Goal: Contribute content: Contribute content

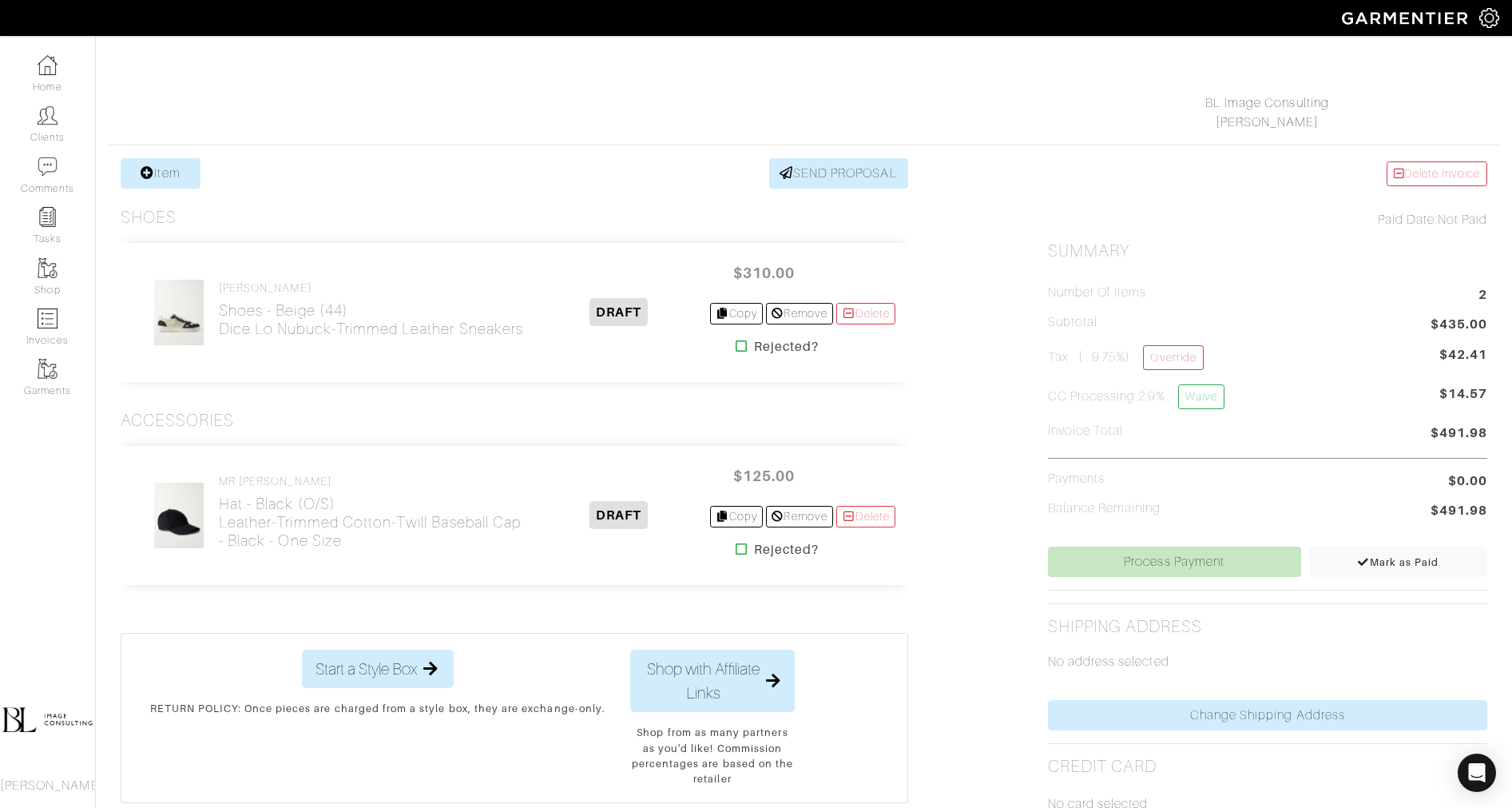
scroll to position [207, 0]
click at [1205, 392] on link "Waive" at bounding box center [1201, 394] width 47 height 24
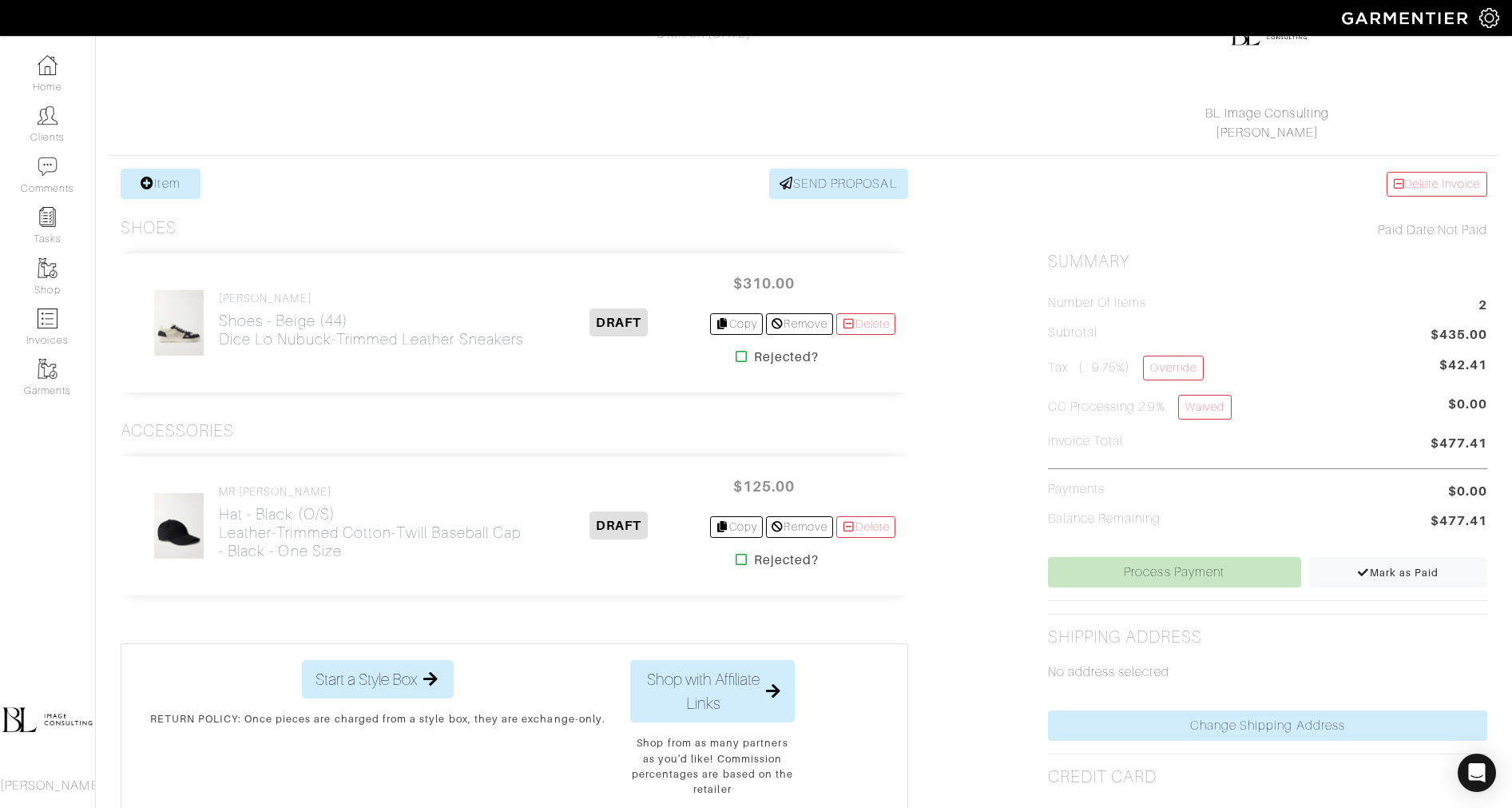
scroll to position [195, 0]
click at [1383, 569] on span "Mark as Paid" at bounding box center [1398, 571] width 82 height 12
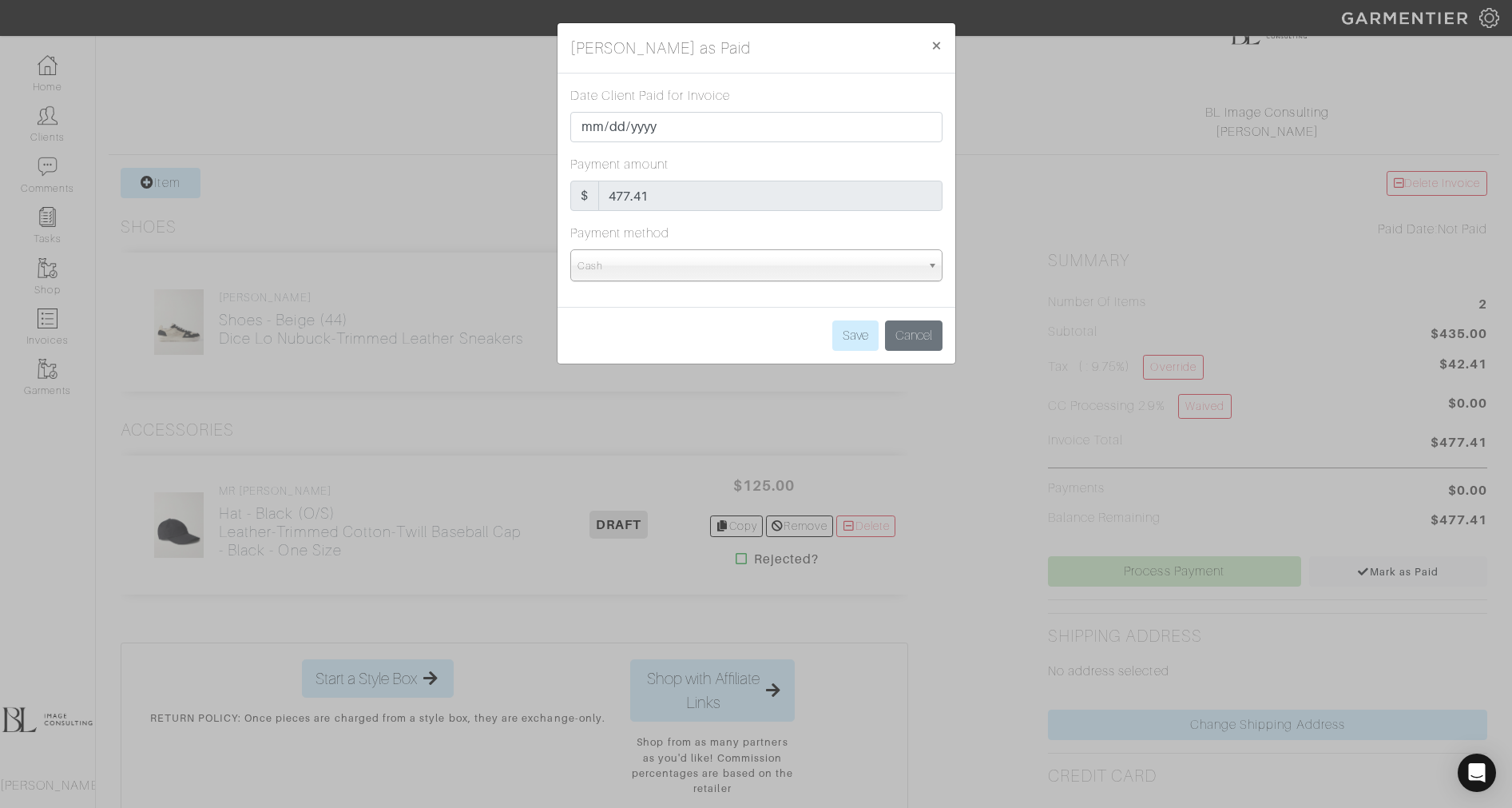
click at [734, 268] on span "Cash" at bounding box center [749, 266] width 344 height 32
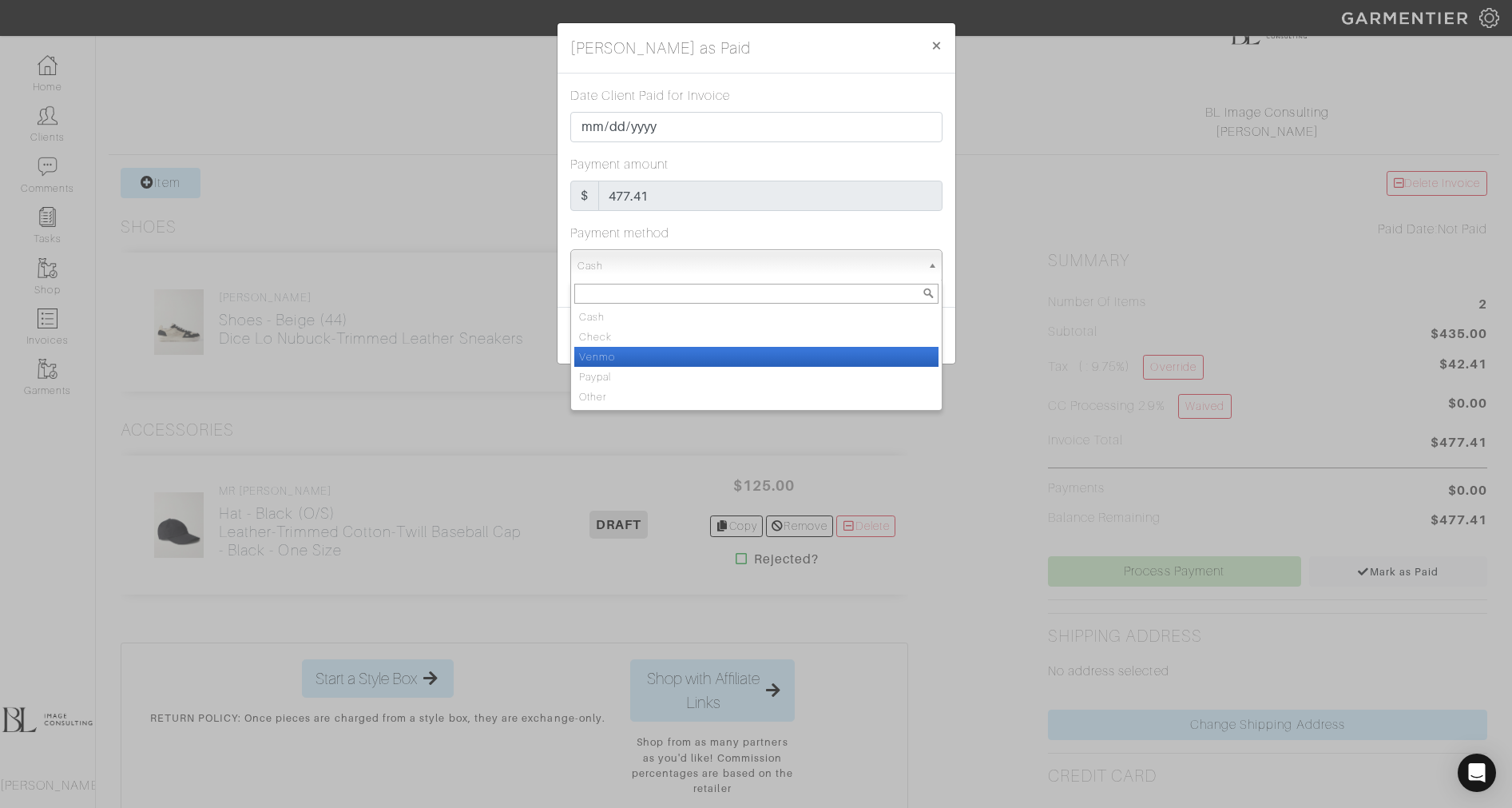
drag, startPoint x: 742, startPoint y: 341, endPoint x: 742, endPoint y: 354, distance: 13.0
click at [742, 354] on ul "Cash Check Venmo Paypal Other" at bounding box center [754, 357] width 367 height 99
select select "Venmo"
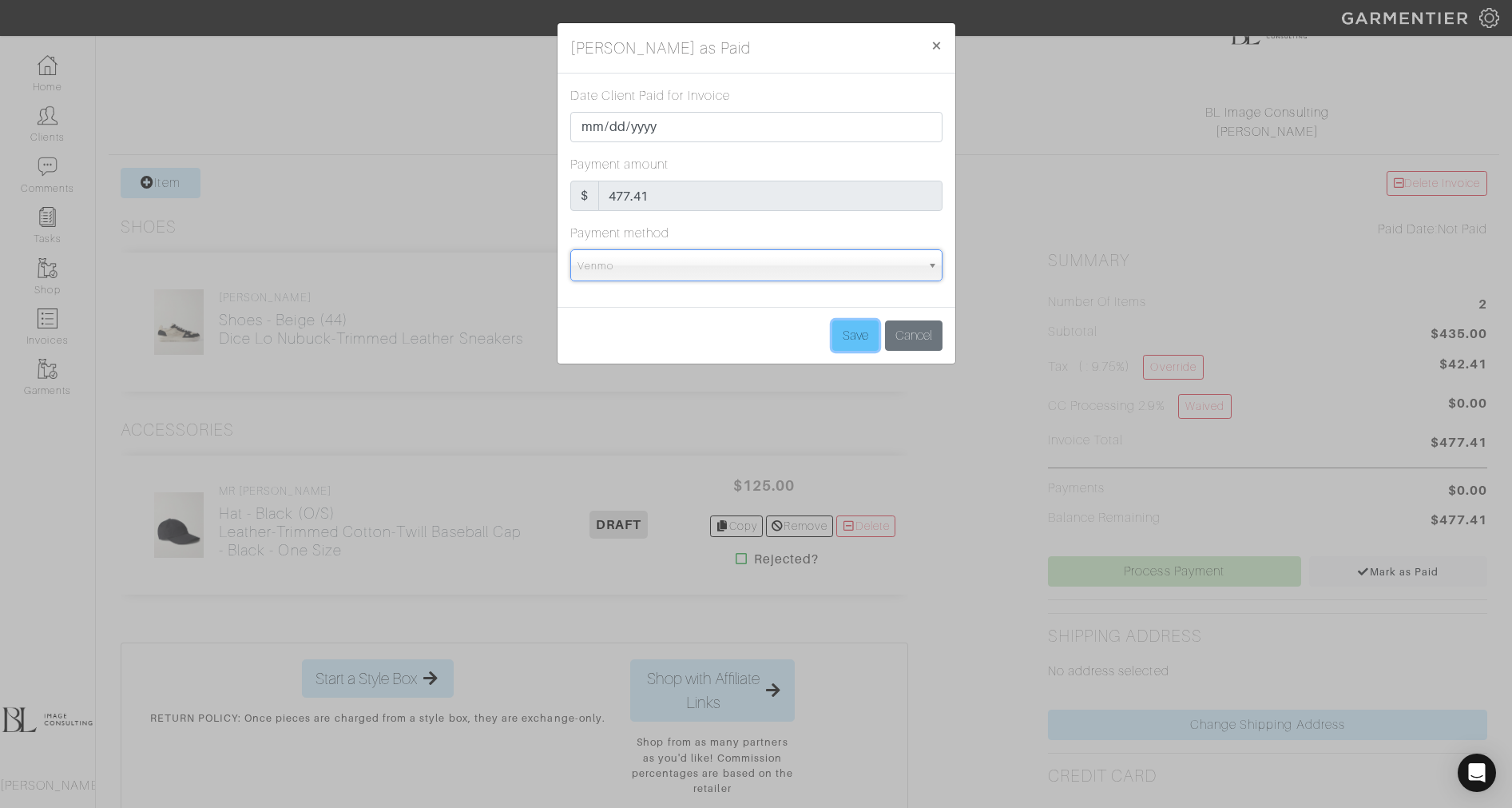
click at [861, 349] on input "Save" at bounding box center [855, 335] width 47 height 30
type input "Save"
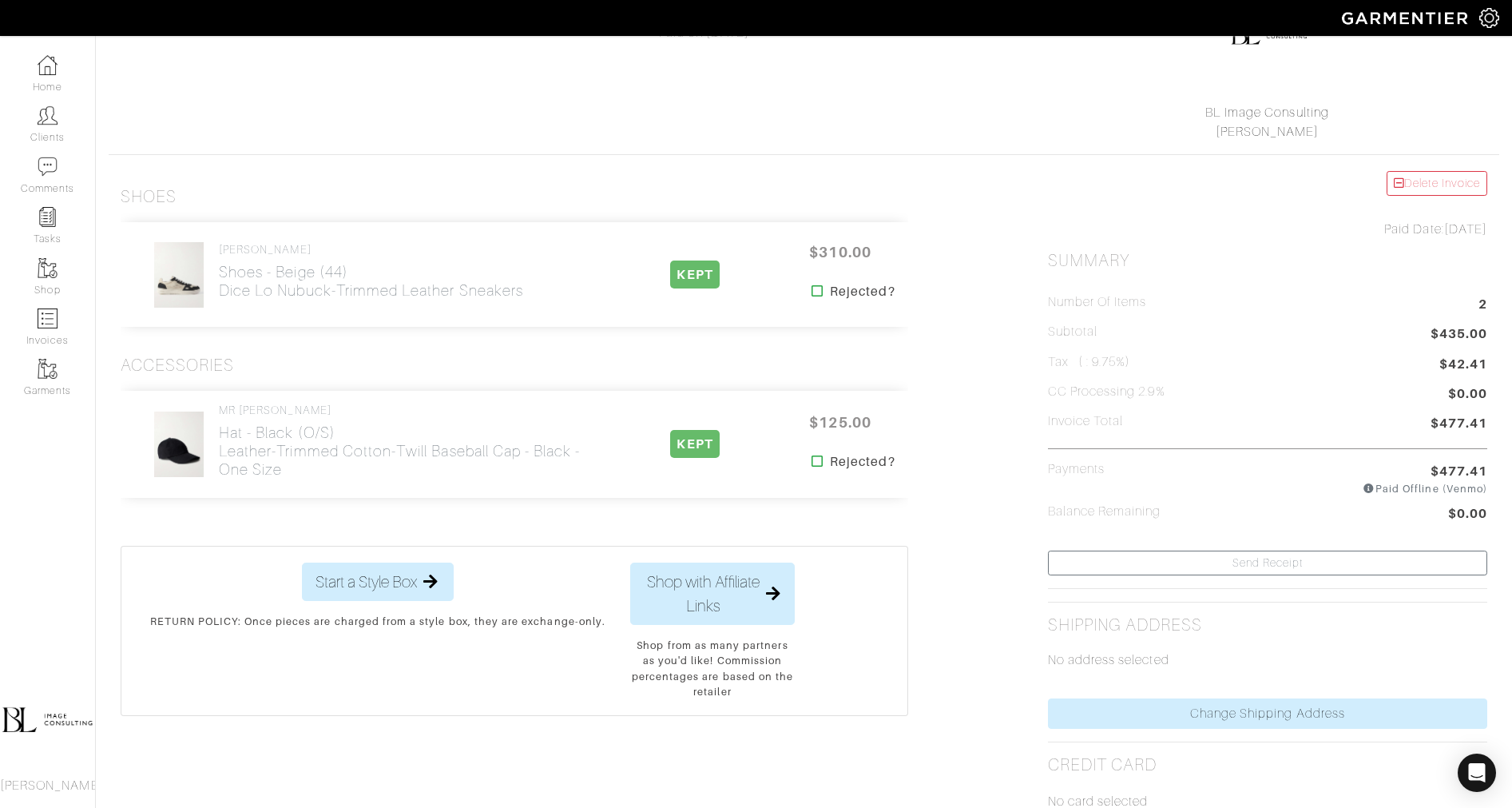
scroll to position [0, 0]
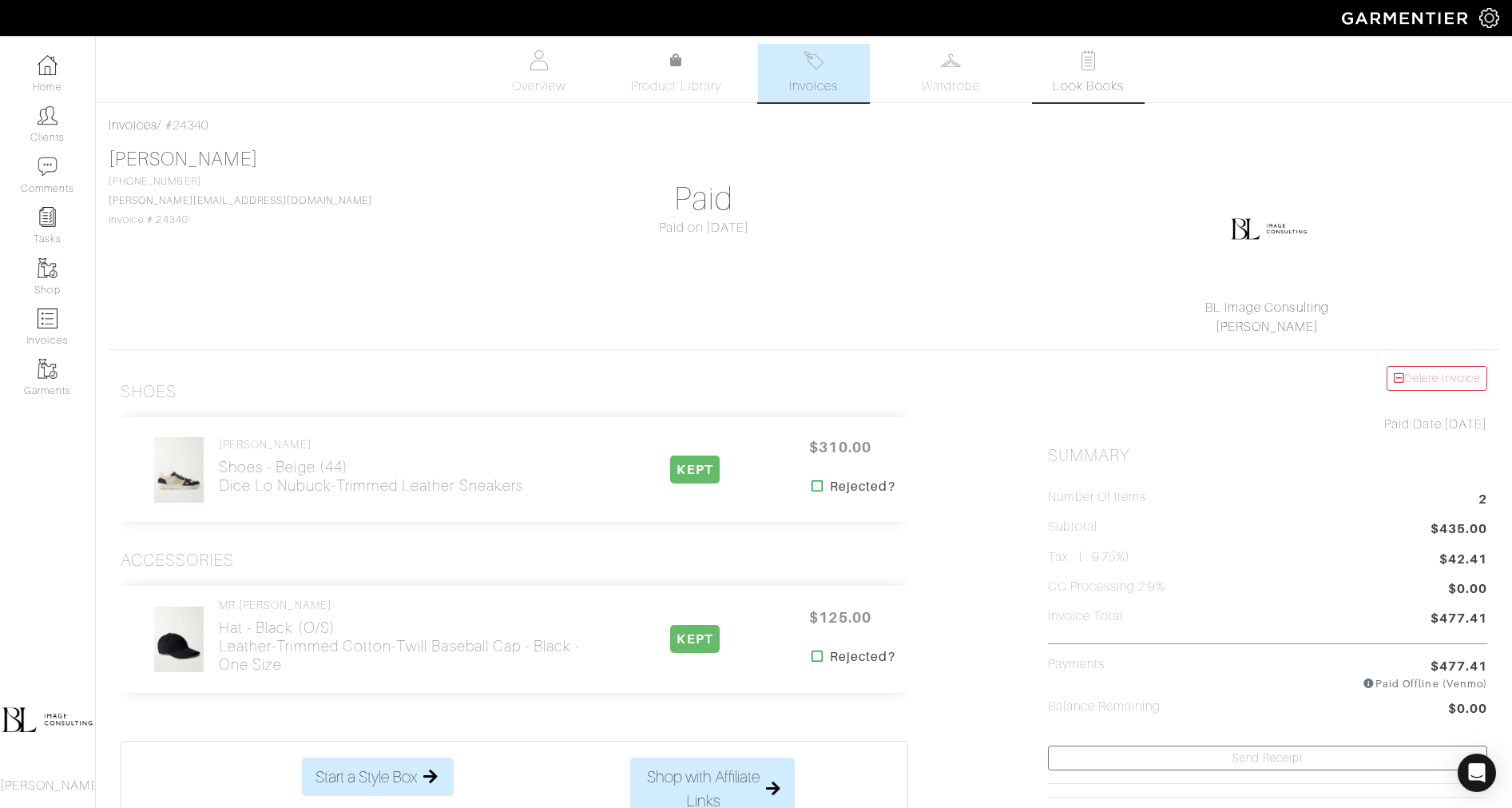
click at [1051, 89] on link "Look Books" at bounding box center [1088, 73] width 112 height 58
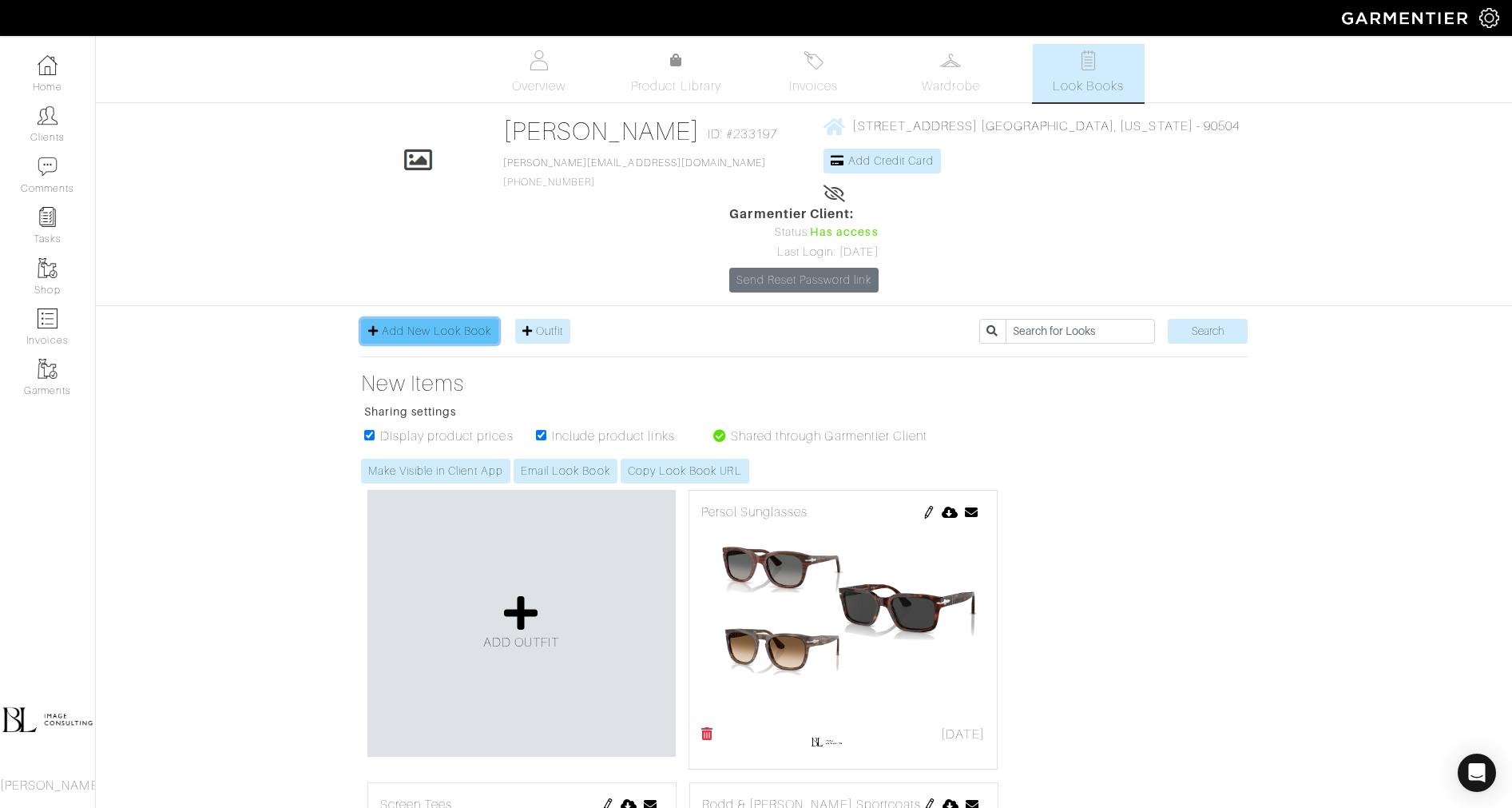
click at [450, 325] on span "Add New Look Book" at bounding box center [436, 330] width 110 height 13
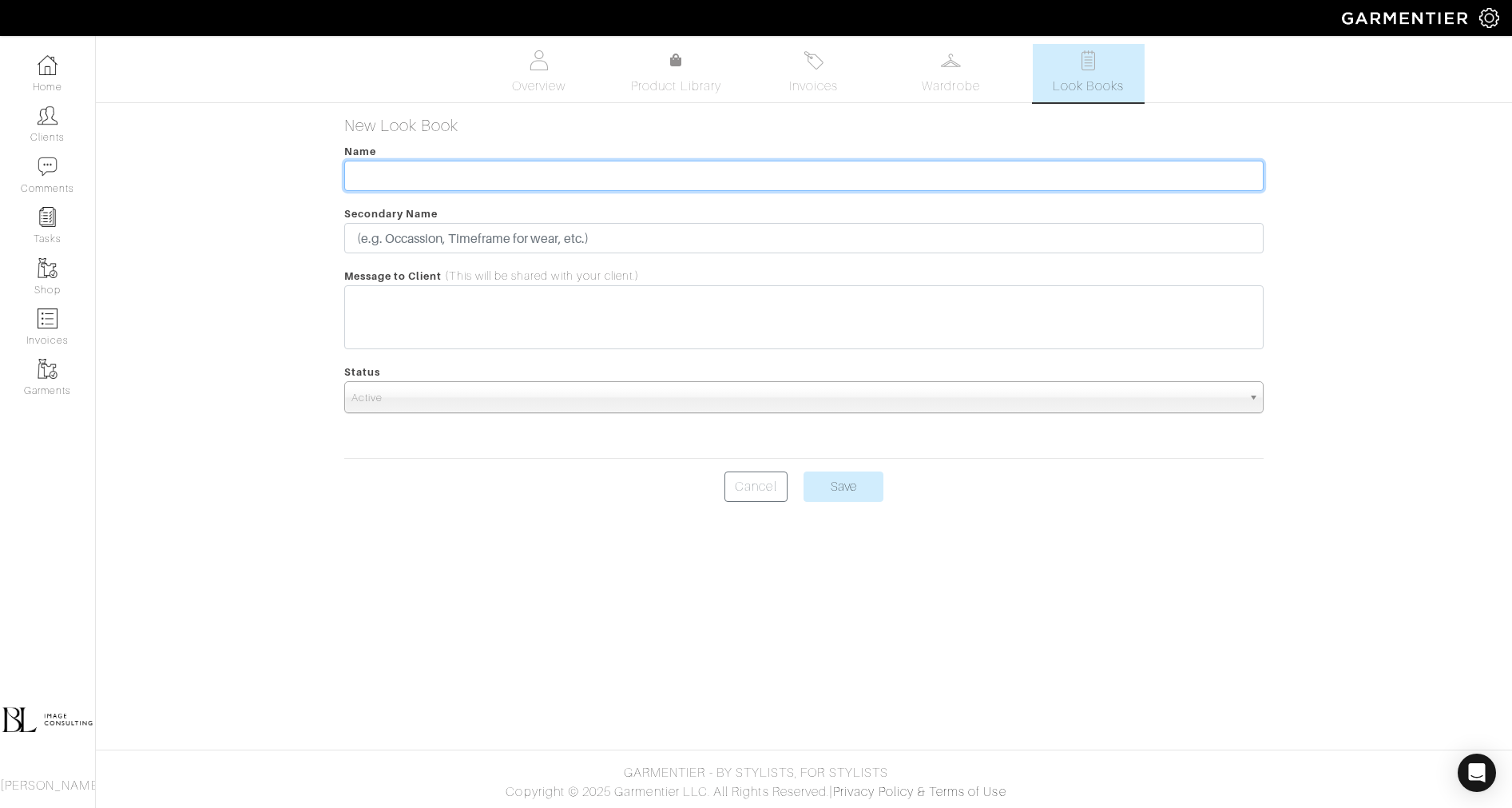
click at [448, 178] on input "text" at bounding box center [804, 175] width 920 height 30
type input "SF"
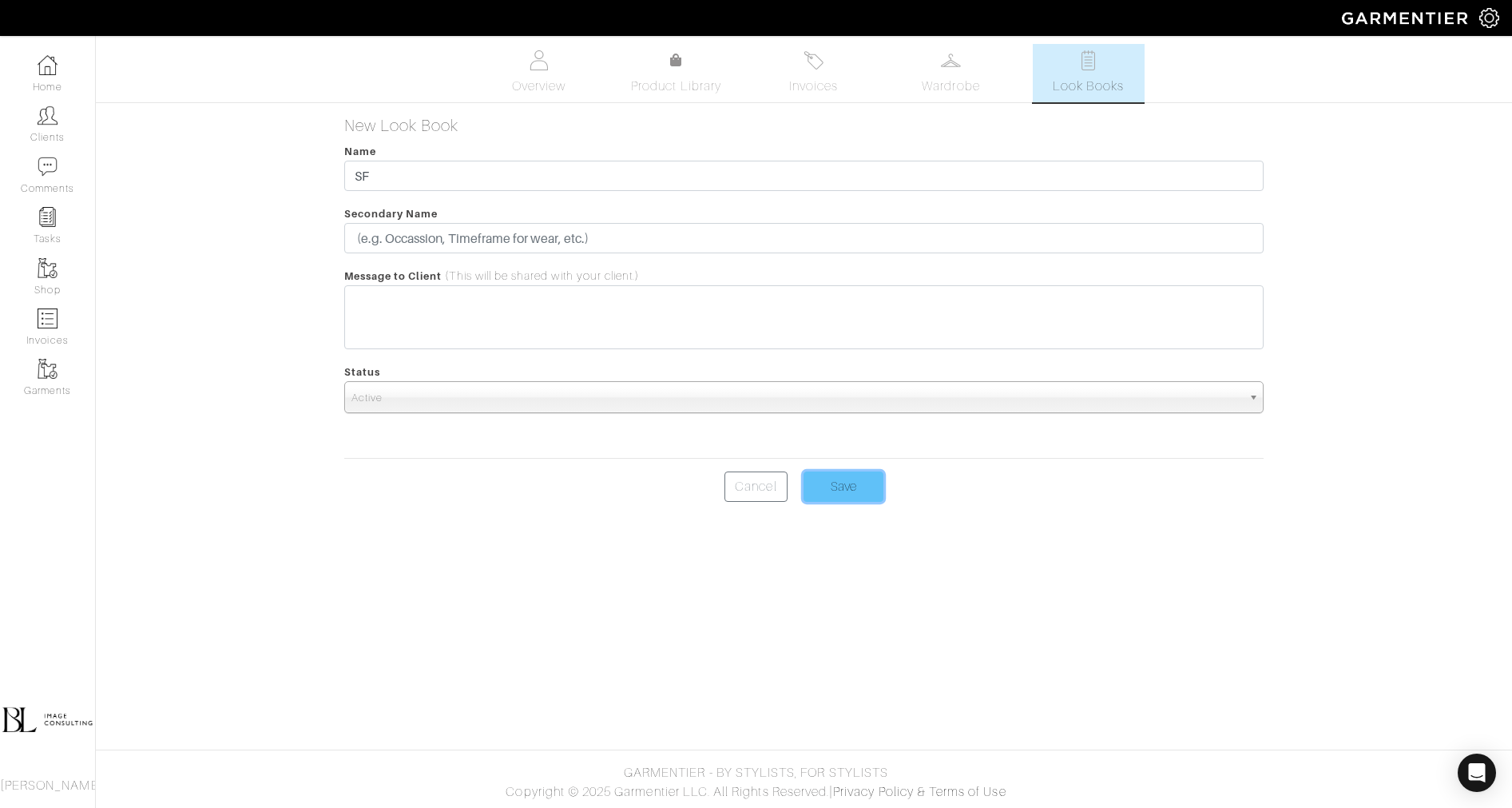
click at [844, 494] on input "Save" at bounding box center [844, 486] width 80 height 30
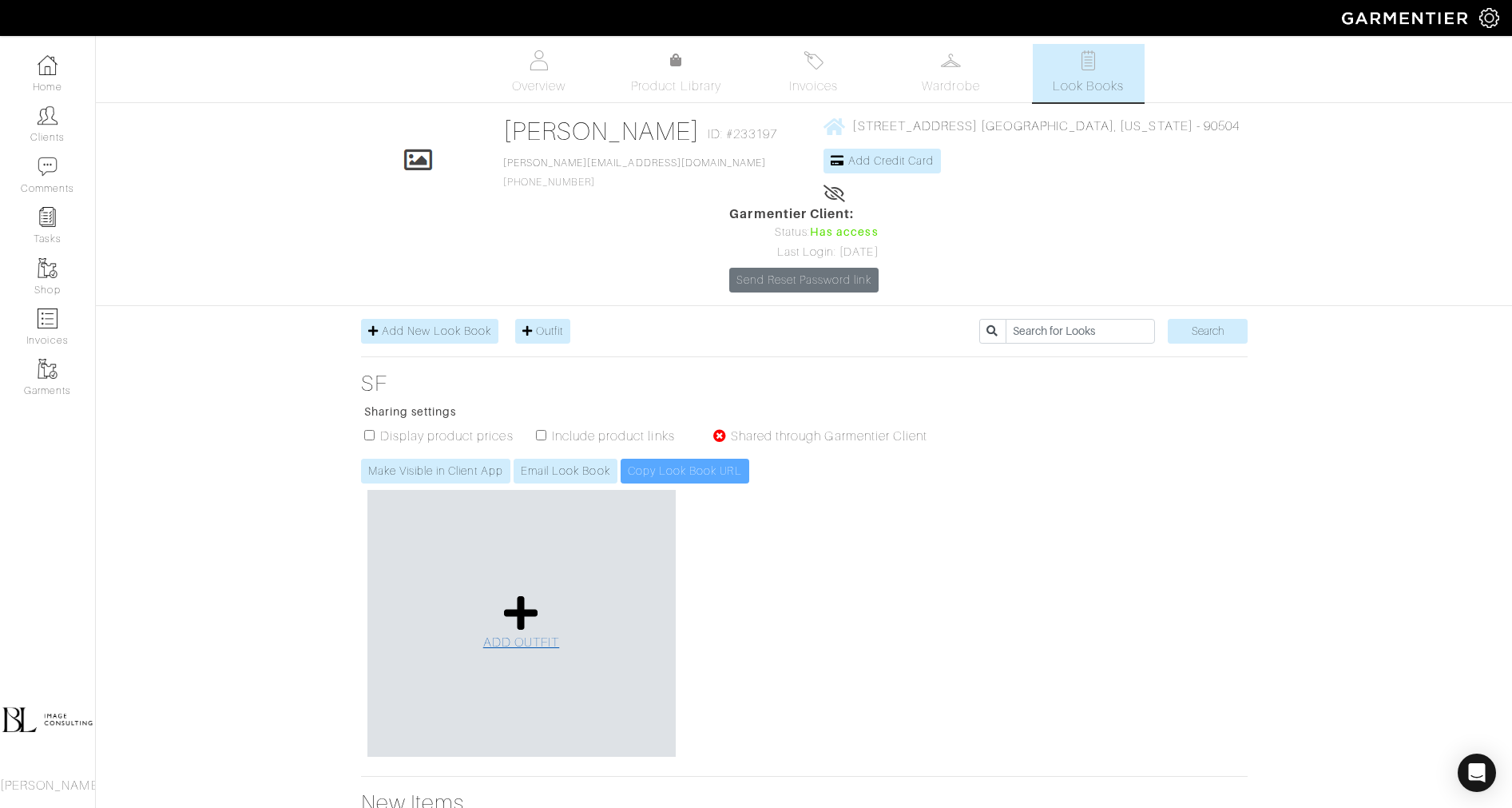
click at [545, 594] on link "ADD OUTFIT" at bounding box center [521, 623] width 77 height 58
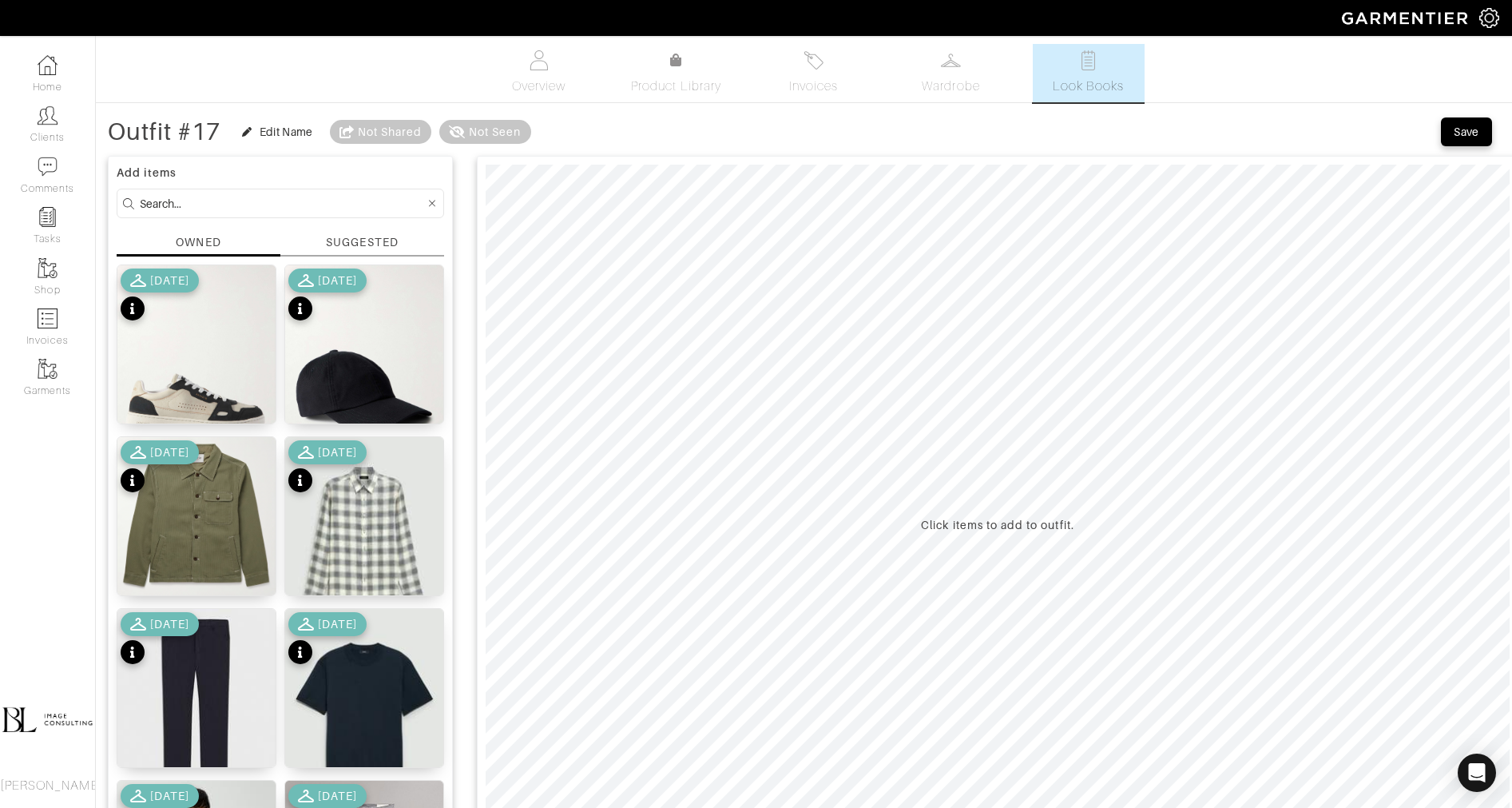
click at [277, 215] on form at bounding box center [281, 203] width 327 height 29
click at [279, 206] on input at bounding box center [282, 203] width 285 height 19
type input "thoery"
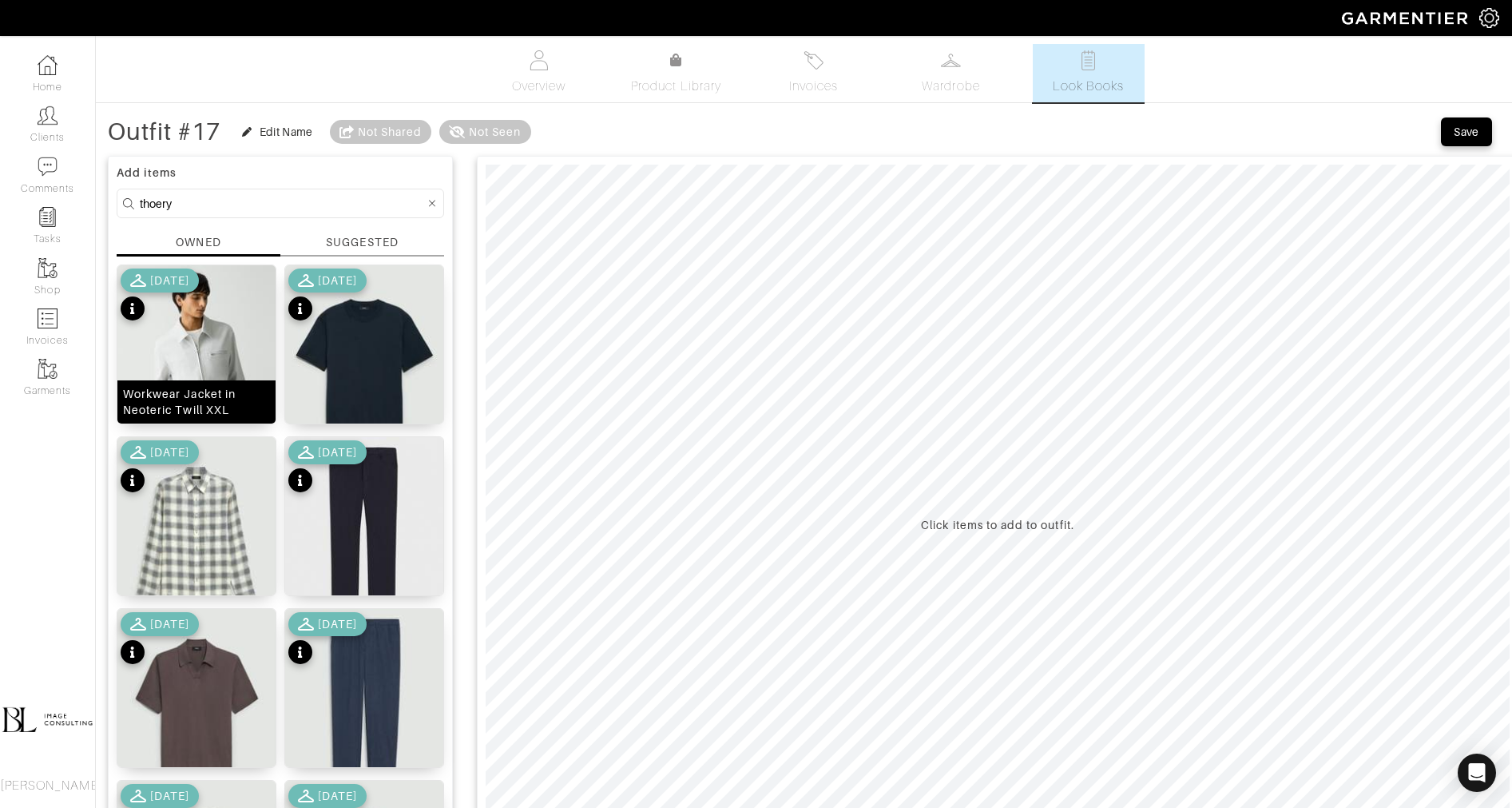
click at [230, 348] on img at bounding box center [197, 364] width 158 height 198
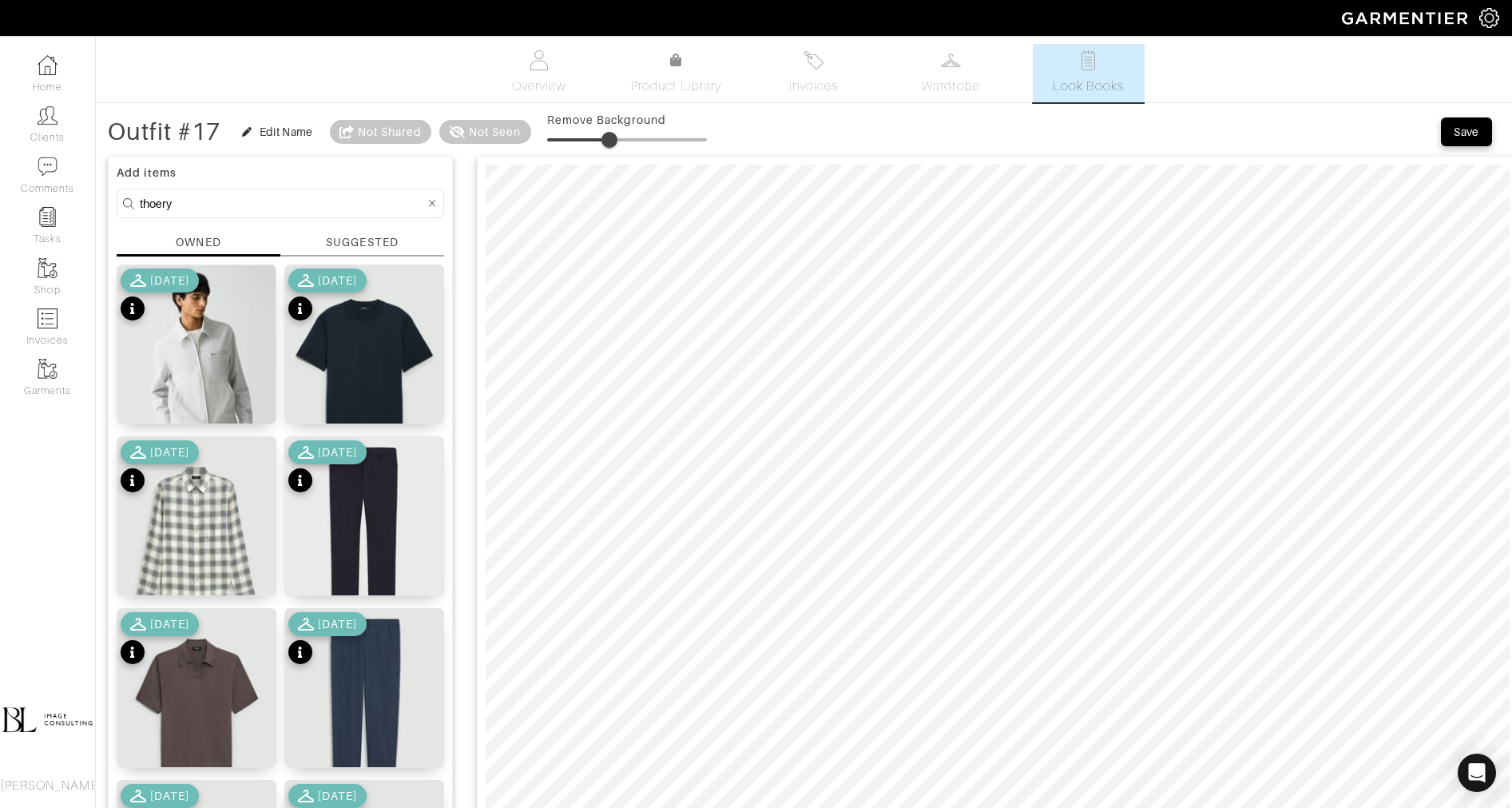
type input "0"
drag, startPoint x: 553, startPoint y: 141, endPoint x: 501, endPoint y: 111, distance: 60.0
click at [501, 113] on div "Owen Sidd Look Books Overview Product Library Invoices Wardrobe Look Books Over…" at bounding box center [756, 641] width 1512 height 1195
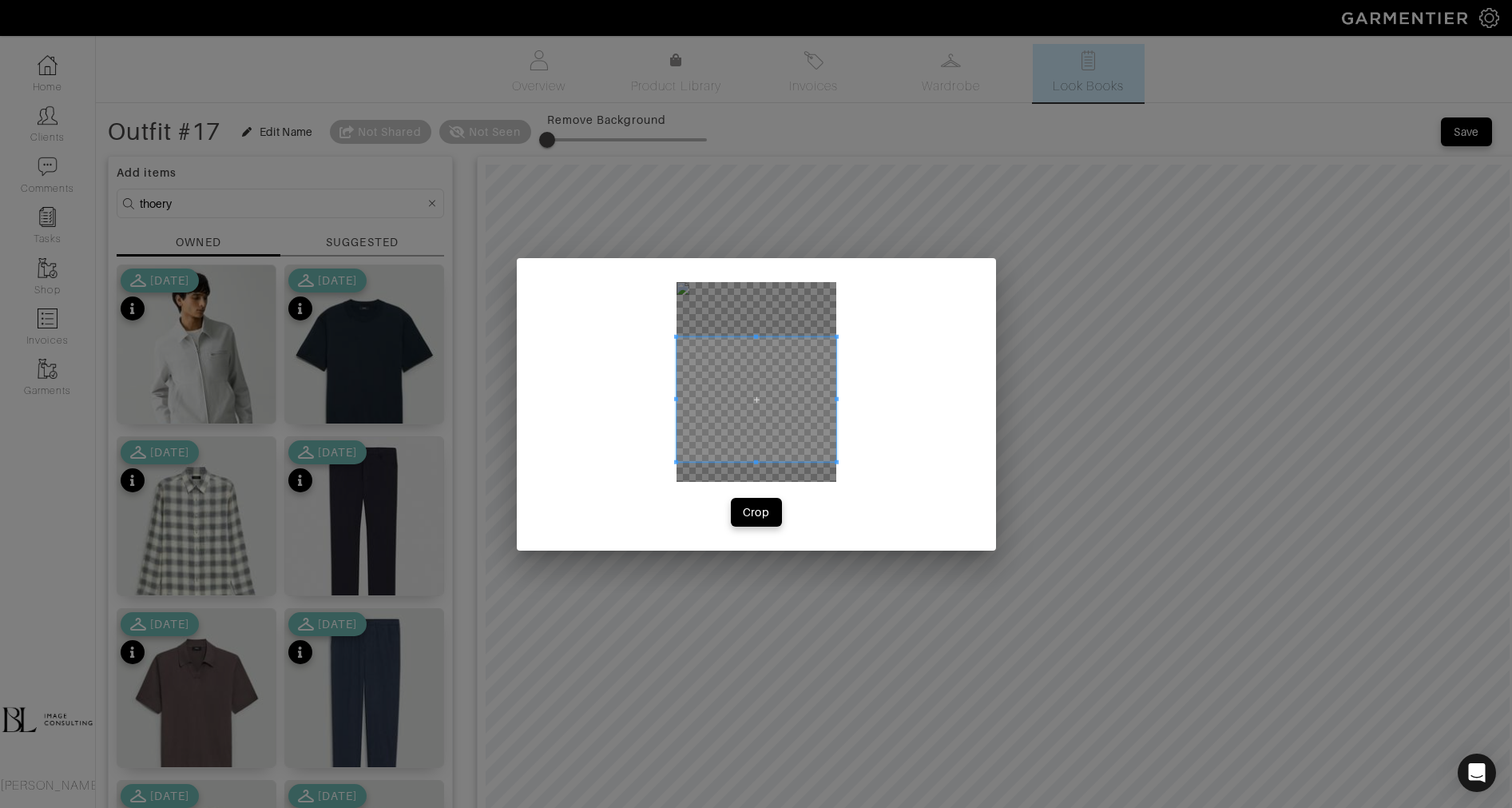
click at [809, 464] on span at bounding box center [756, 461] width 160 height 4
click at [838, 399] on div "Crop" at bounding box center [756, 404] width 479 height 292
click at [817, 397] on span at bounding box center [816, 399] width 4 height 4
click at [677, 395] on span at bounding box center [745, 399] width 139 height 125
click at [707, 402] on div at bounding box center [761, 399] width 108 height 125
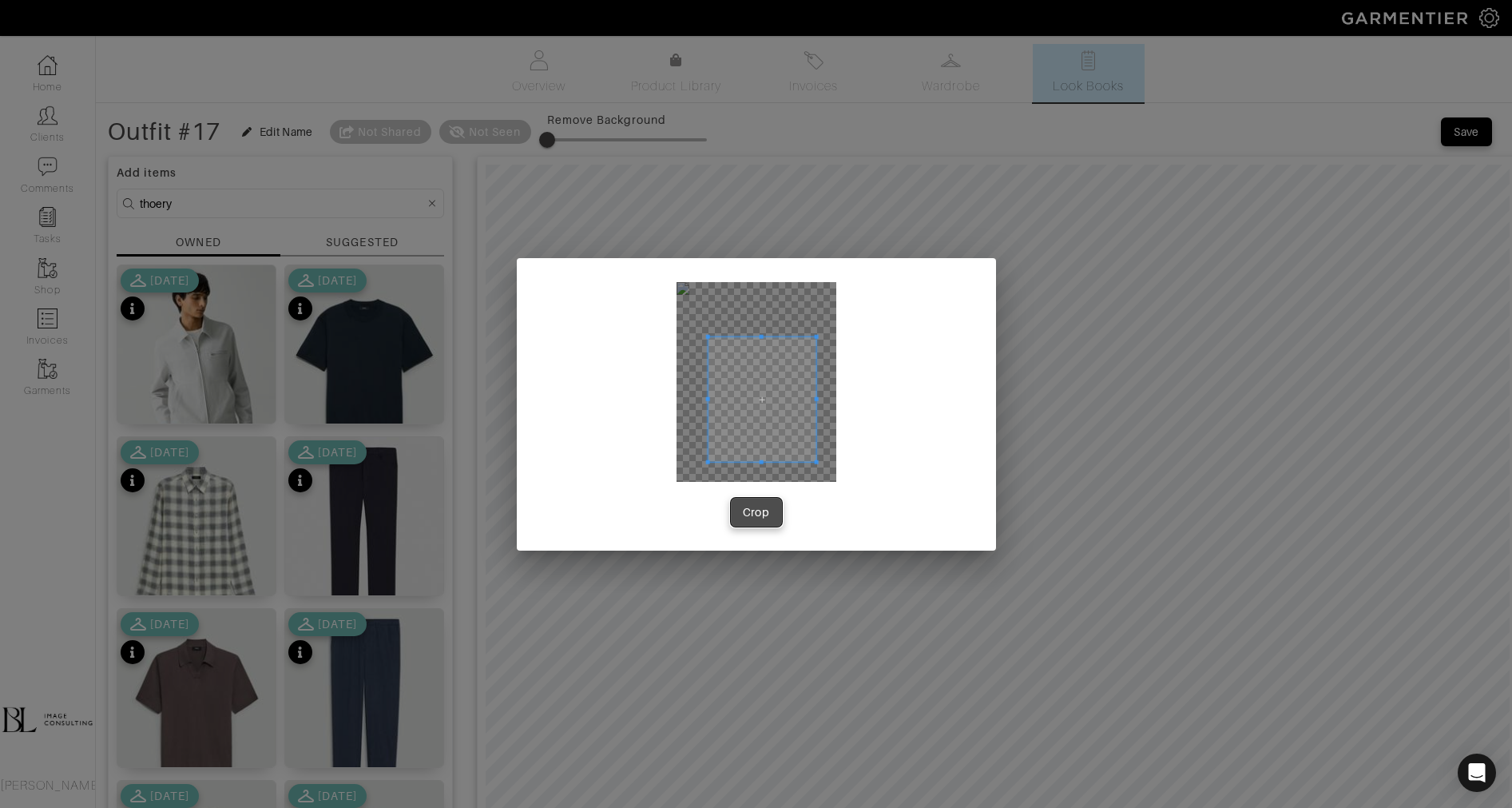
click at [755, 512] on div "Crop" at bounding box center [756, 512] width 27 height 16
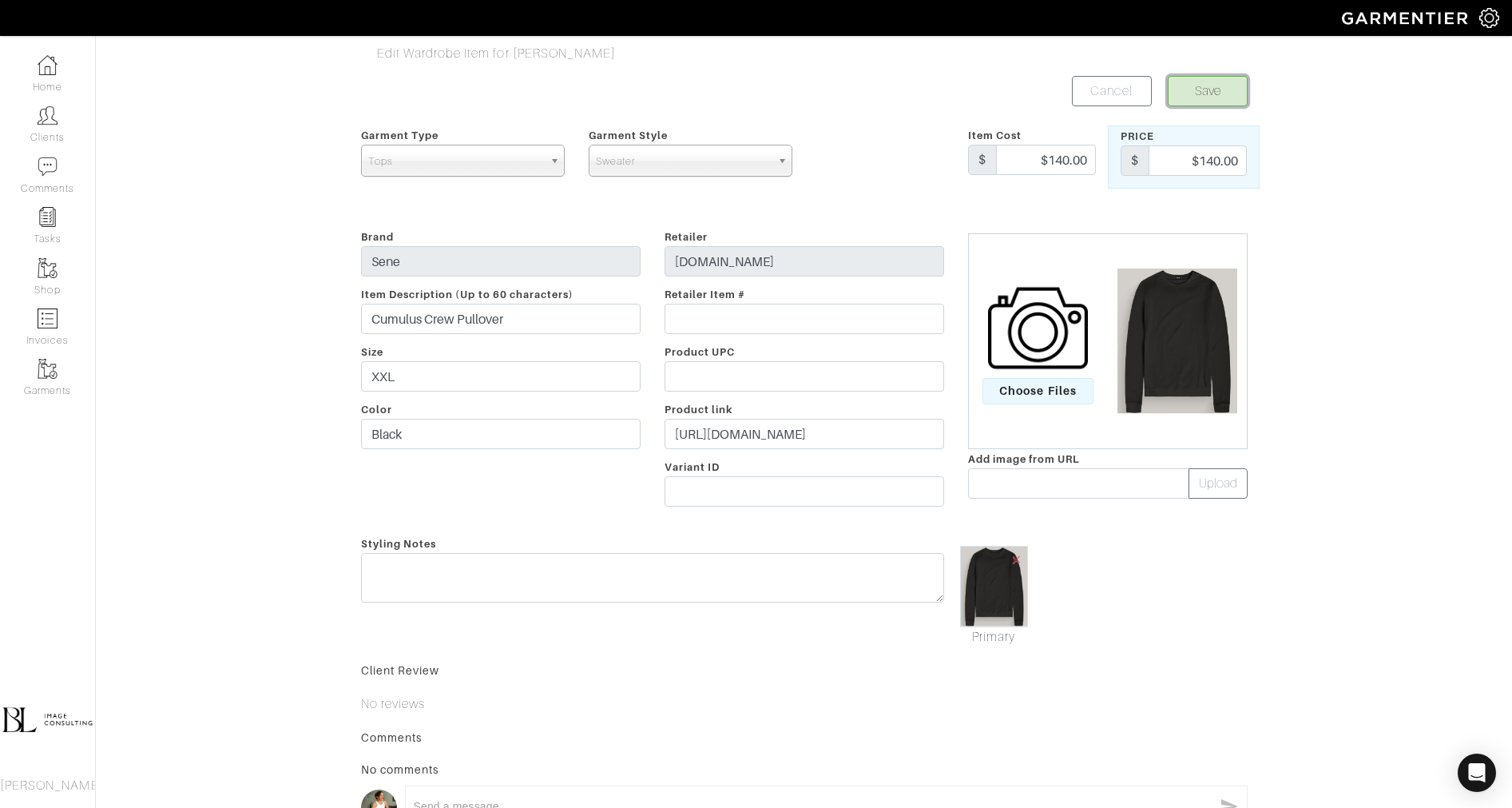
click at [1212, 96] on button "Save" at bounding box center [1208, 91] width 80 height 30
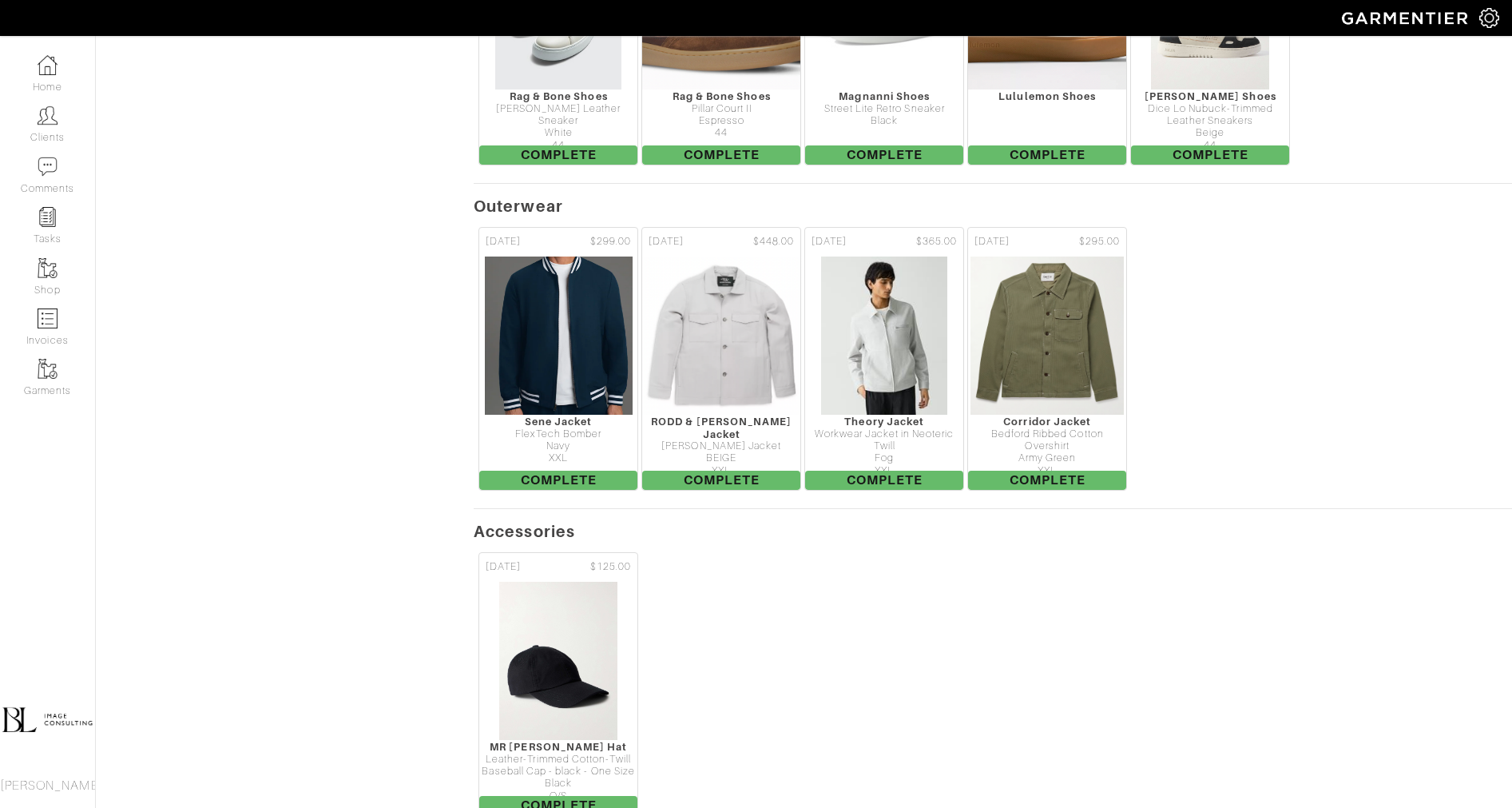
scroll to position [1943, 0]
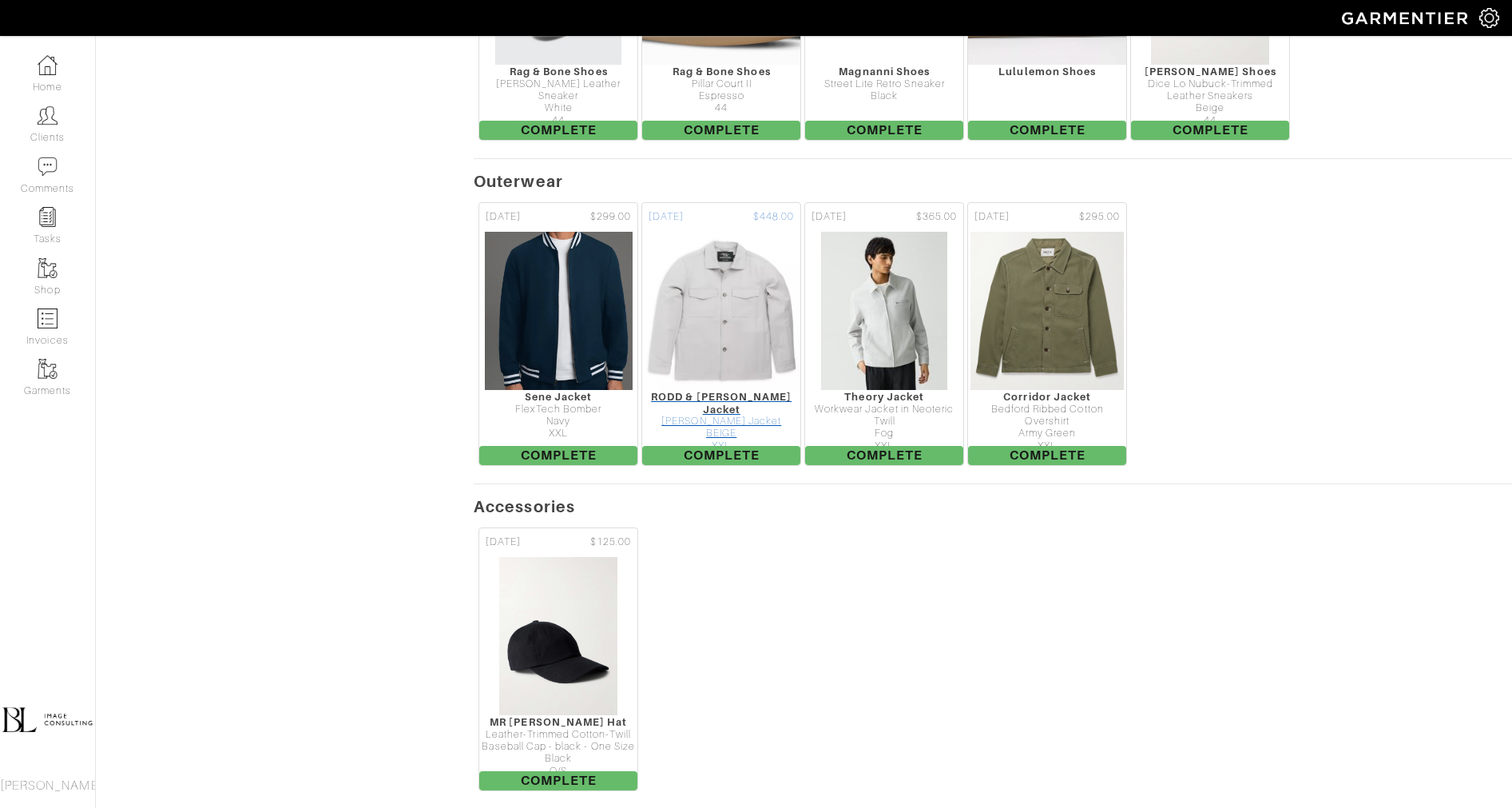
click at [743, 231] on img at bounding box center [721, 311] width 167 height 160
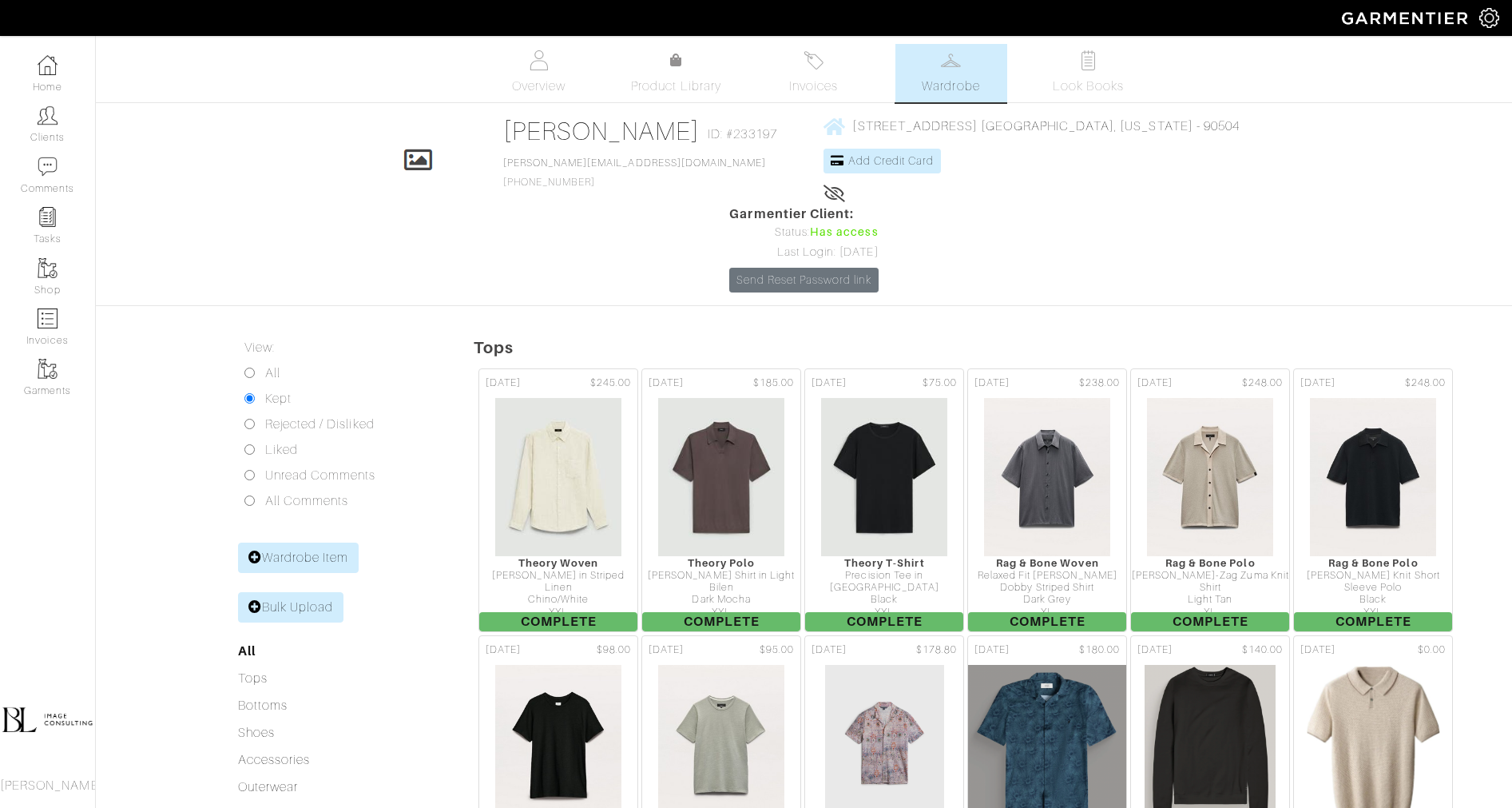
scroll to position [1943, 0]
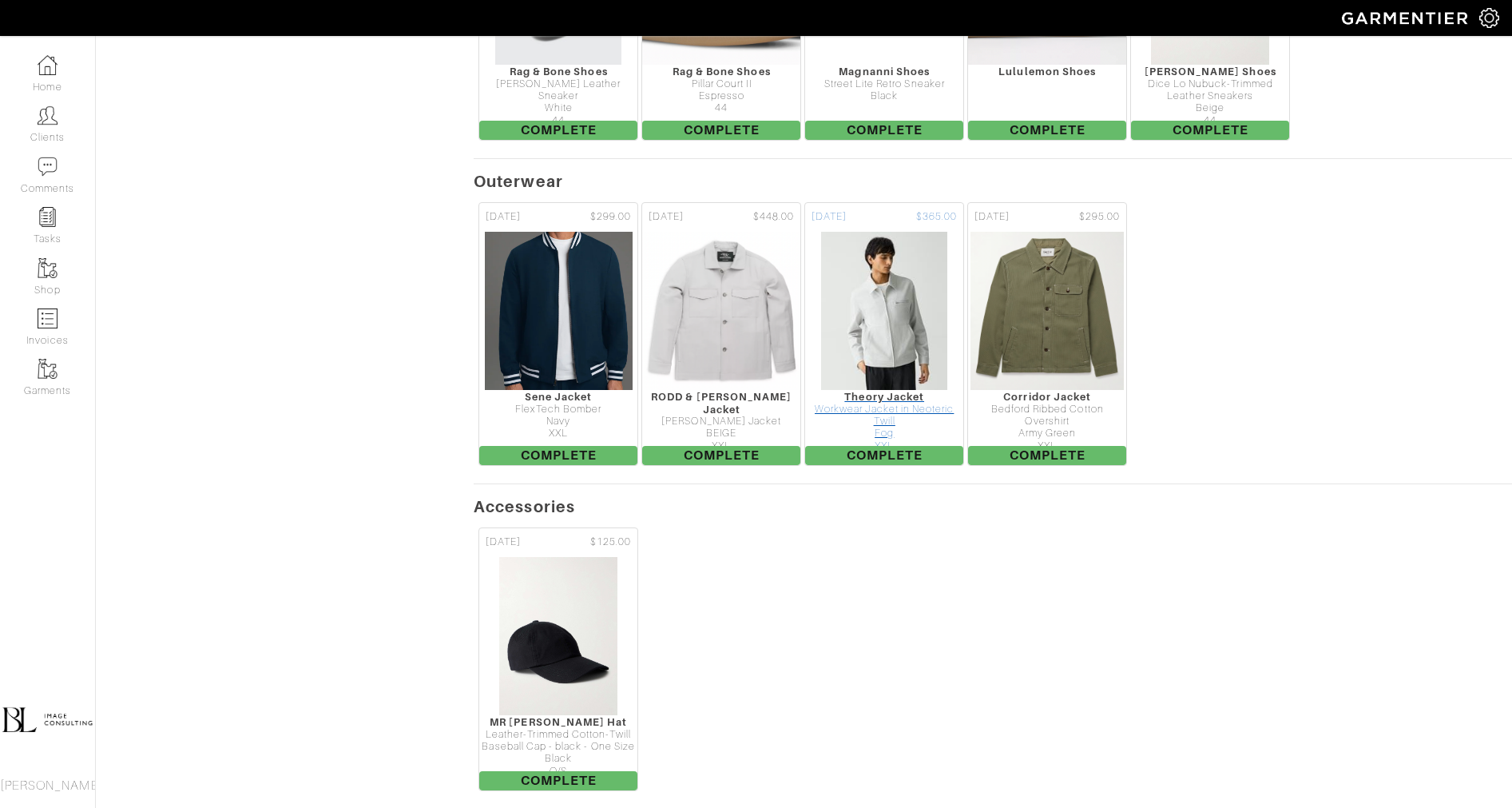
click at [882, 261] on img at bounding box center [884, 311] width 128 height 160
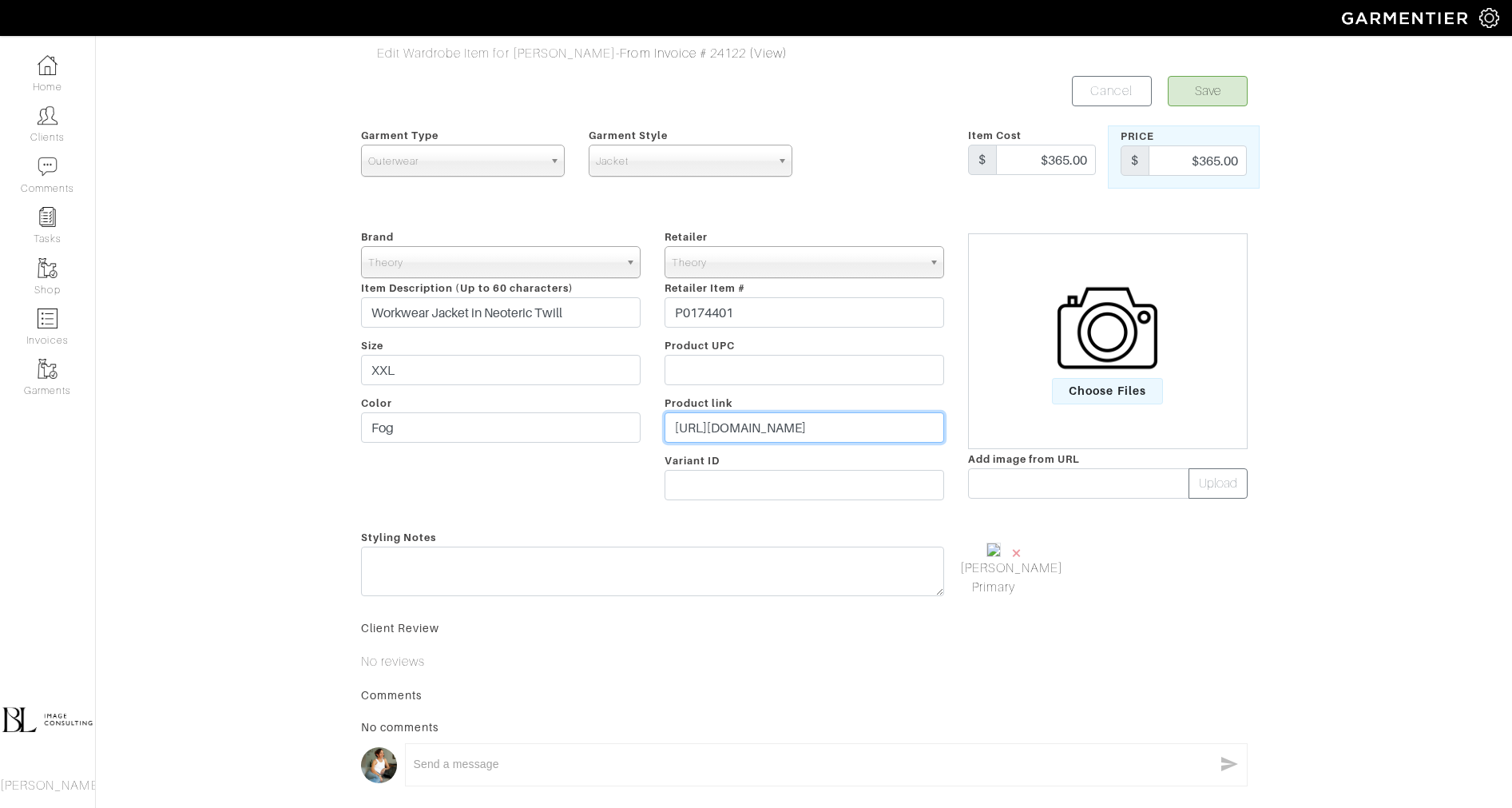
click at [826, 422] on input "https://www.theory.com/workwear-jacket-in-neoteric-twill/P0174401_001.html" at bounding box center [804, 427] width 280 height 30
click at [826, 422] on input "[URL][DOMAIN_NAME]" at bounding box center [804, 427] width 280 height 30
click at [1020, 548] on span "×" at bounding box center [1016, 553] width 13 height 21
click at [1089, 388] on span "Choose Files" at bounding box center [1108, 391] width 111 height 26
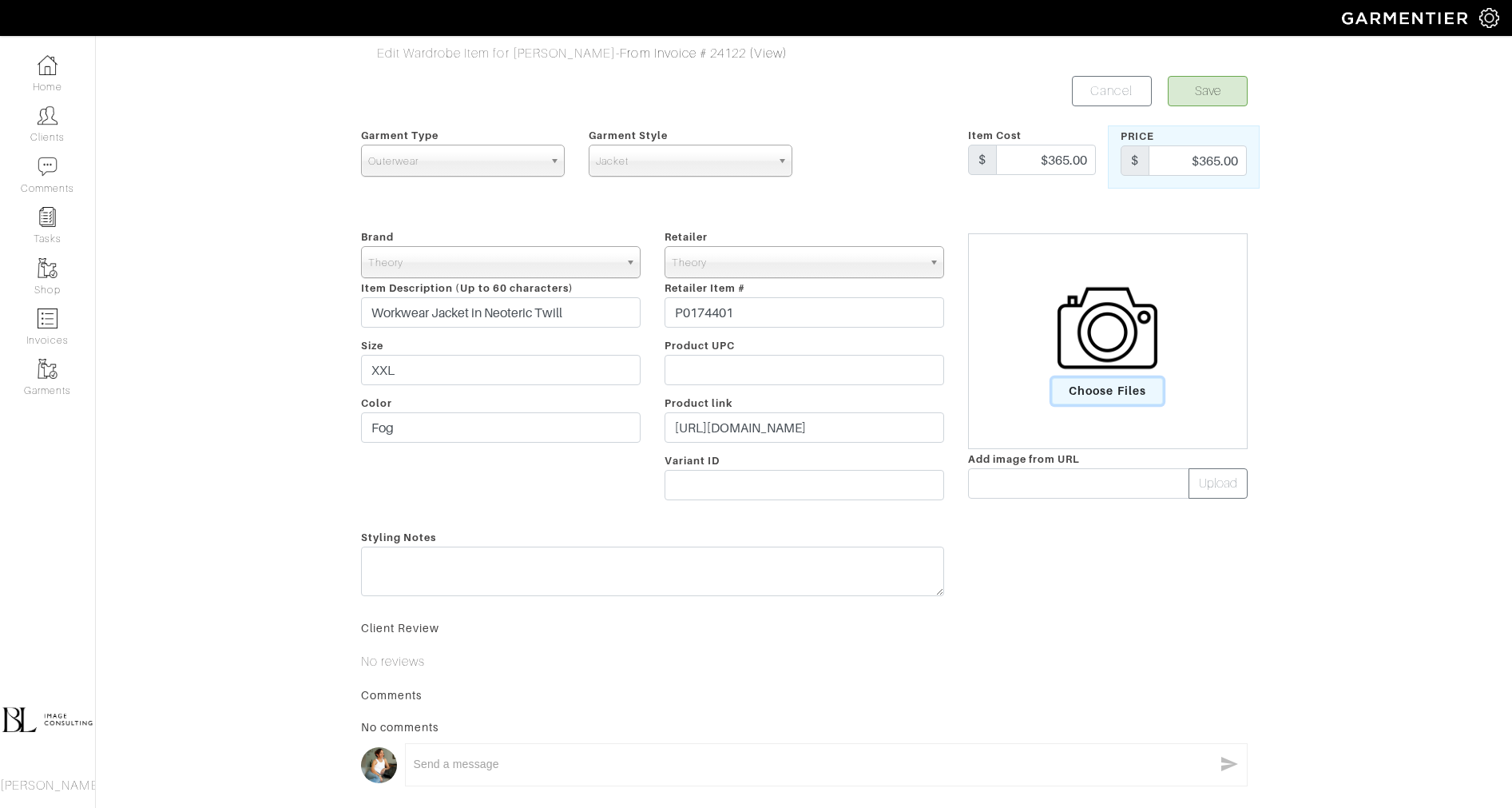
click at [0, 0] on input "Choose Files" at bounding box center [0, 0] width 0 height 0
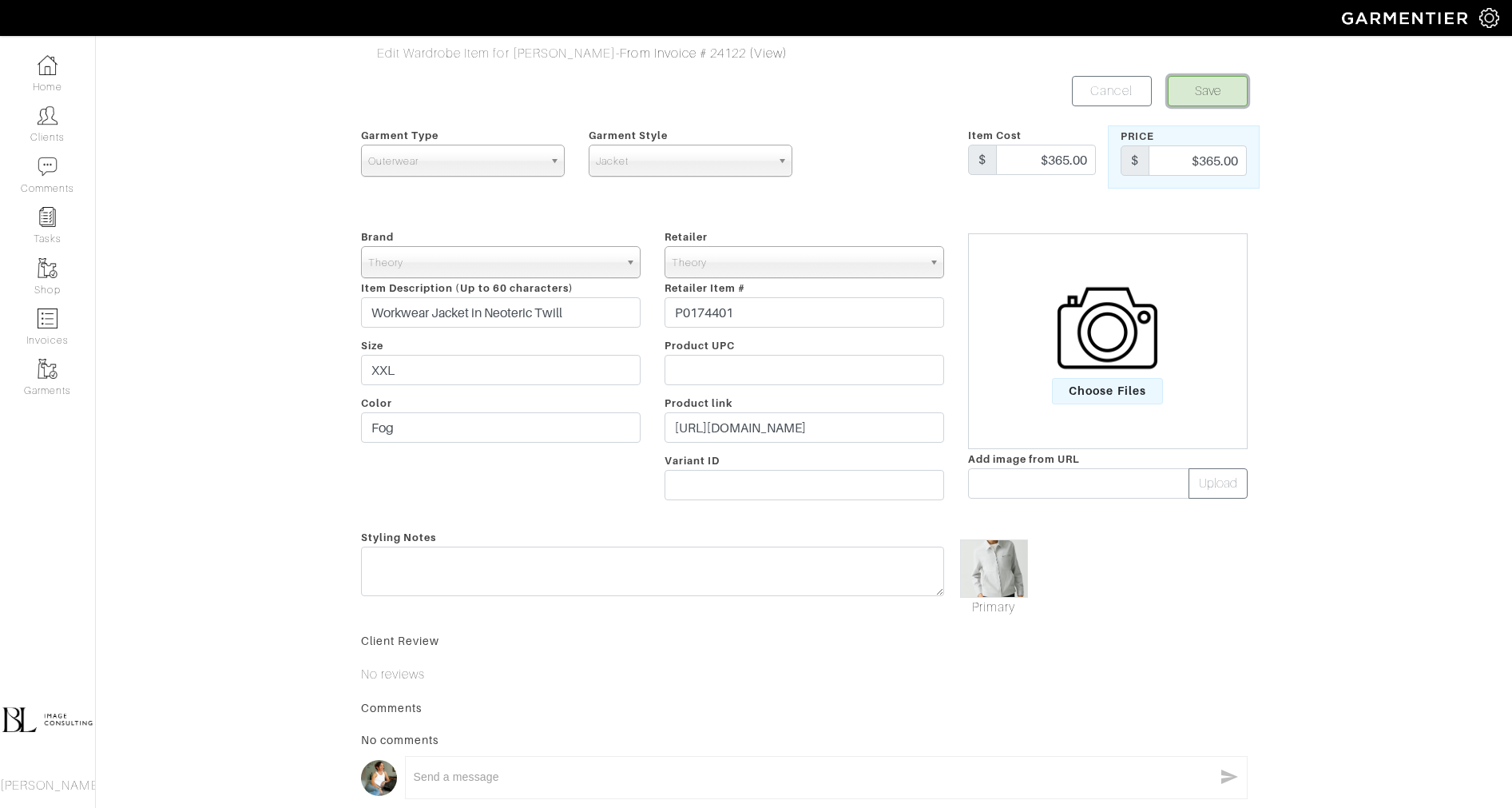
click at [1211, 83] on button "Save" at bounding box center [1208, 91] width 80 height 30
click at [1218, 87] on button "Save" at bounding box center [1208, 91] width 80 height 30
click at [928, 109] on form "Save Cancel Garment Type Tops Bottoms Sport Coats Suiting Outerwear Shoes Swimw…" at bounding box center [805, 470] width 887 height 788
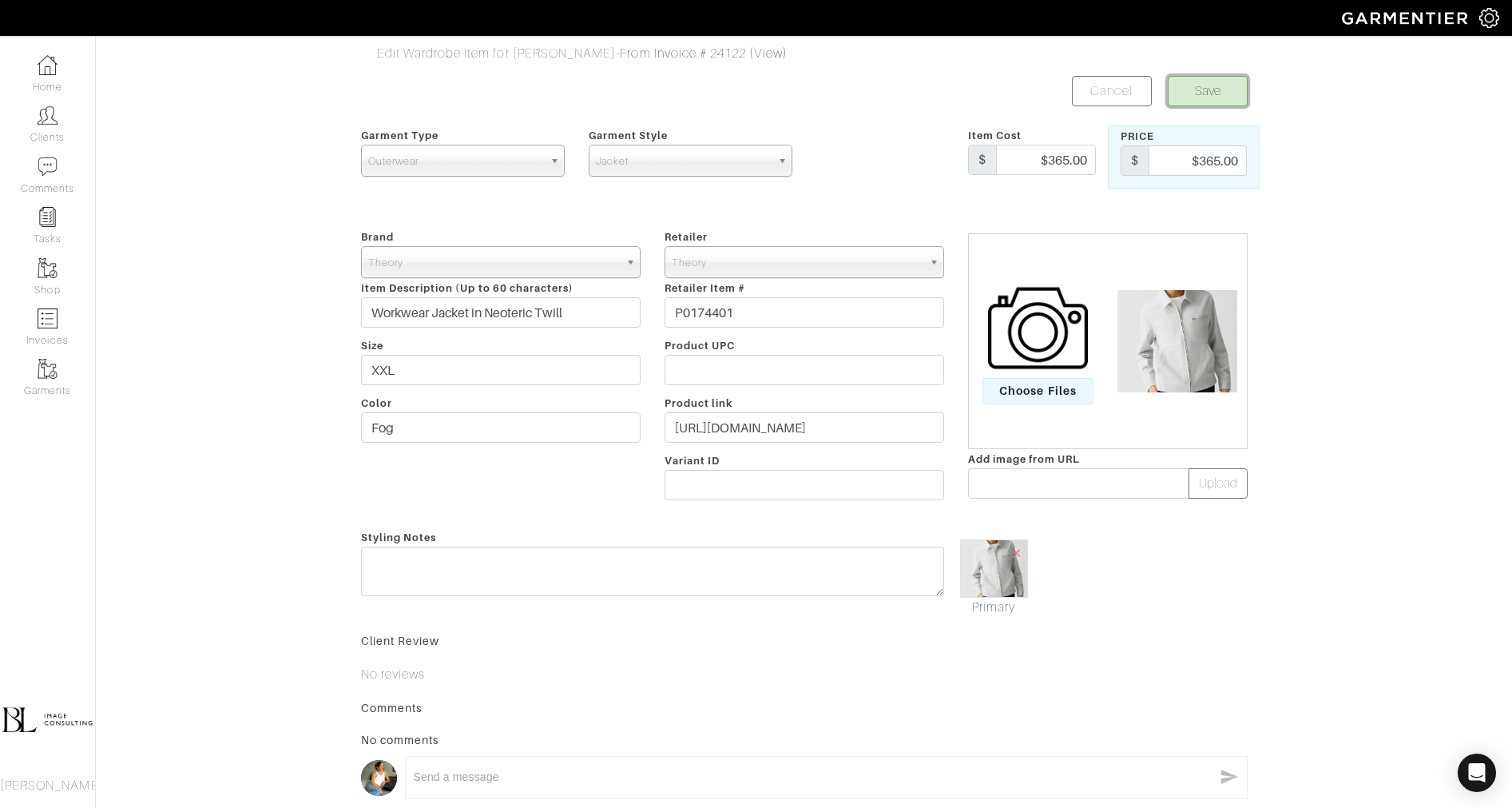
click at [1223, 84] on button "Save" at bounding box center [1208, 91] width 80 height 30
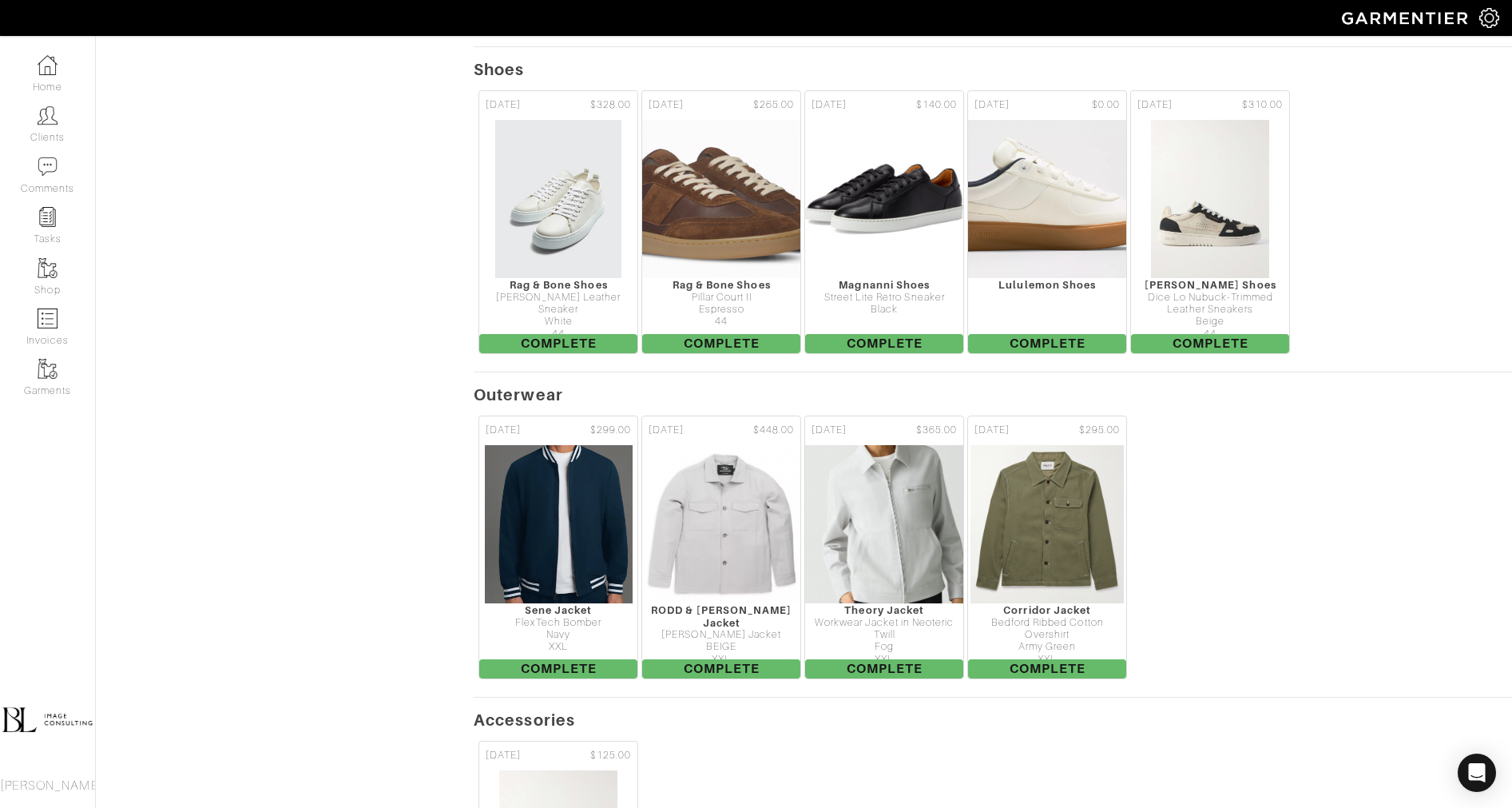
scroll to position [1731, 0]
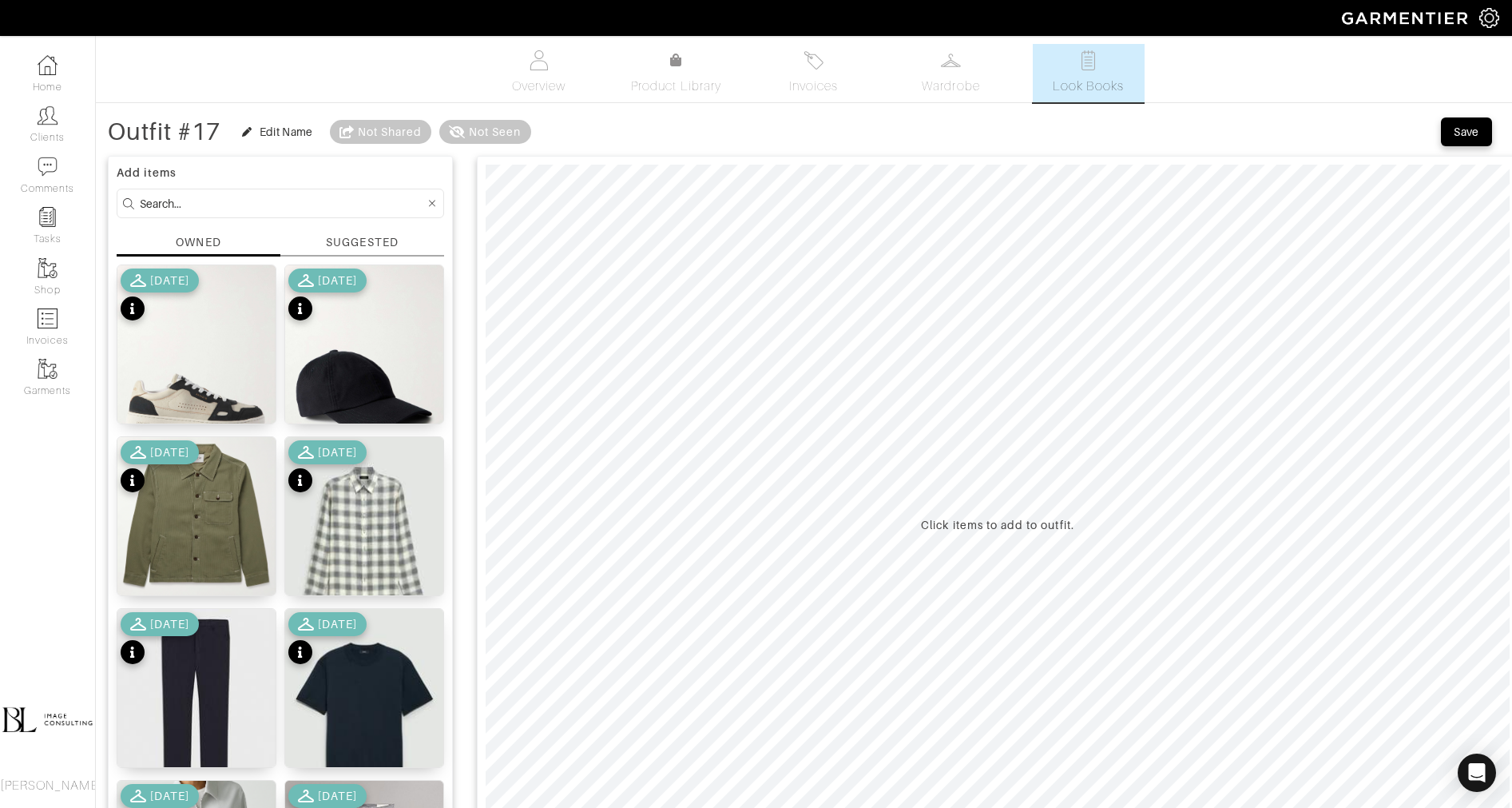
click at [301, 200] on input at bounding box center [282, 203] width 285 height 19
type input "theory"
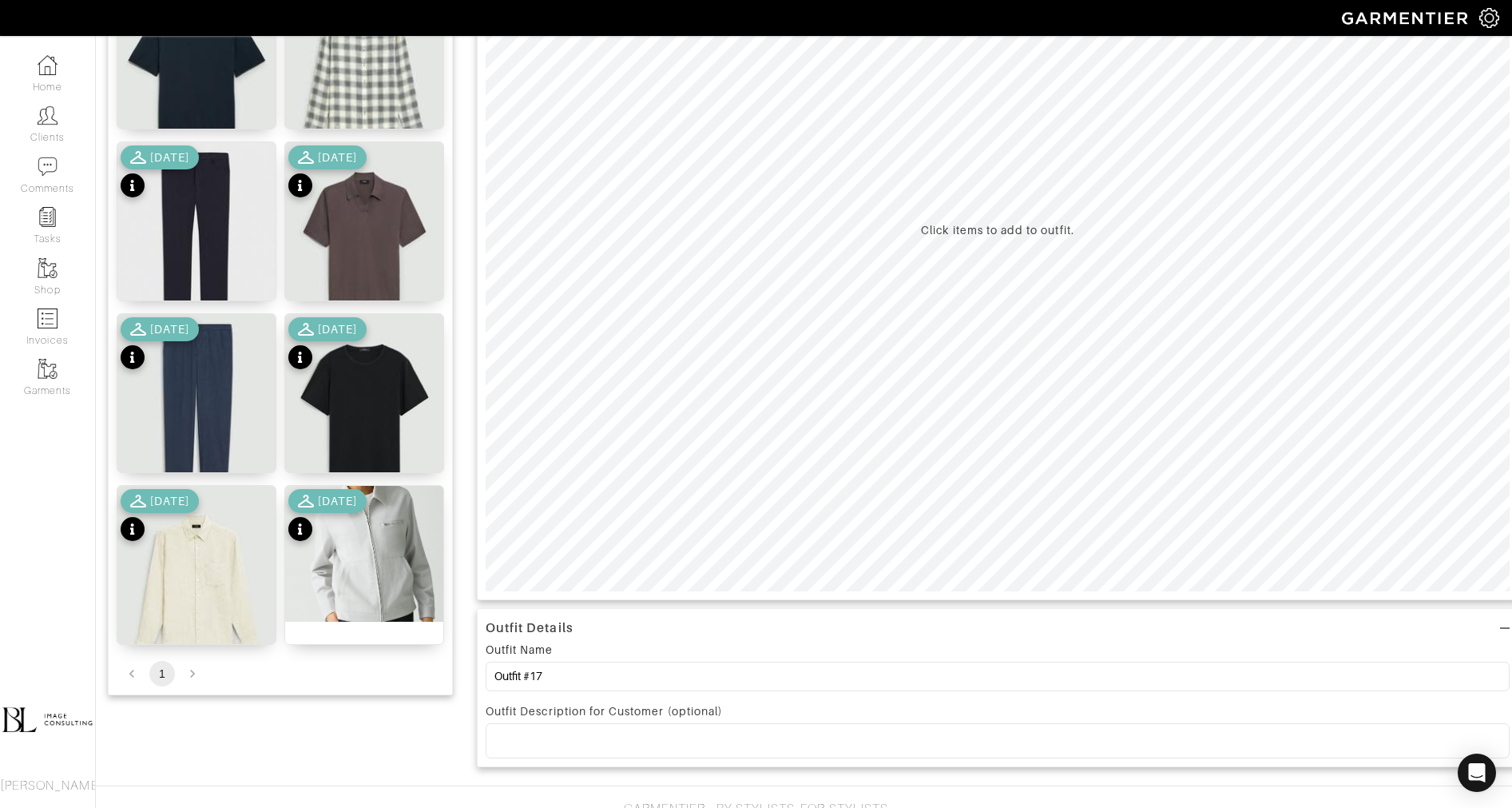
scroll to position [328, 0]
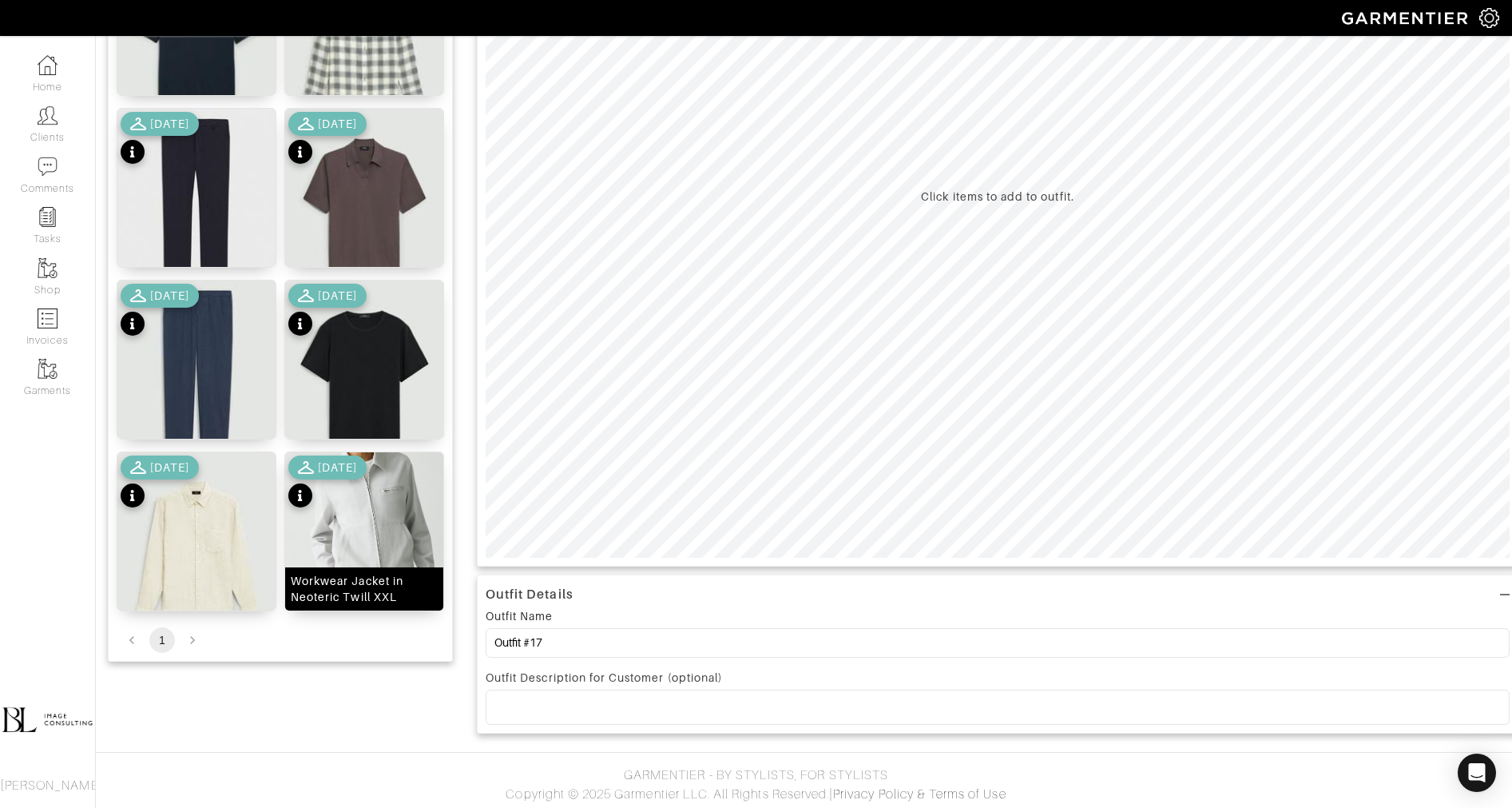
click at [384, 525] on img at bounding box center [364, 519] width 158 height 135
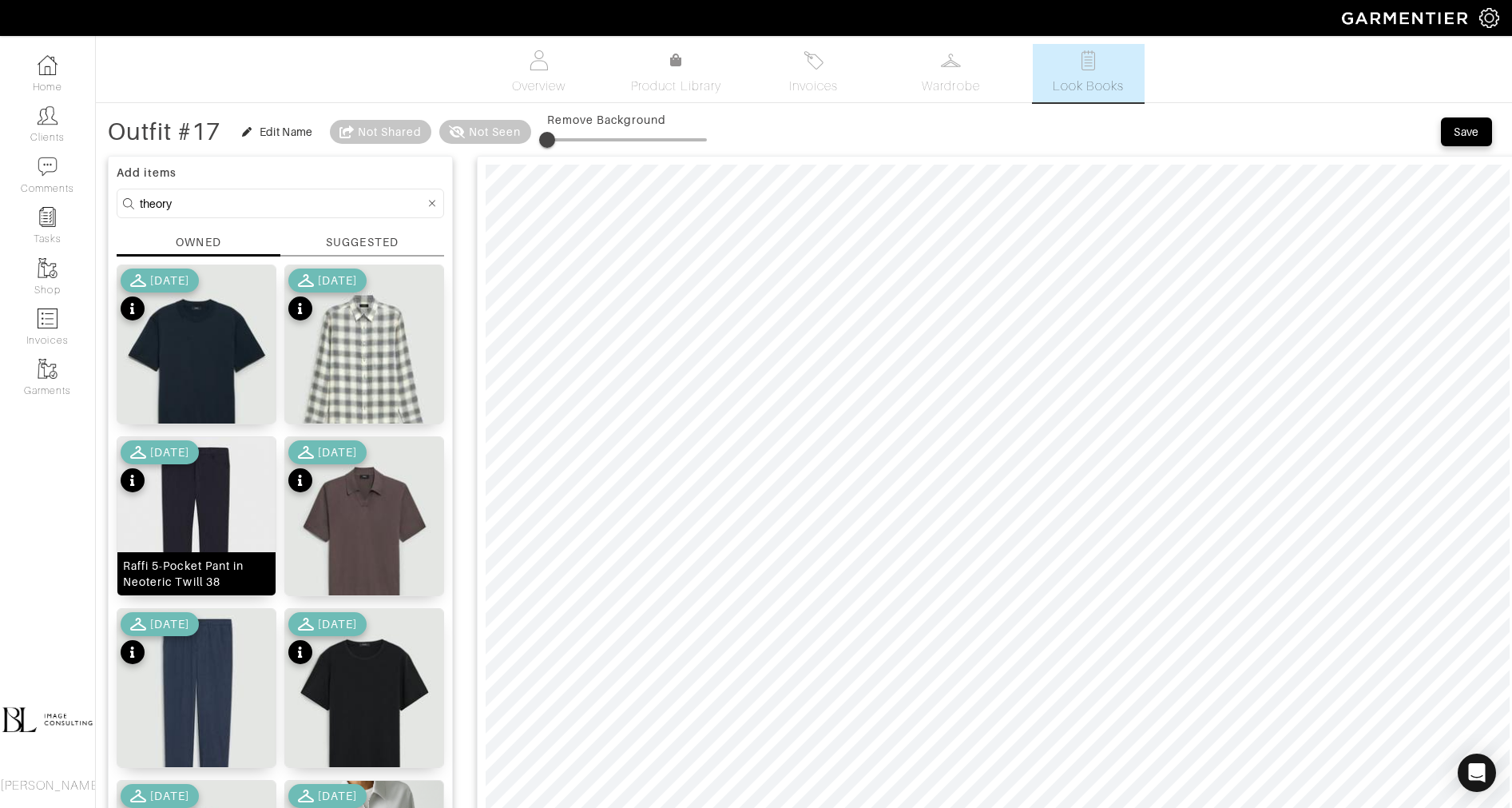
click at [215, 467] on img at bounding box center [197, 535] width 158 height 198
type input "10"
drag, startPoint x: 548, startPoint y: 136, endPoint x: 566, endPoint y: 135, distance: 18.0
click at [566, 135] on span at bounding box center [563, 139] width 16 height 16
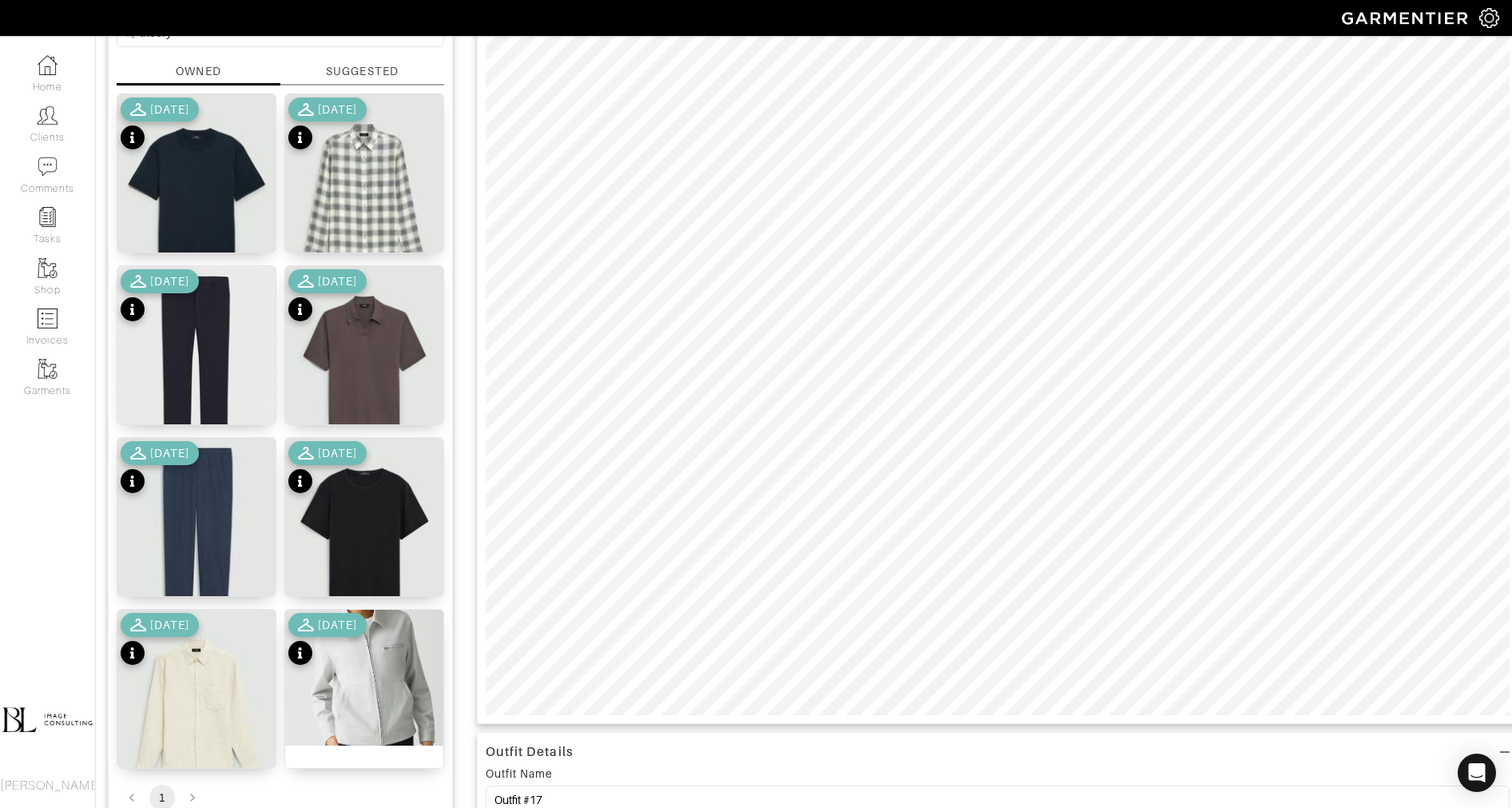
scroll to position [175, 0]
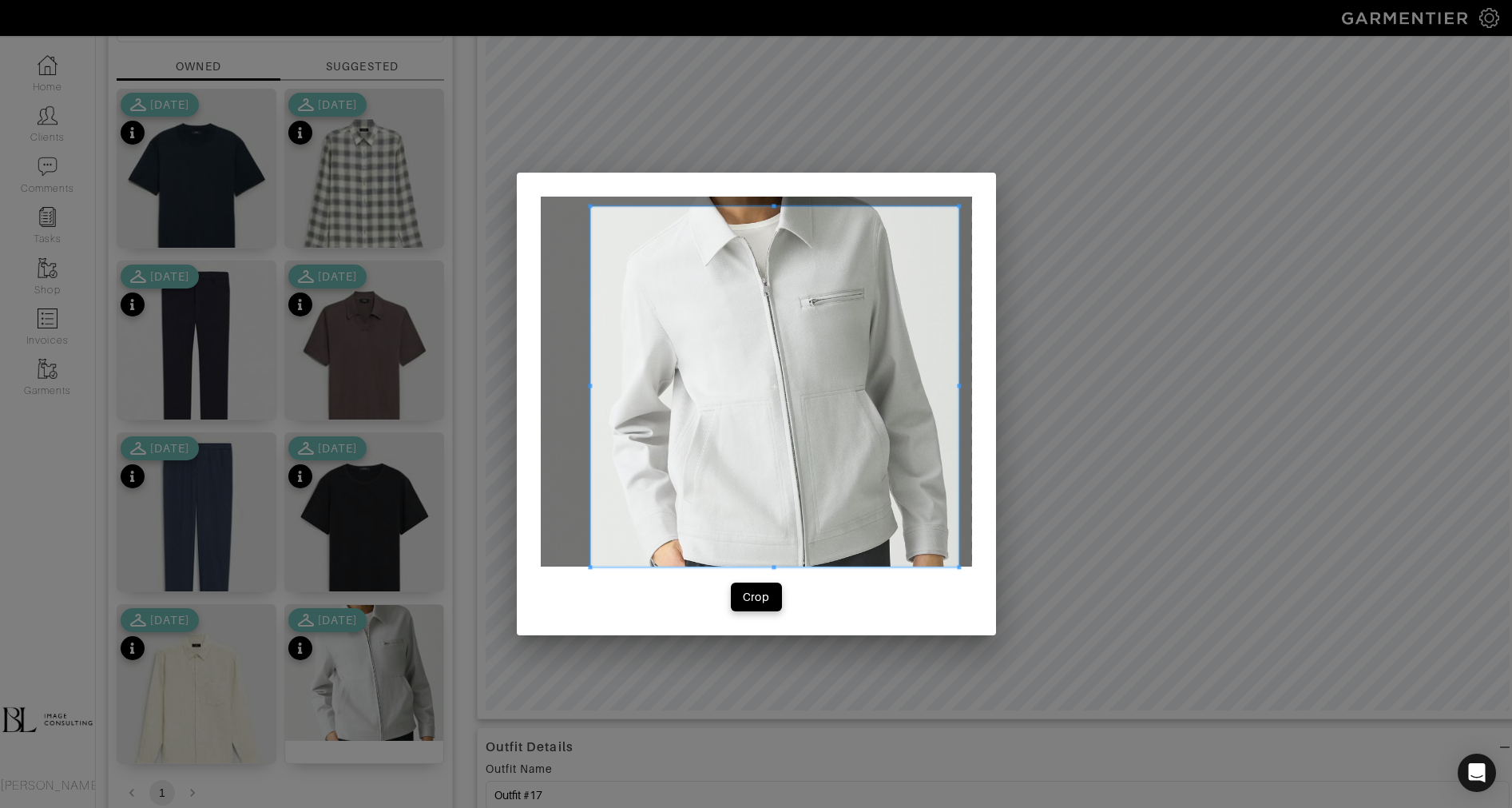
click at [952, 585] on div "Crop" at bounding box center [756, 404] width 479 height 463
click at [771, 596] on span "Crop" at bounding box center [756, 596] width 33 height 16
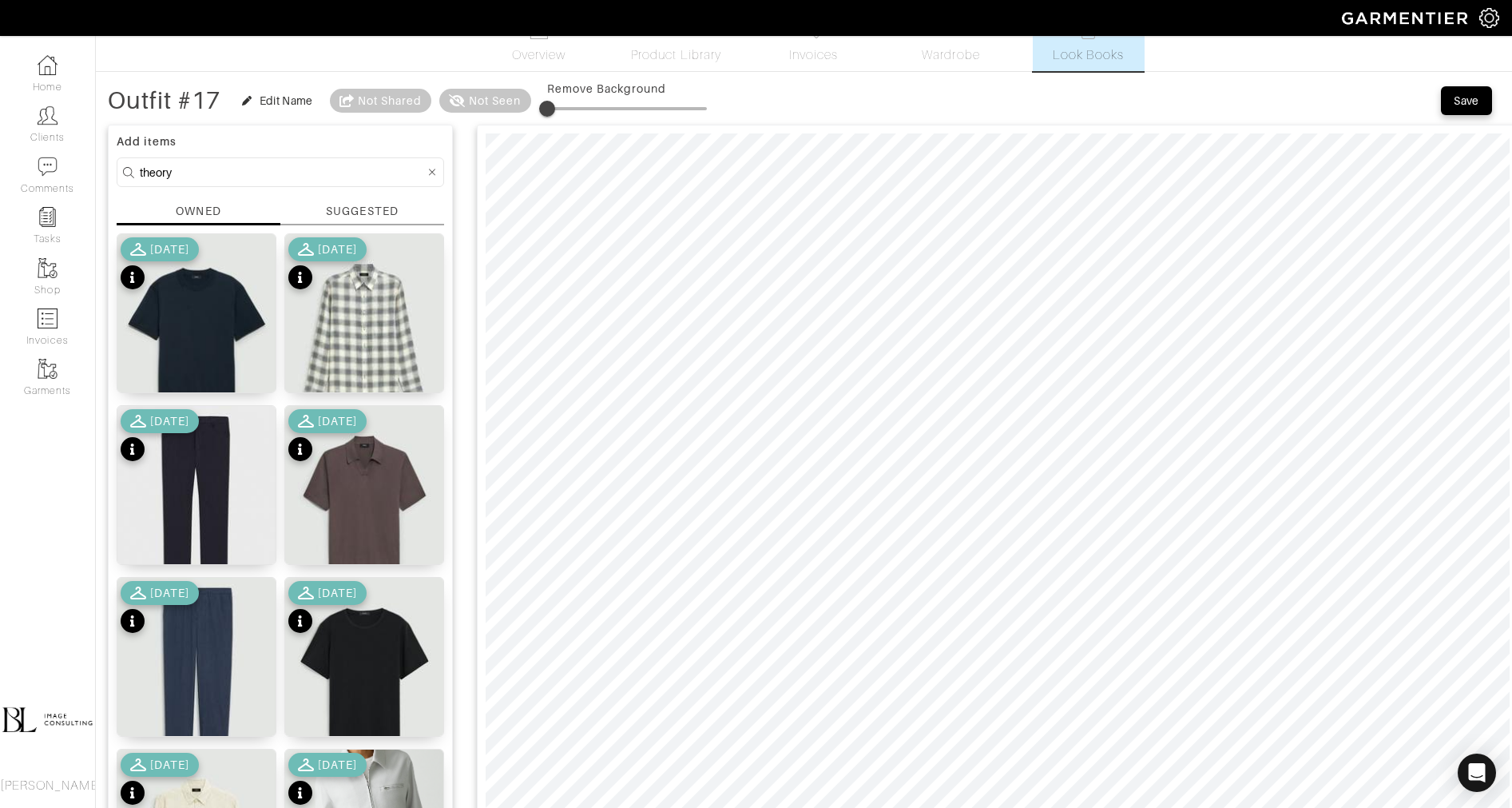
scroll to position [0, 0]
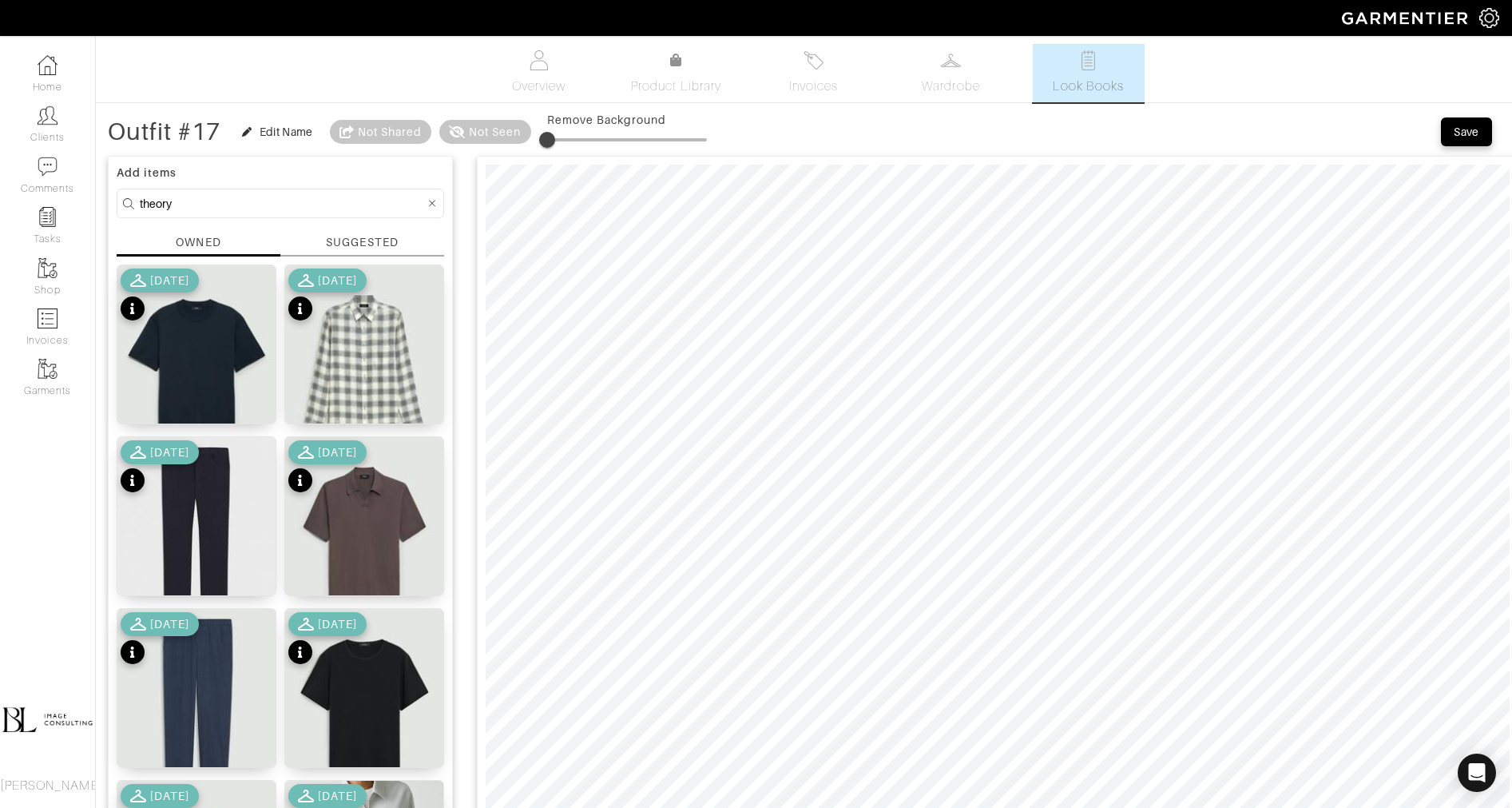
click at [291, 207] on input "theory" at bounding box center [282, 203] width 285 height 19
click at [290, 207] on input "theory" at bounding box center [282, 203] width 285 height 19
type input "bottoms"
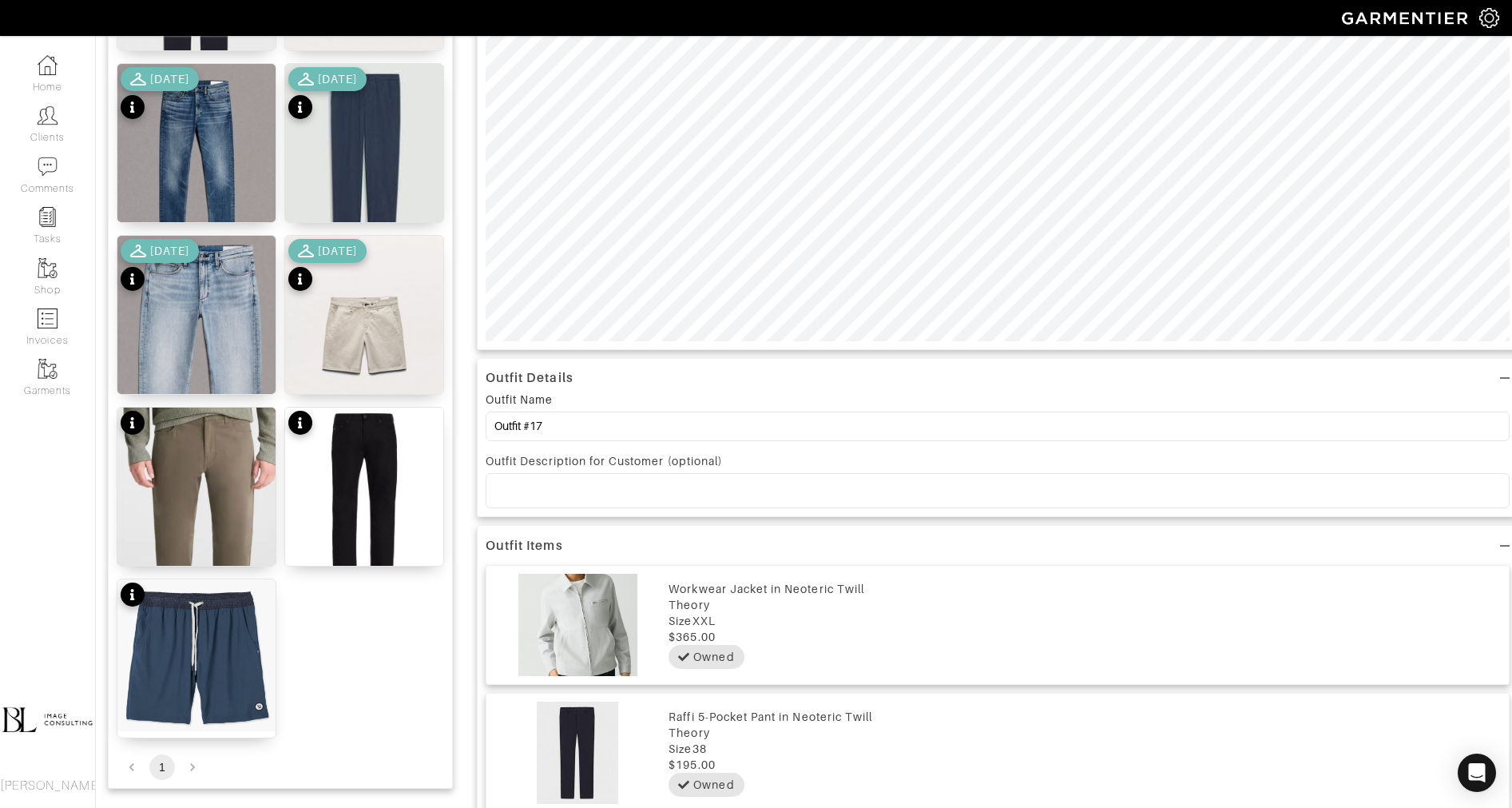
scroll to position [548, 0]
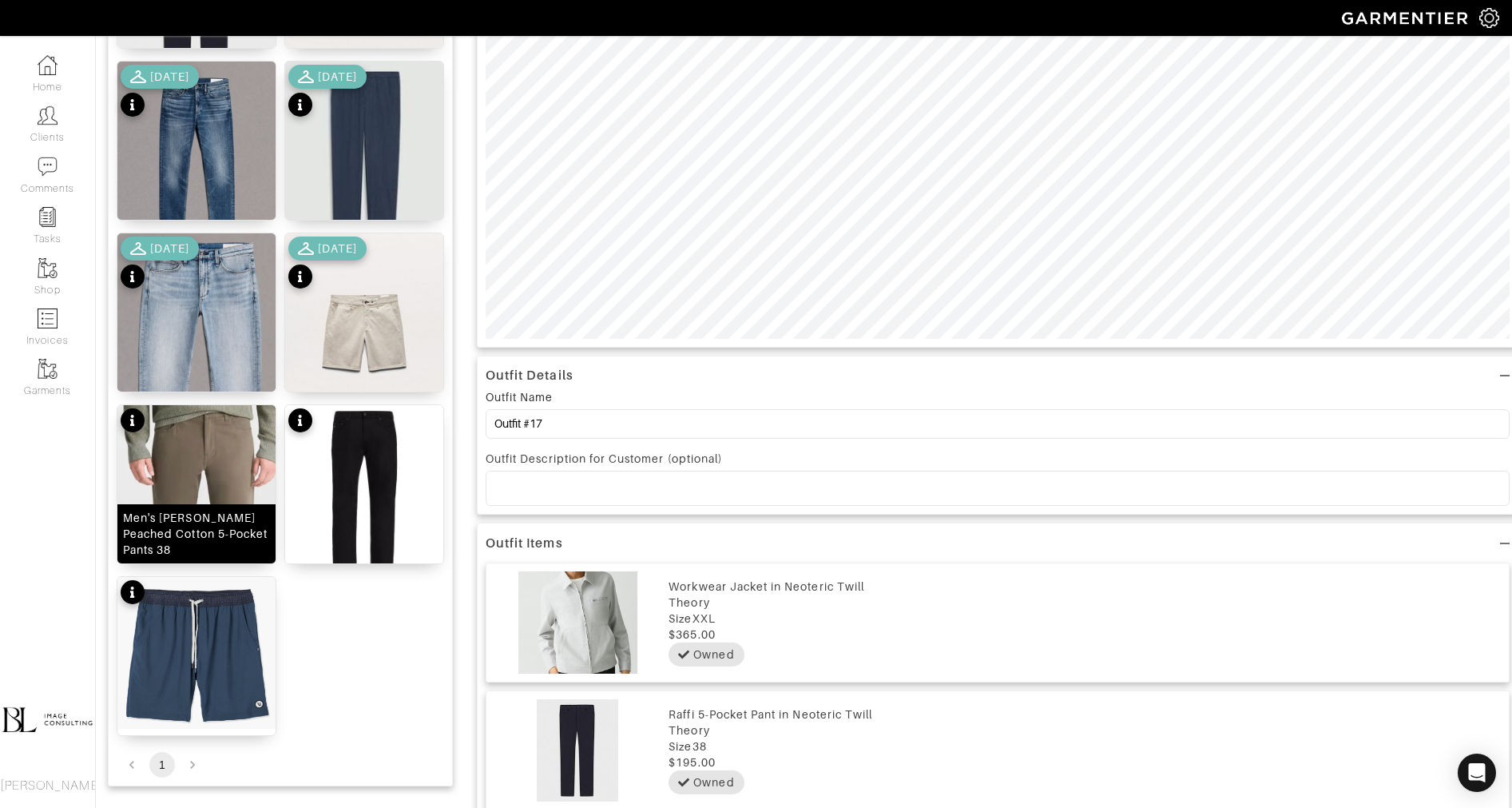
click at [230, 499] on img at bounding box center [197, 540] width 158 height 269
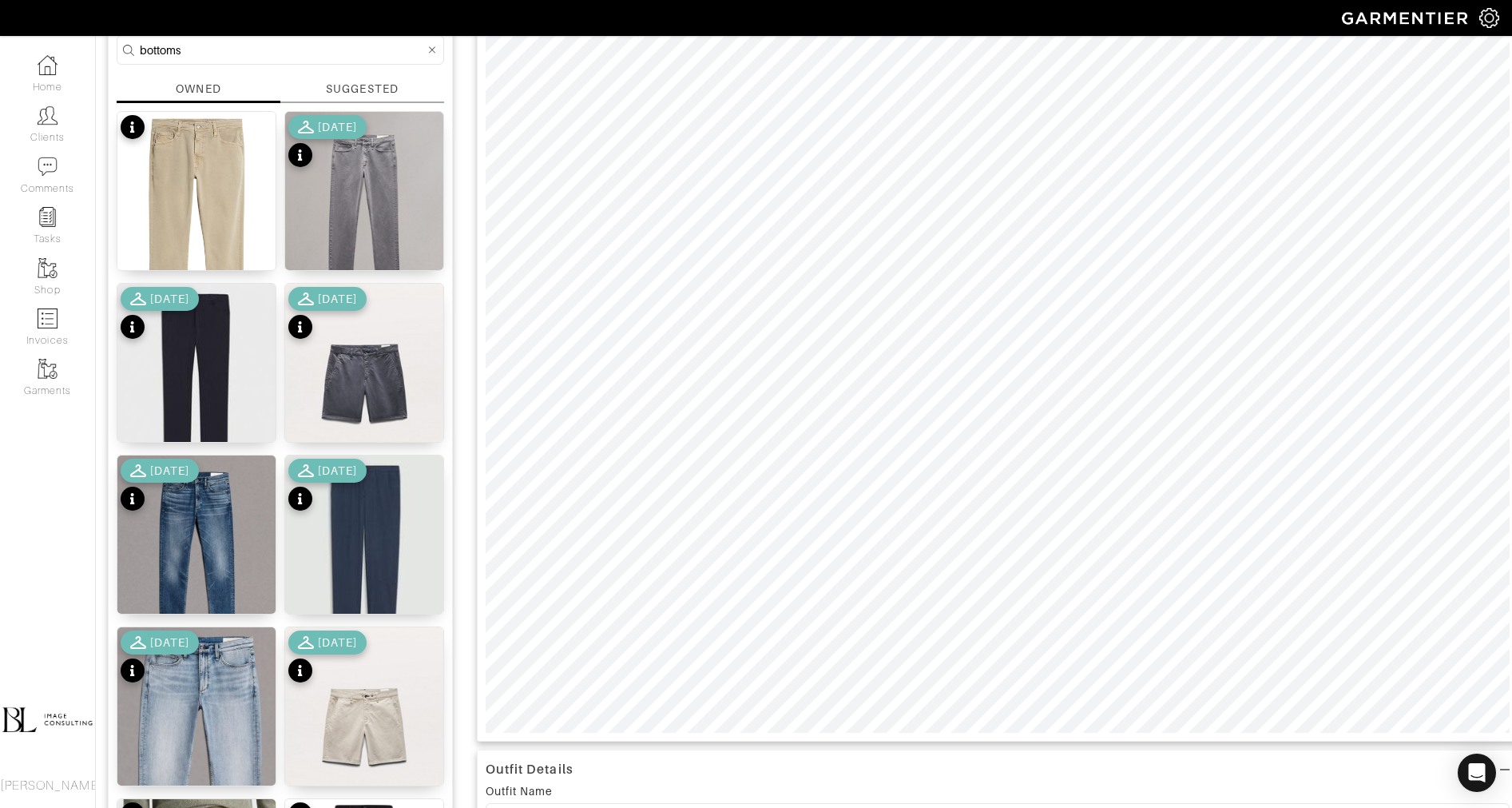
scroll to position [0, 0]
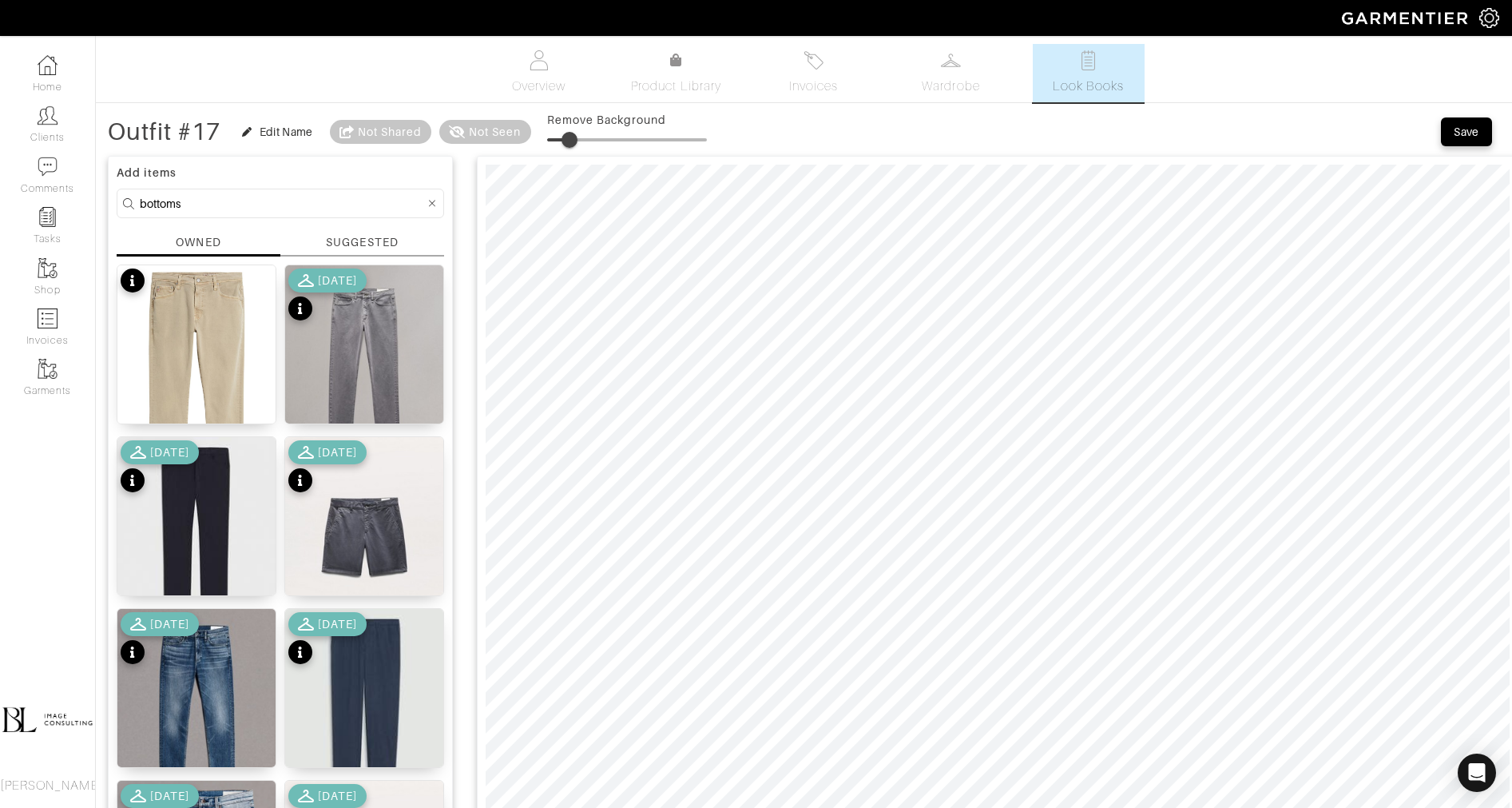
type input "15"
drag, startPoint x: 557, startPoint y: 139, endPoint x: 574, endPoint y: 140, distance: 17.0
click at [574, 140] on span at bounding box center [571, 139] width 16 height 16
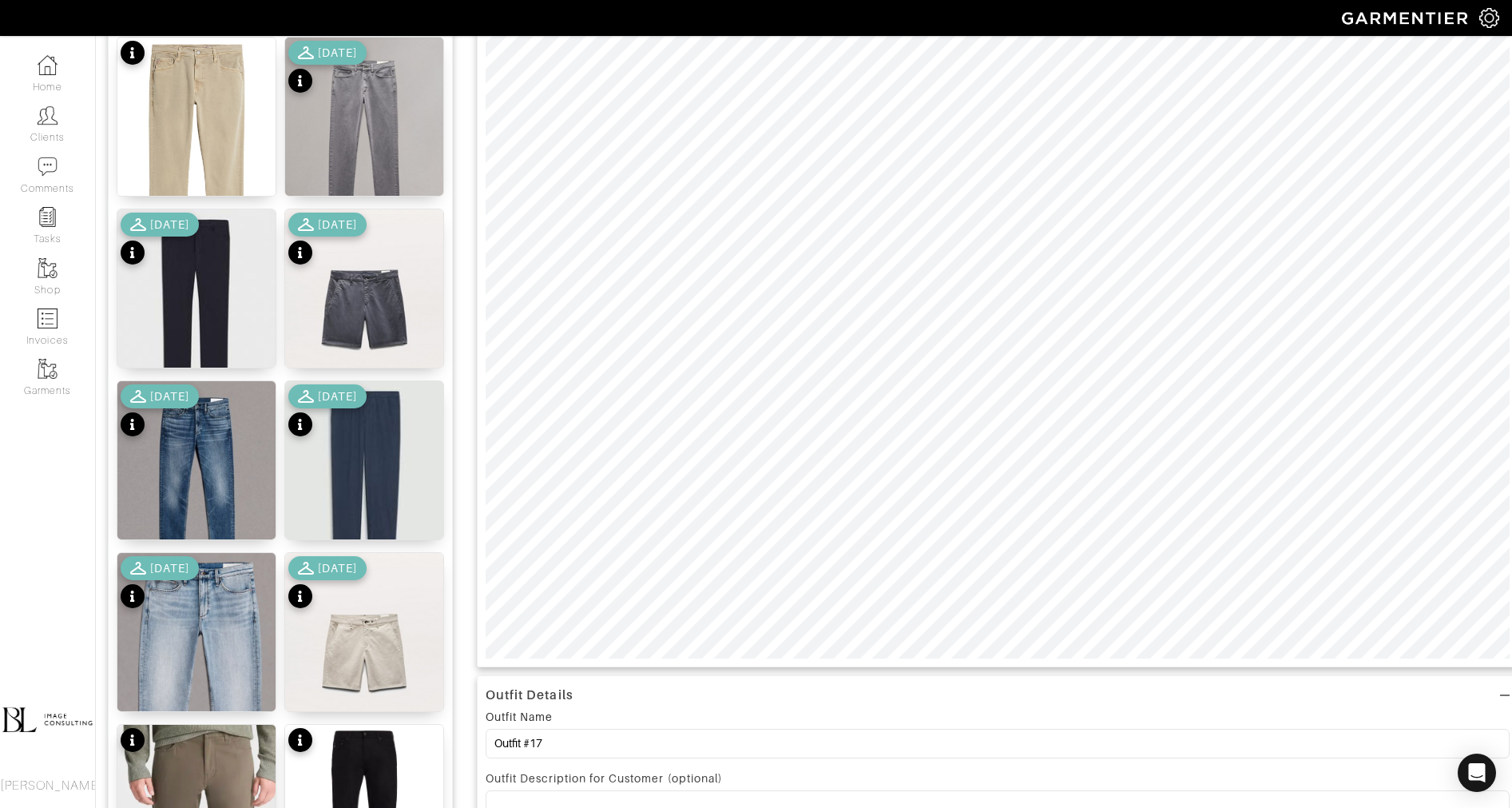
scroll to position [245, 0]
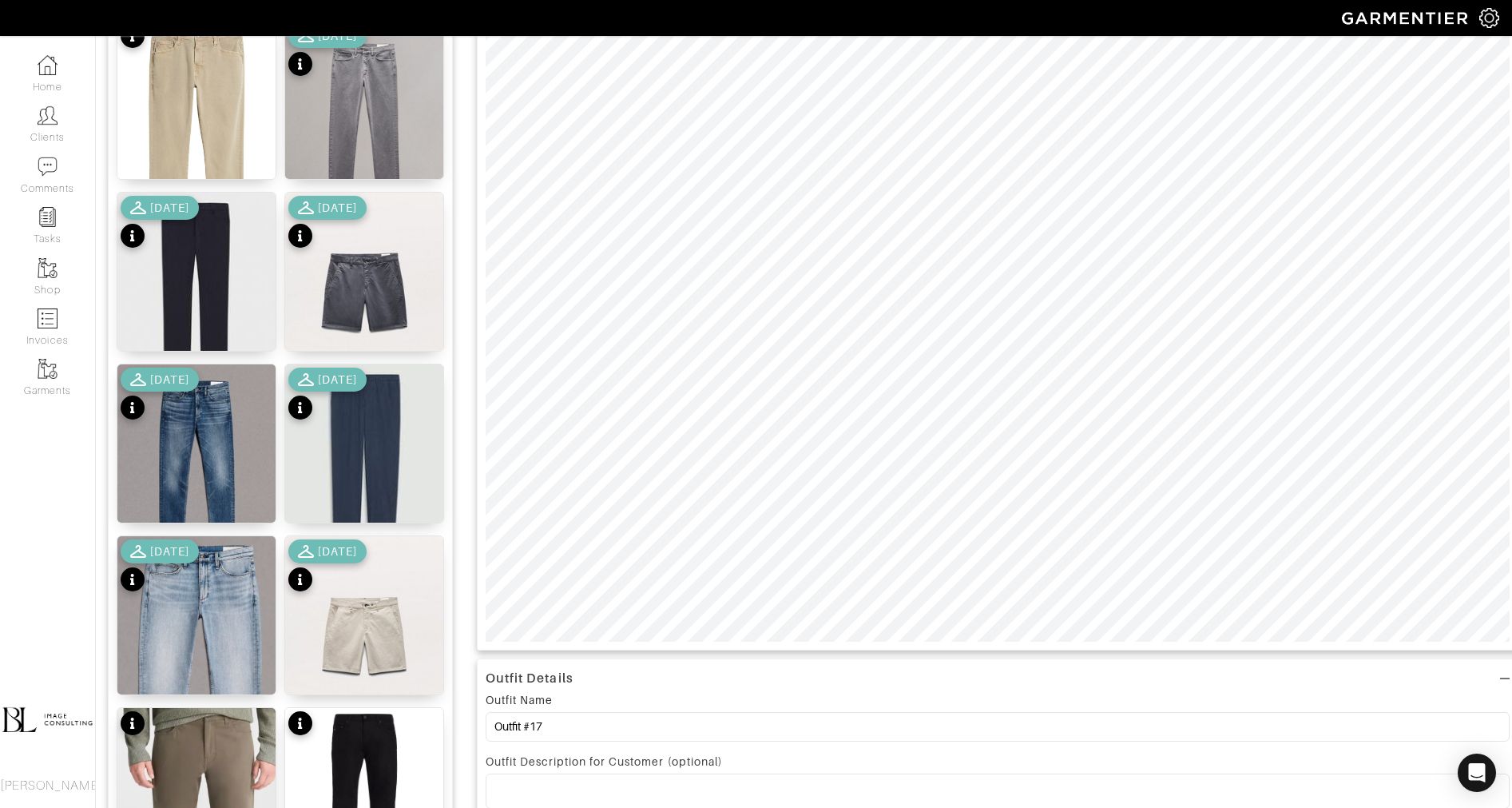
type input "10"
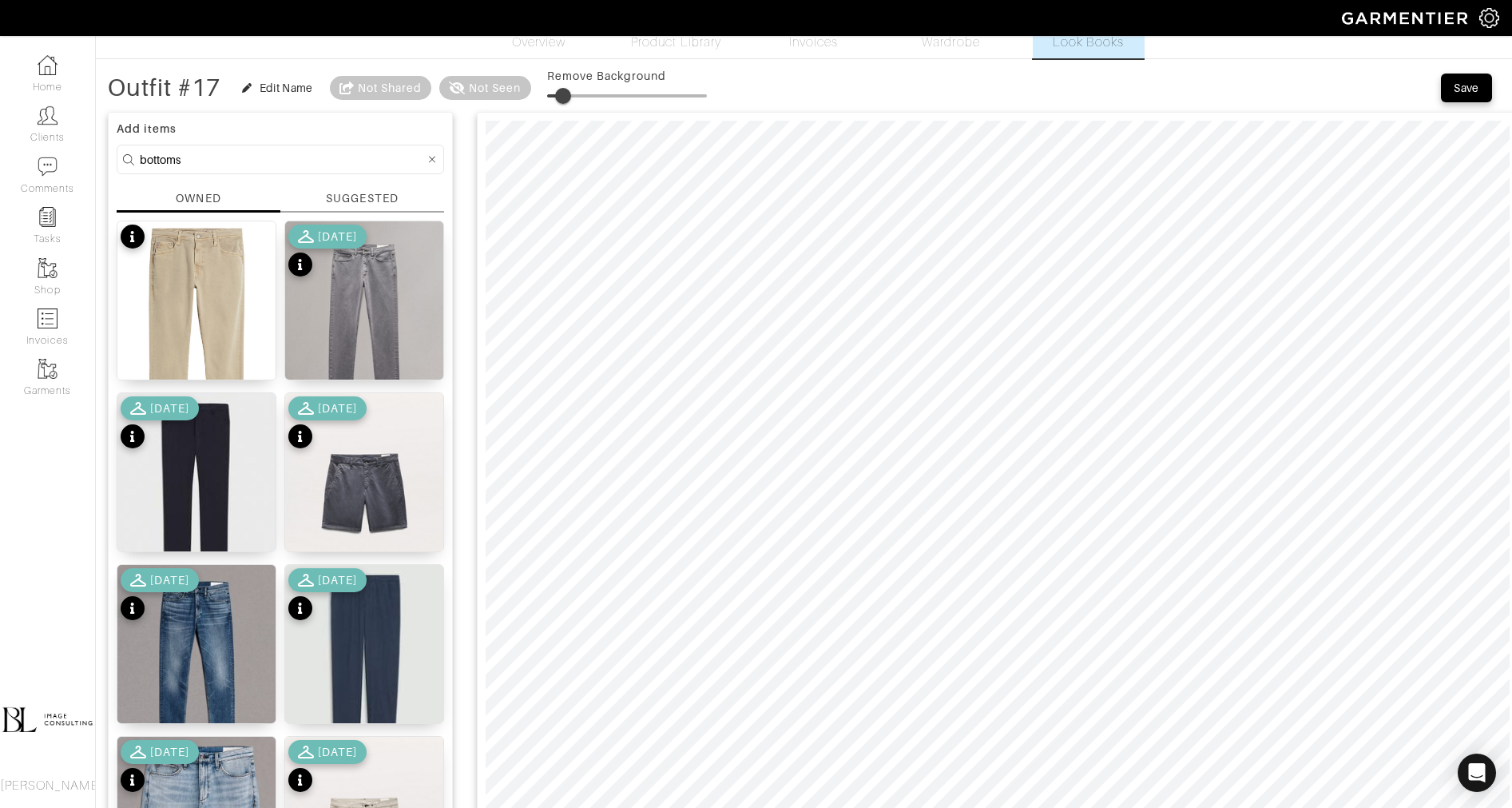
scroll to position [18, 0]
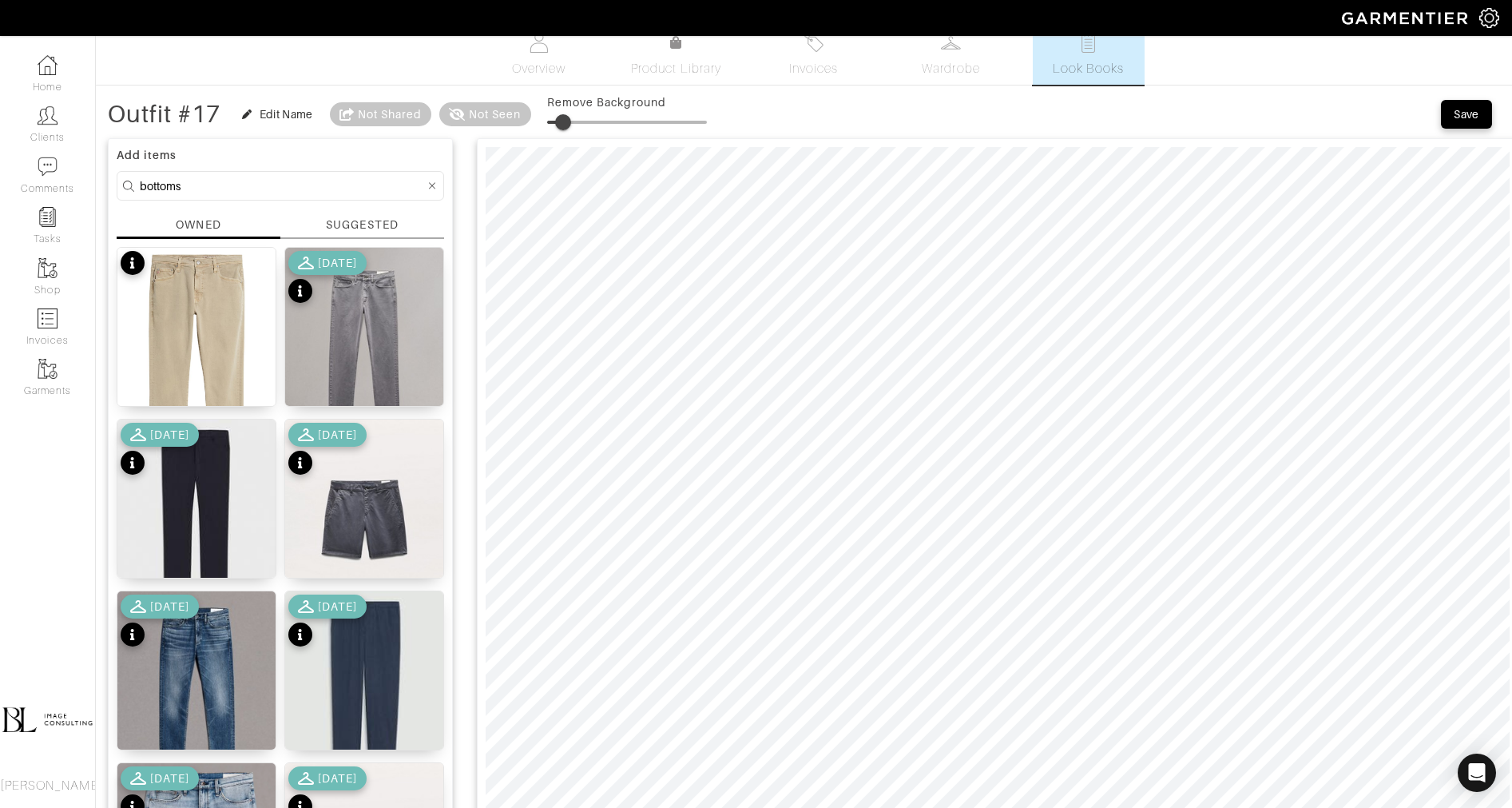
click at [185, 184] on input "bottoms" at bounding box center [282, 185] width 285 height 19
type input "tops"
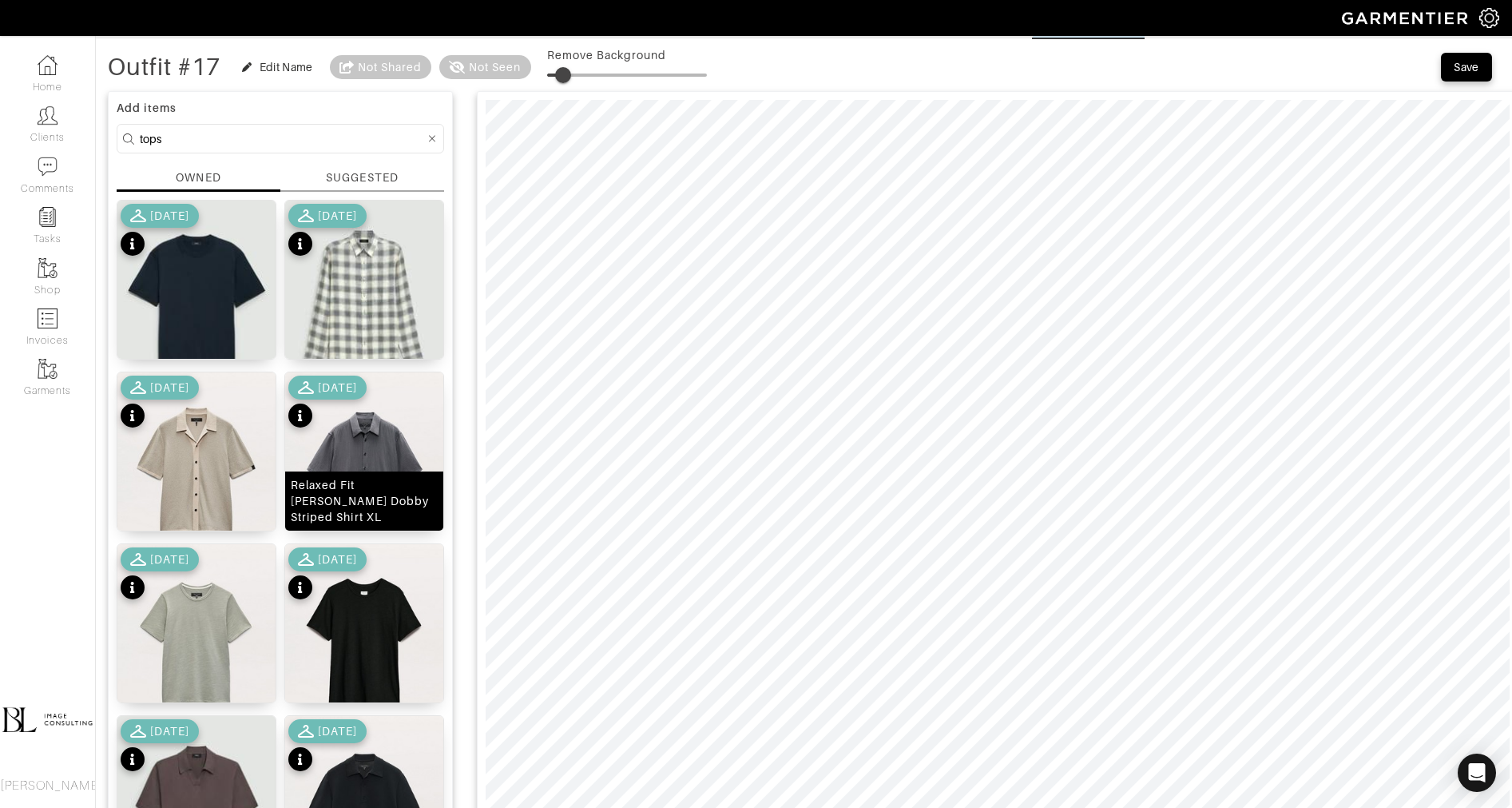
scroll to position [62, 0]
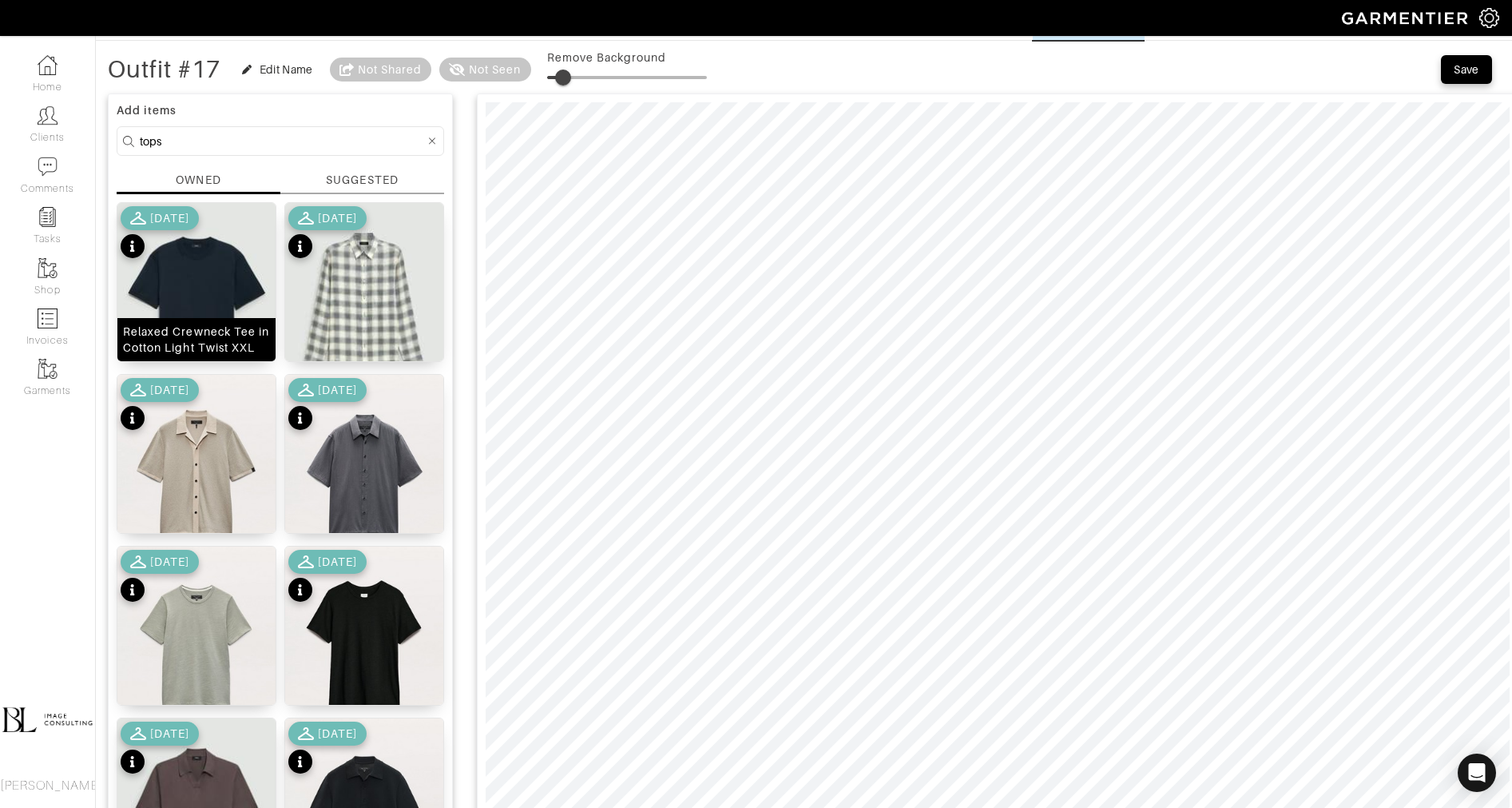
click at [202, 269] on img at bounding box center [197, 301] width 158 height 198
click at [573, 73] on span at bounding box center [569, 77] width 16 height 16
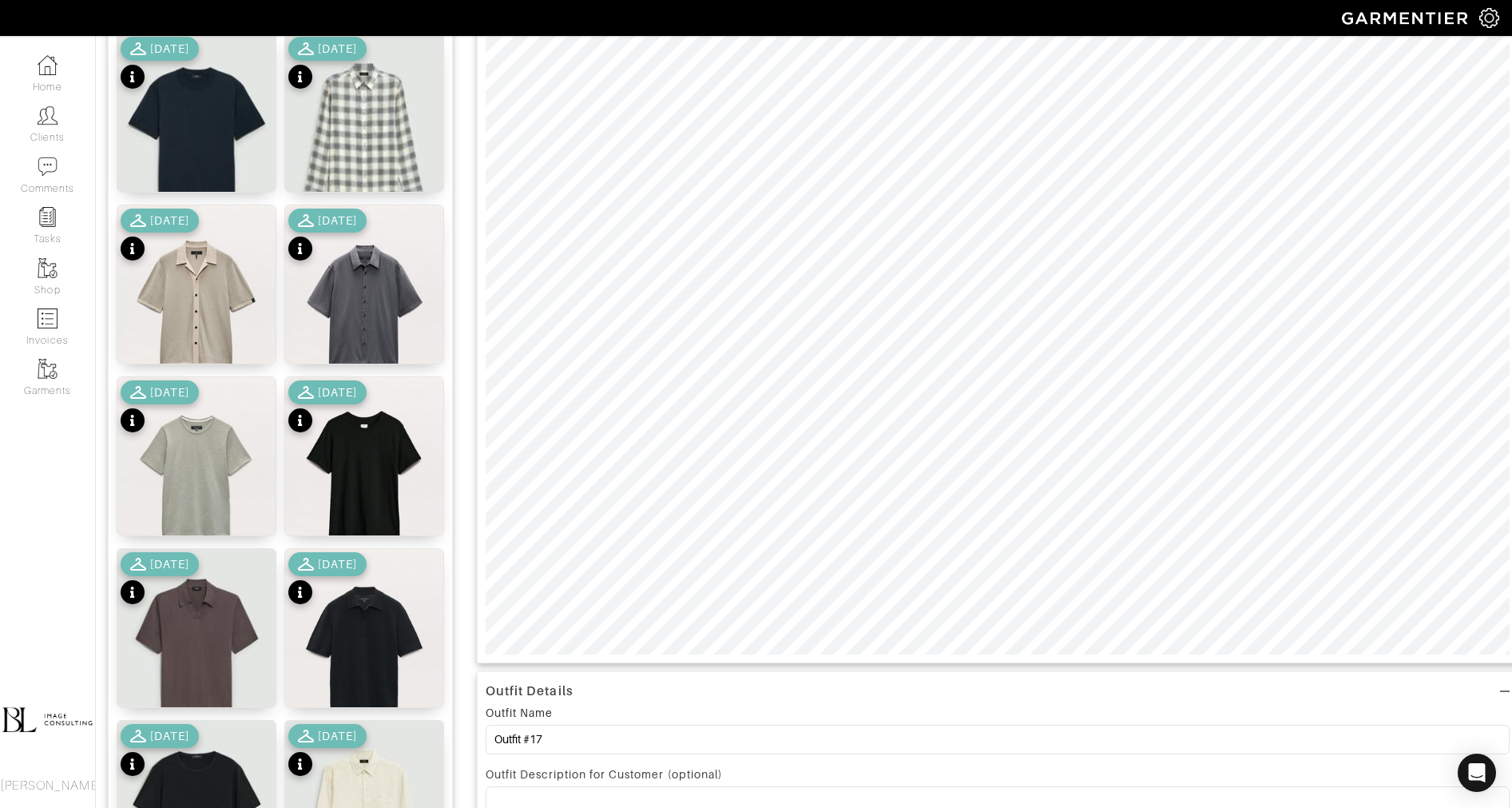
scroll to position [230, 0]
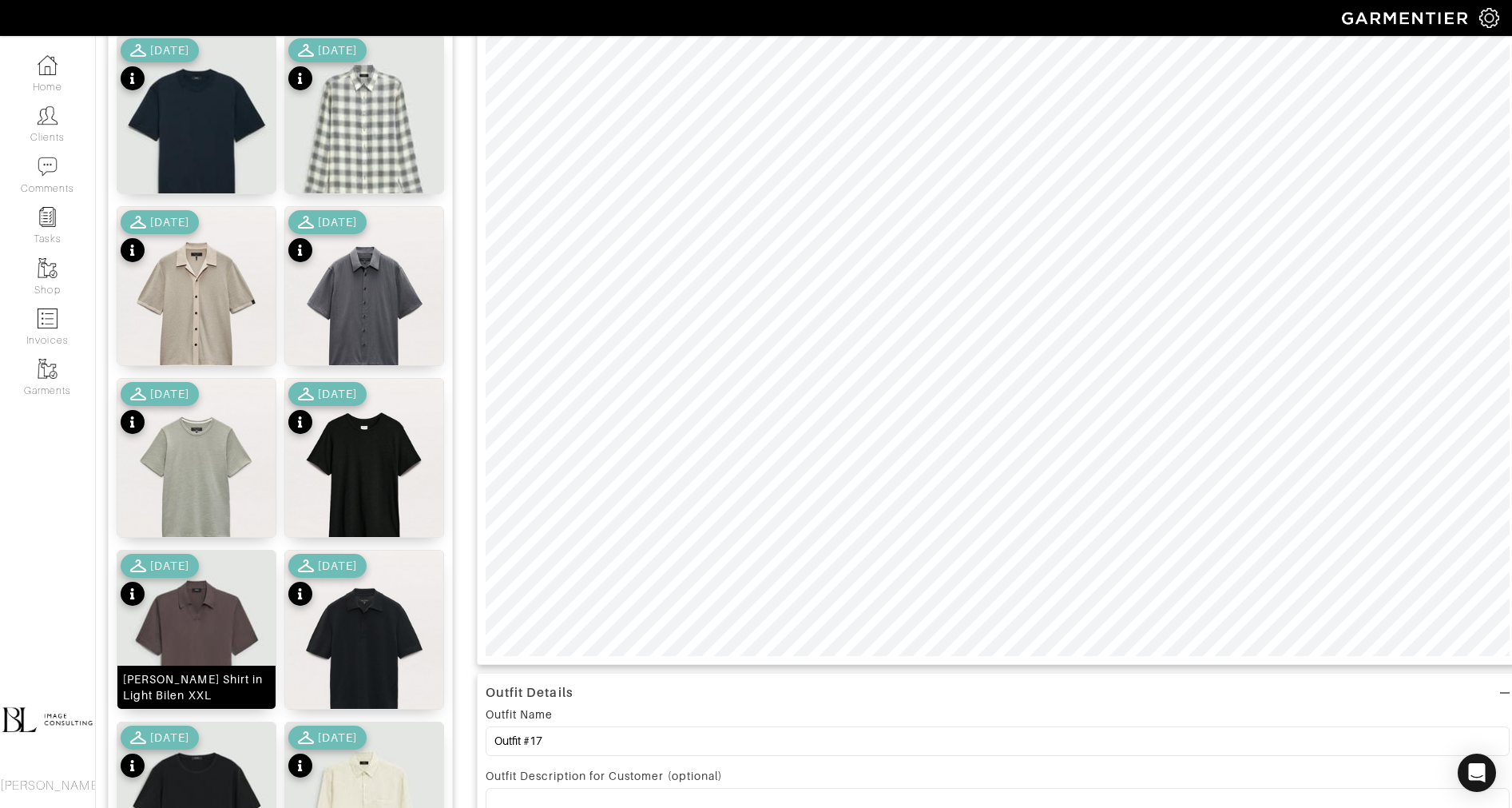
click at [200, 633] on img at bounding box center [197, 649] width 158 height 198
type input "14"
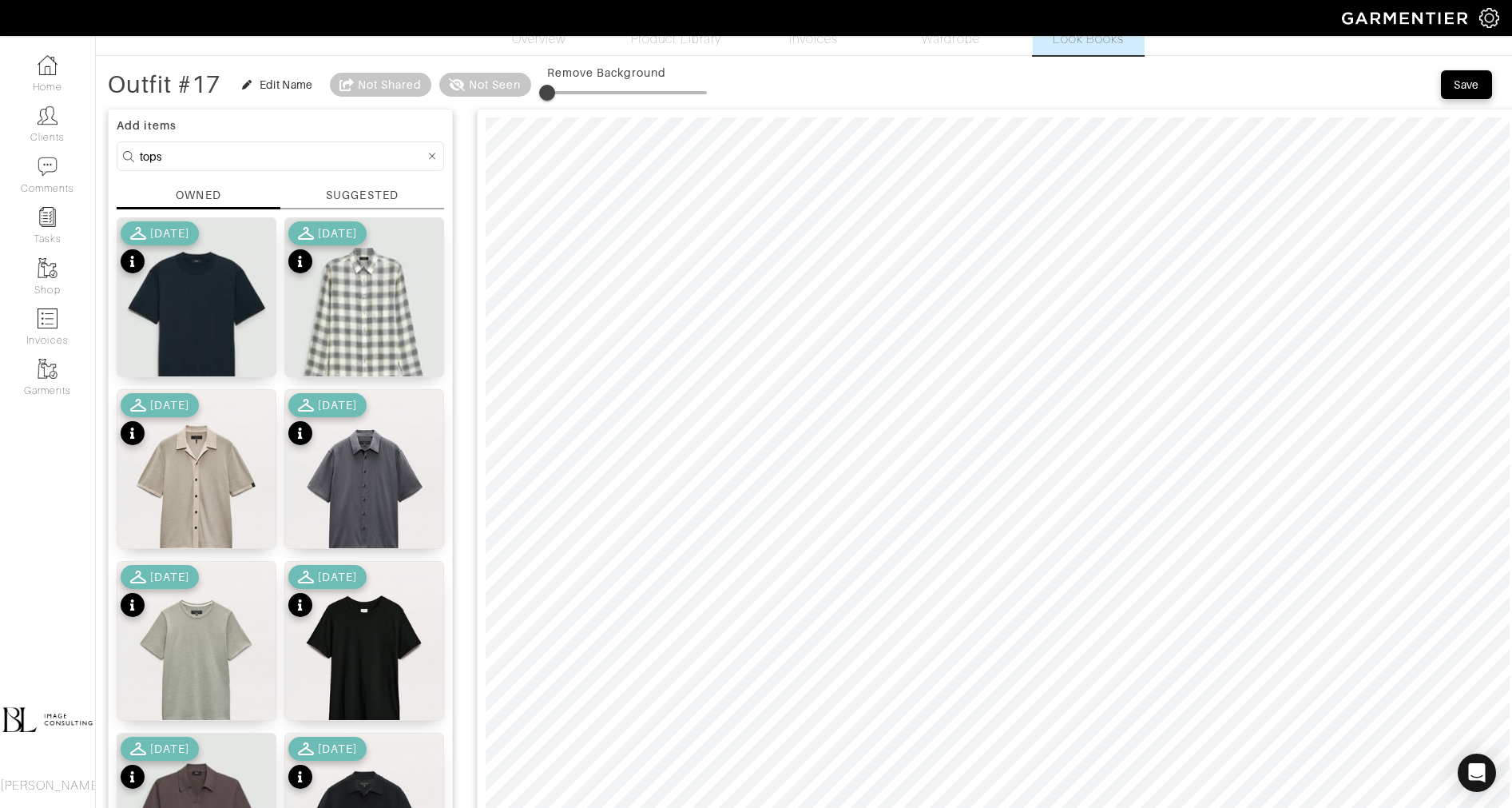
scroll to position [10, 0]
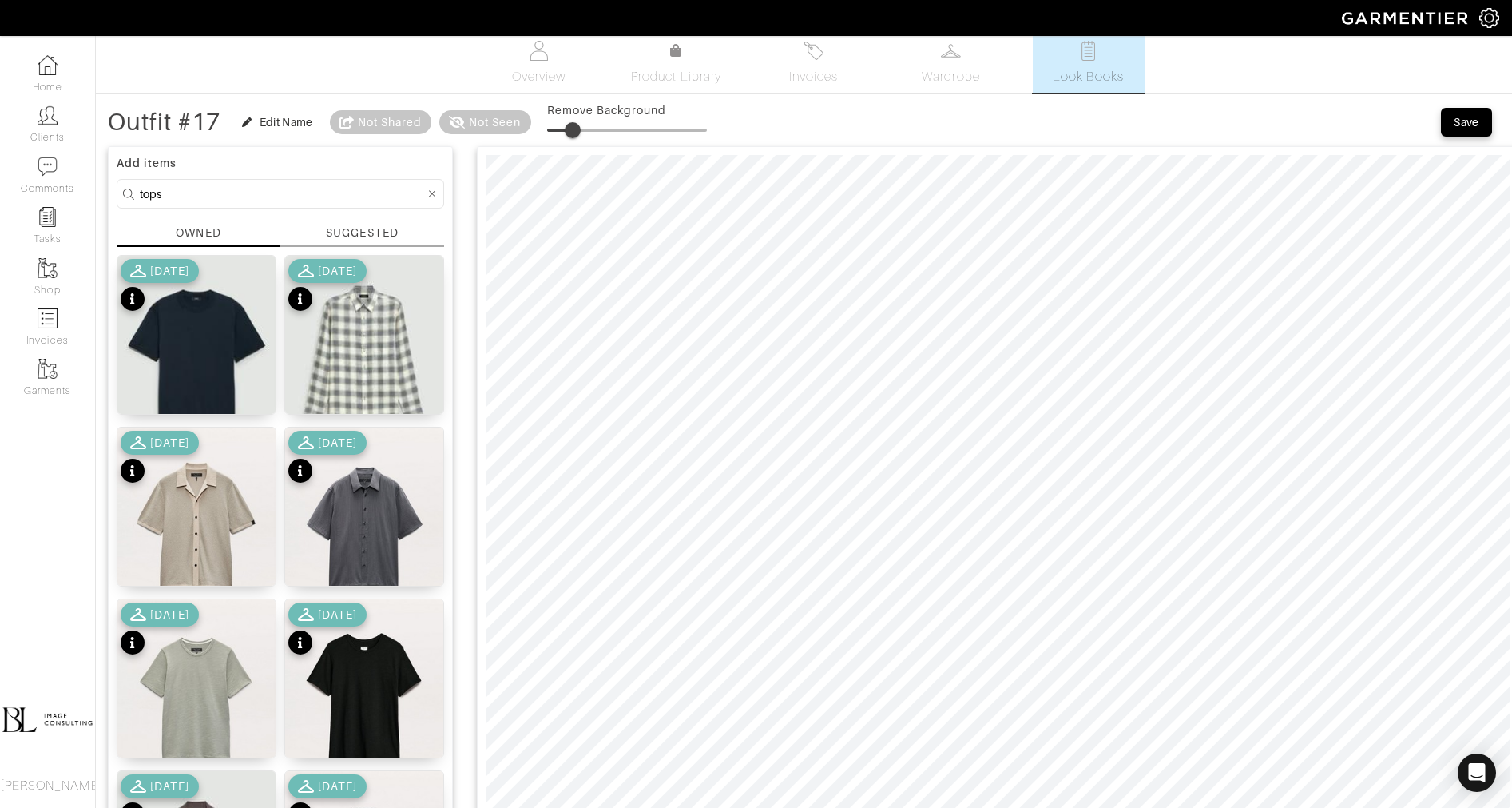
drag, startPoint x: 554, startPoint y: 128, endPoint x: 575, endPoint y: 128, distance: 21.0
click at [575, 128] on span at bounding box center [573, 130] width 16 height 16
type input "16"
click at [294, 190] on input "tops" at bounding box center [282, 194] width 285 height 19
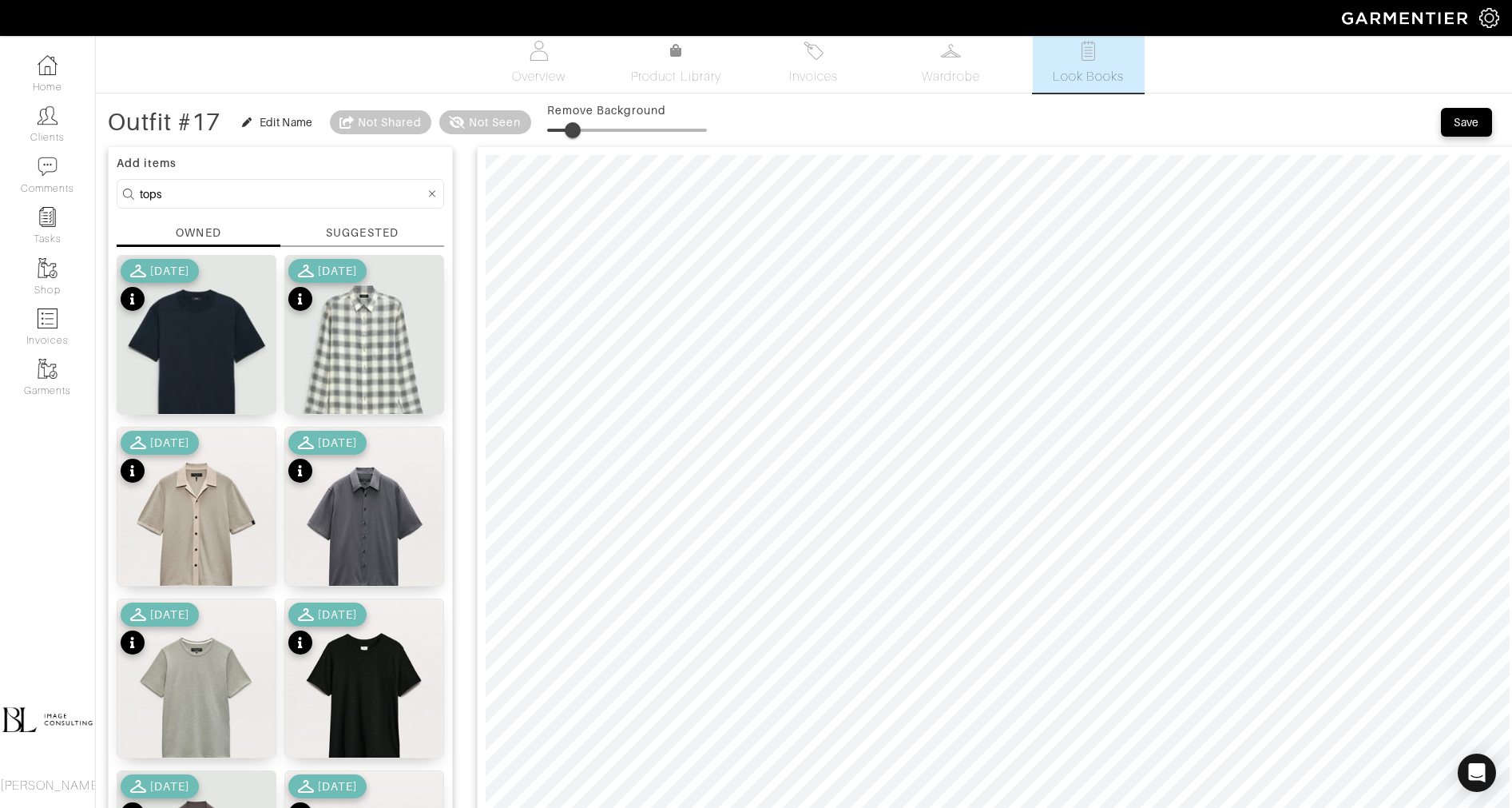
click at [294, 190] on input "tops" at bounding box center [282, 194] width 285 height 19
type input "bottoms"
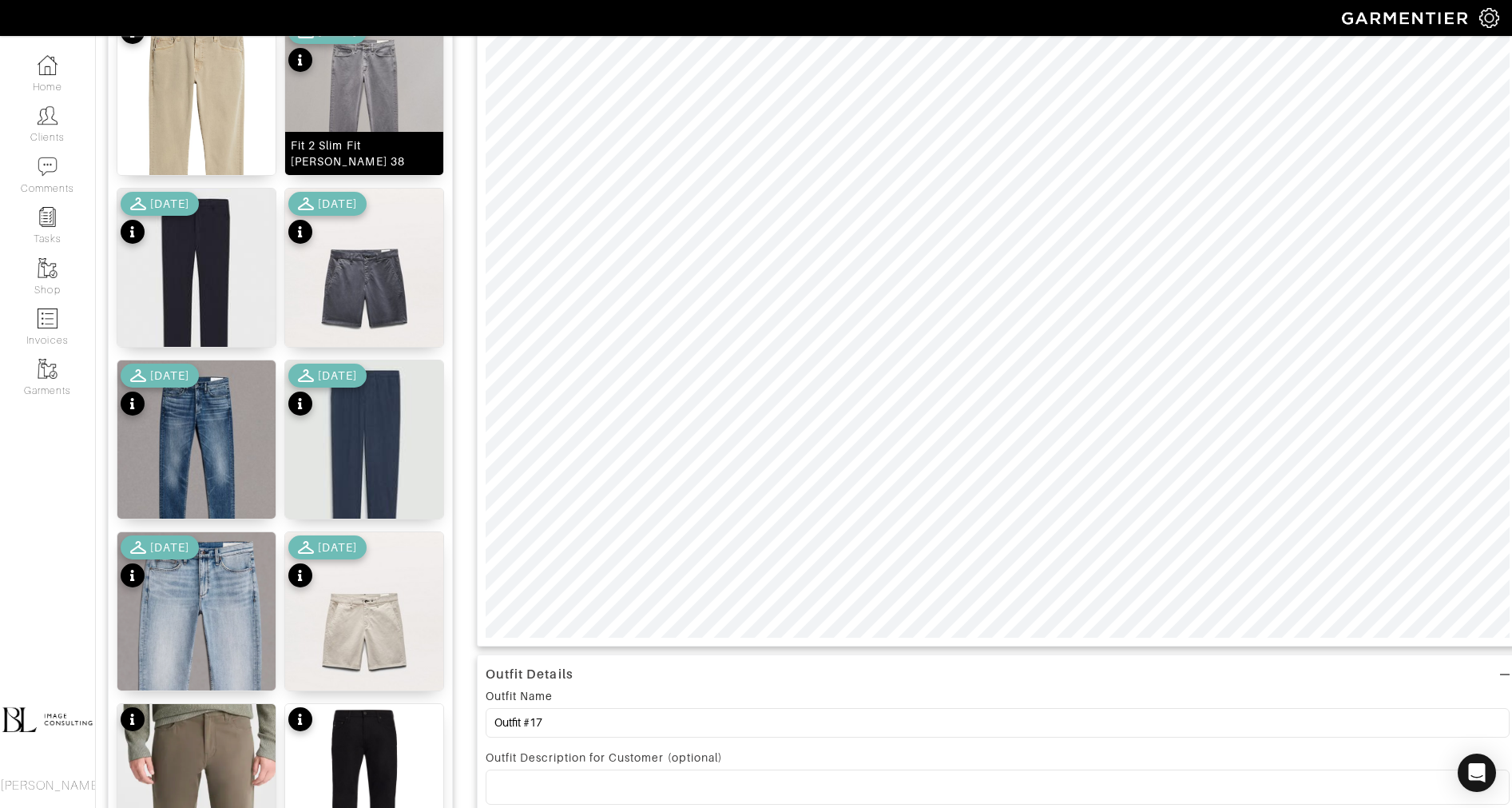
scroll to position [260, 0]
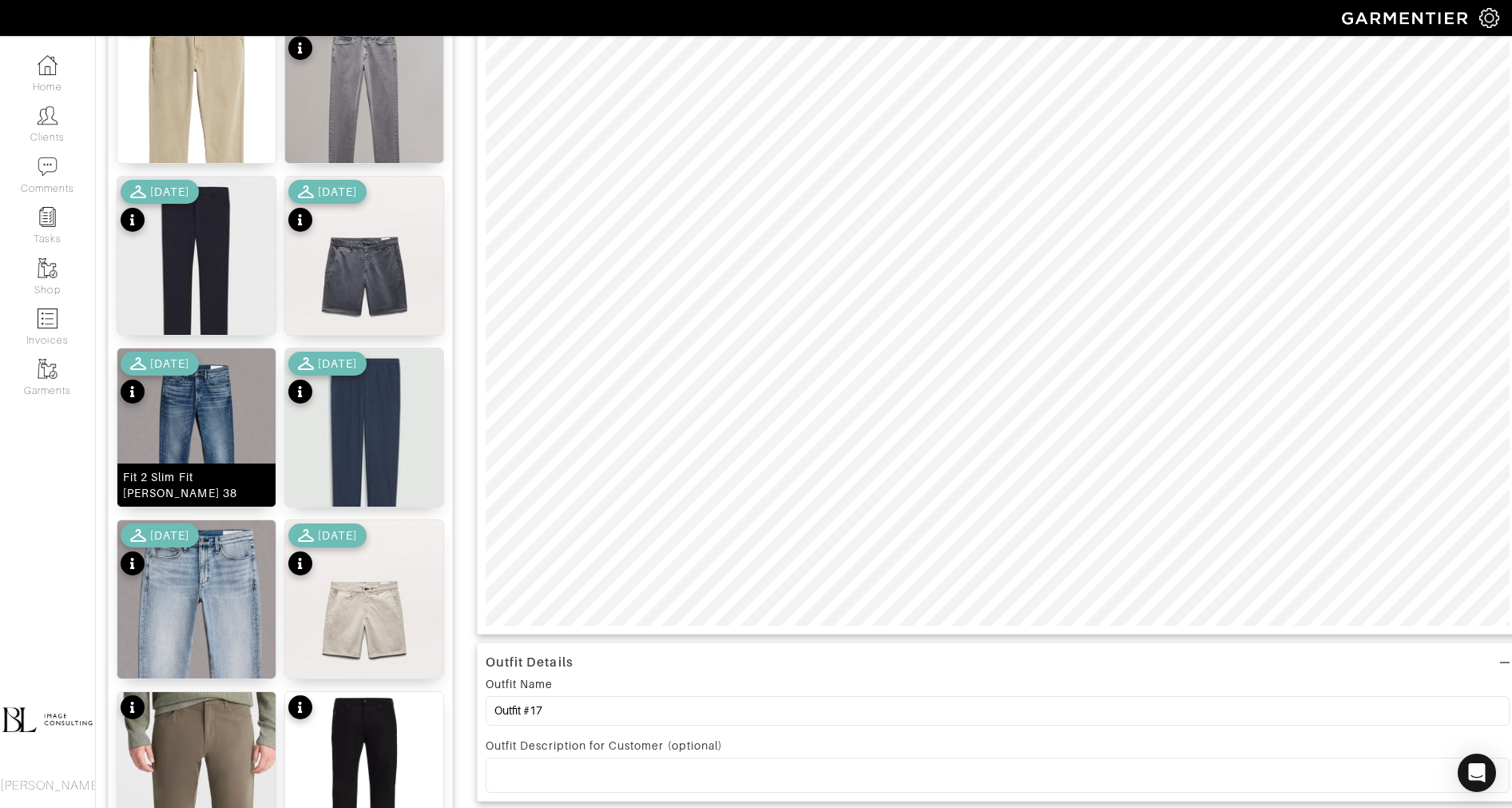
click at [202, 419] on img at bounding box center [197, 446] width 158 height 198
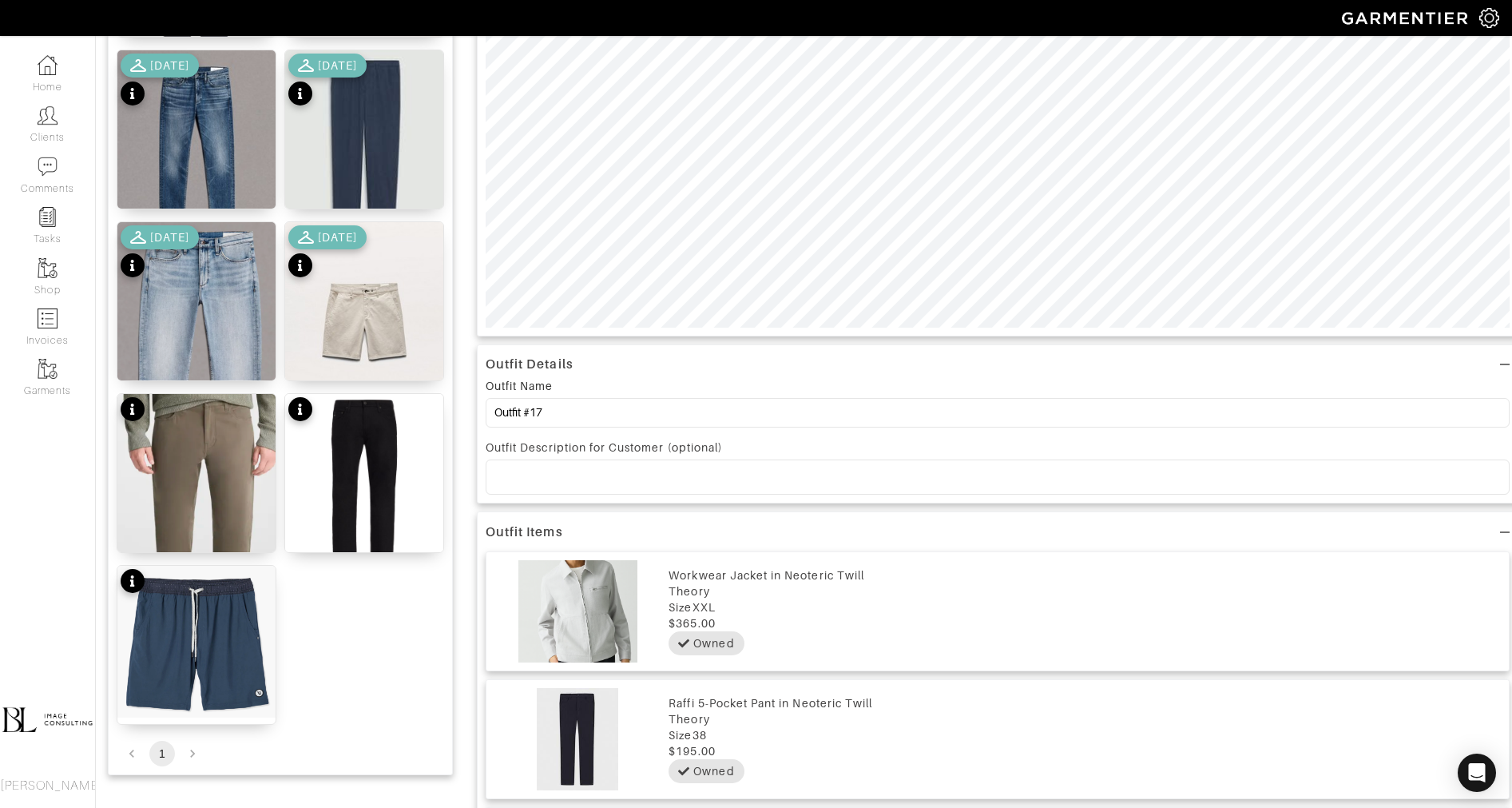
scroll to position [568, 0]
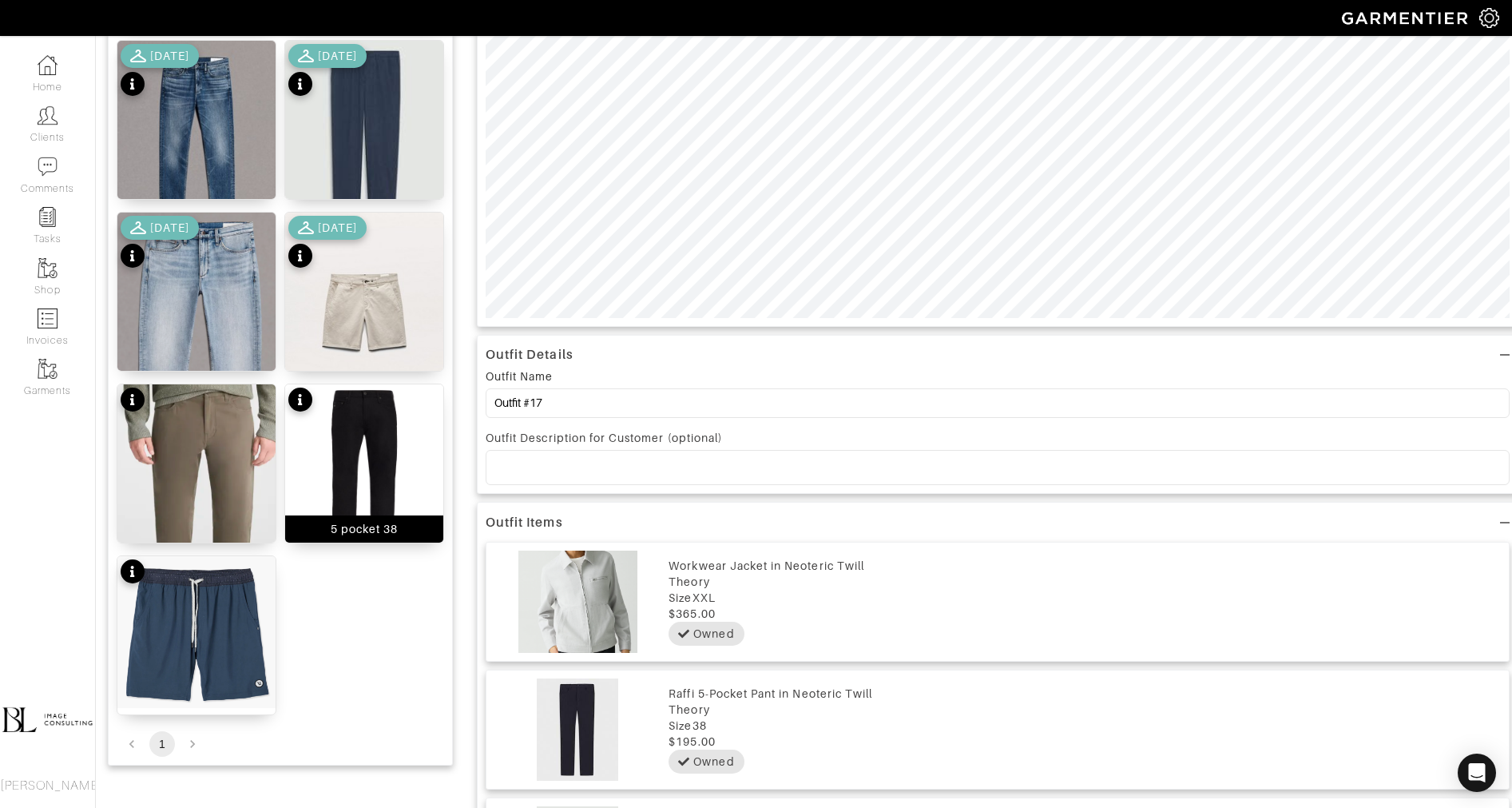
click at [406, 481] on img at bounding box center [364, 489] width 158 height 211
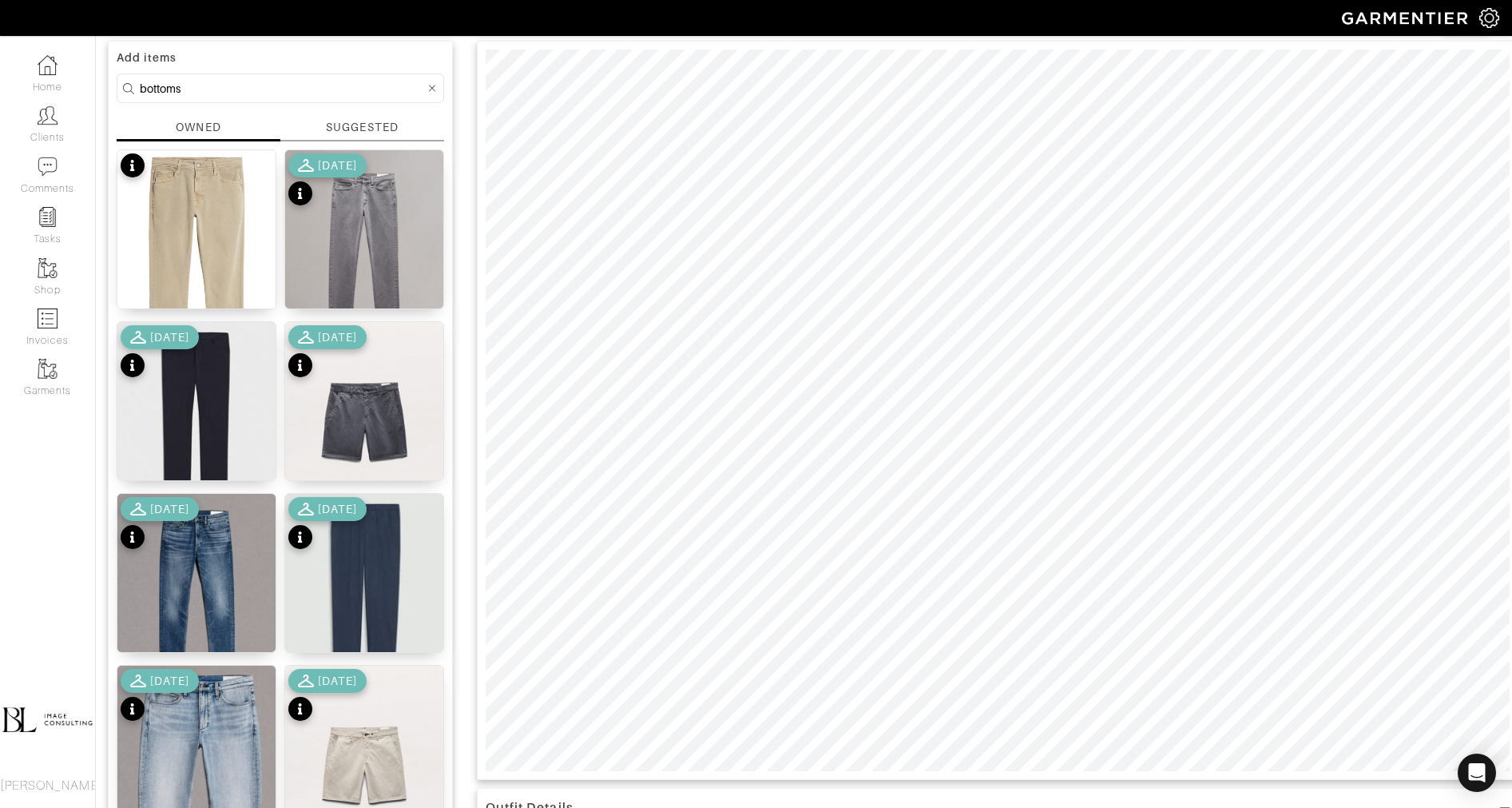
scroll to position [0, 0]
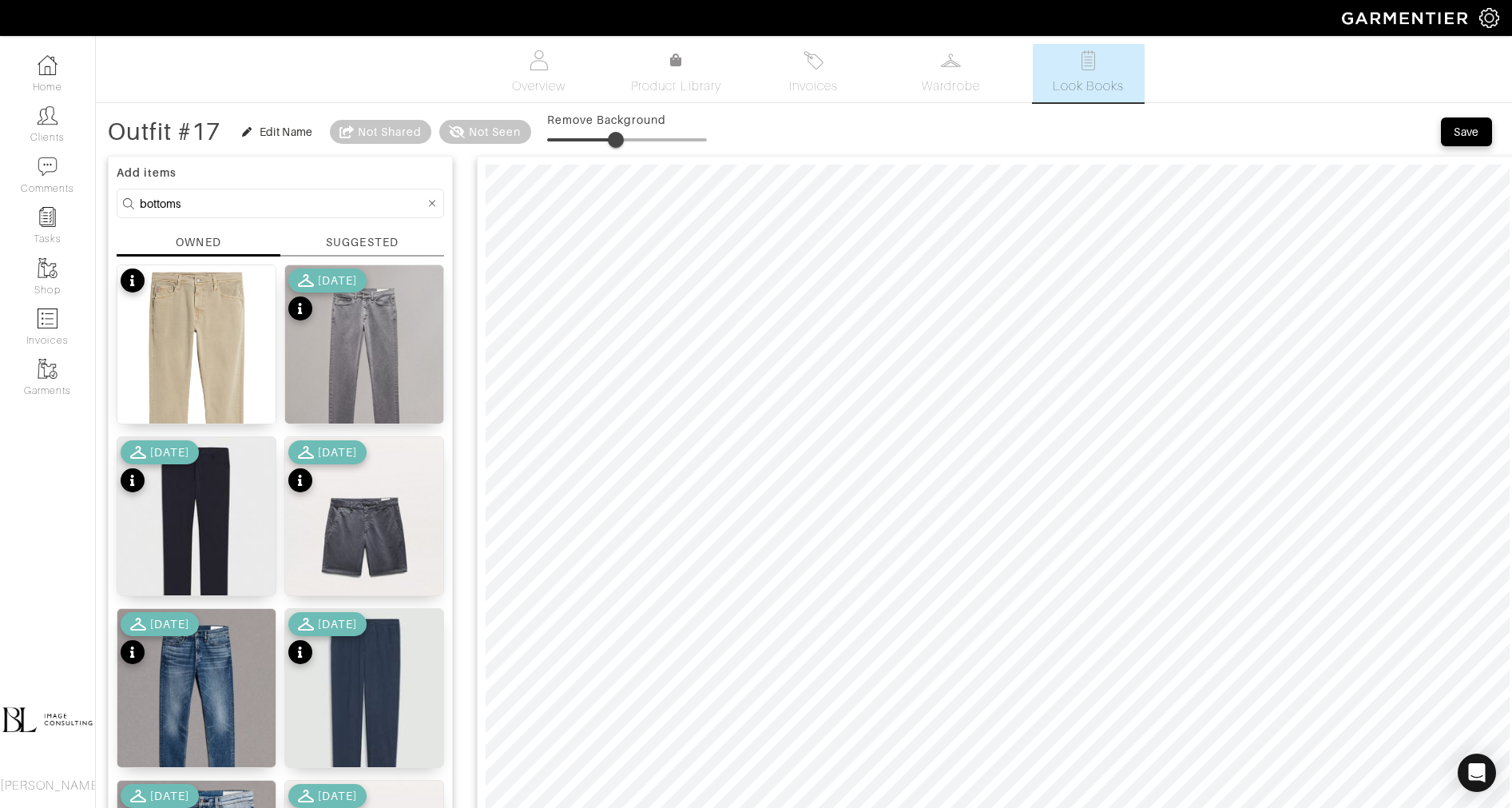
drag, startPoint x: 542, startPoint y: 137, endPoint x: 619, endPoint y: 143, distance: 77.2
click at [619, 143] on span at bounding box center [616, 139] width 16 height 16
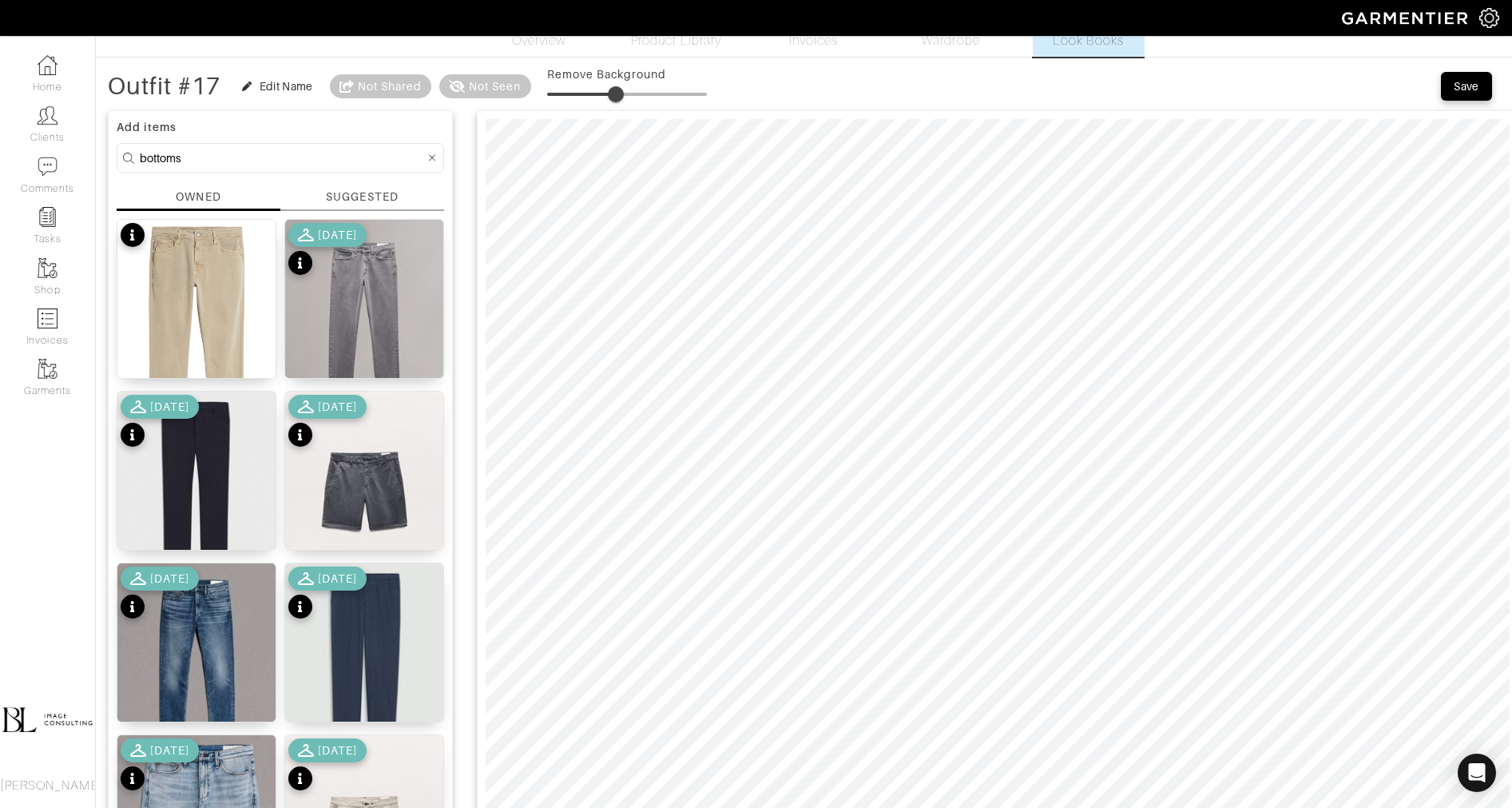
scroll to position [44, 0]
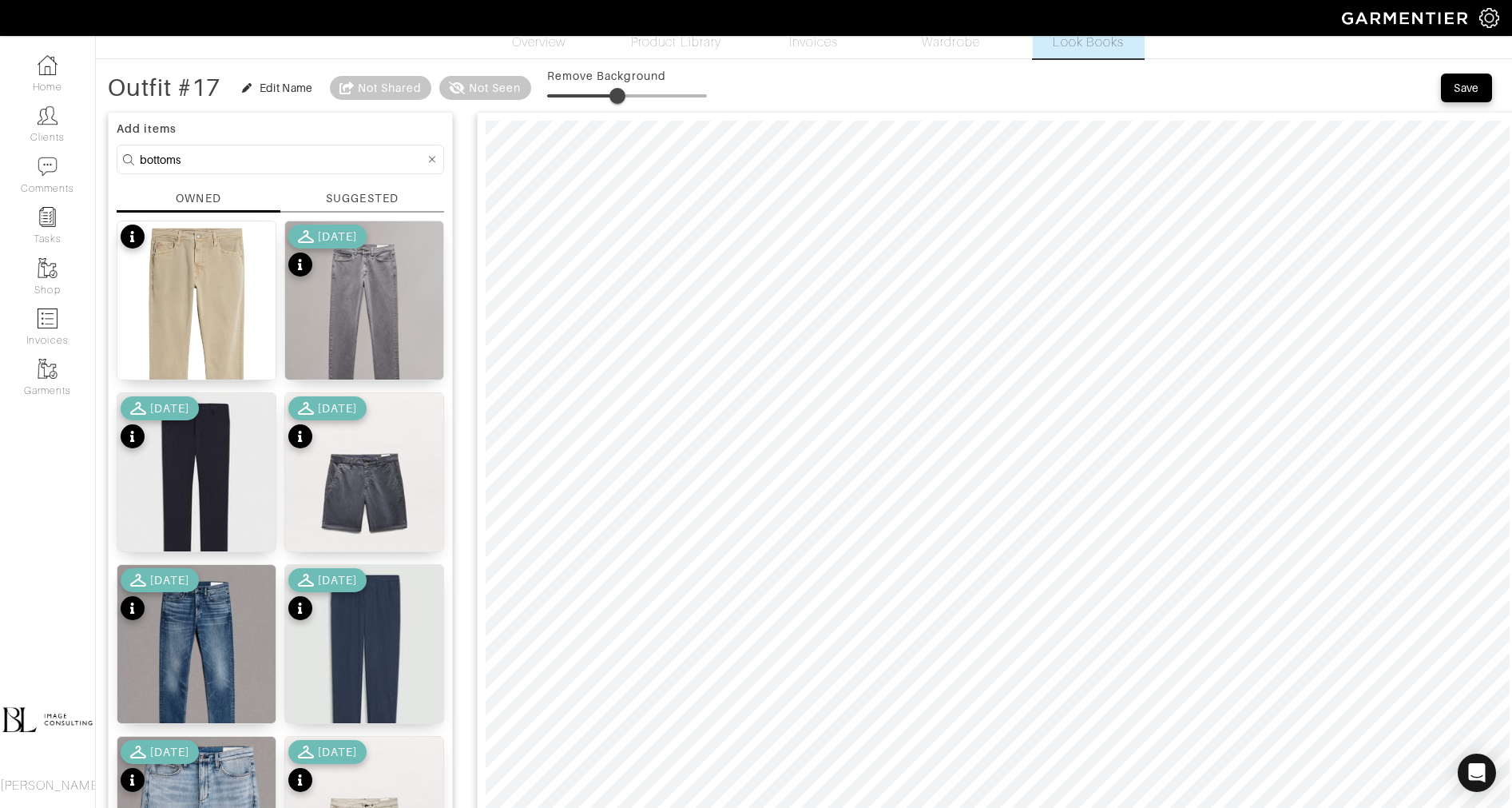
click at [619, 98] on span at bounding box center [618, 96] width 16 height 16
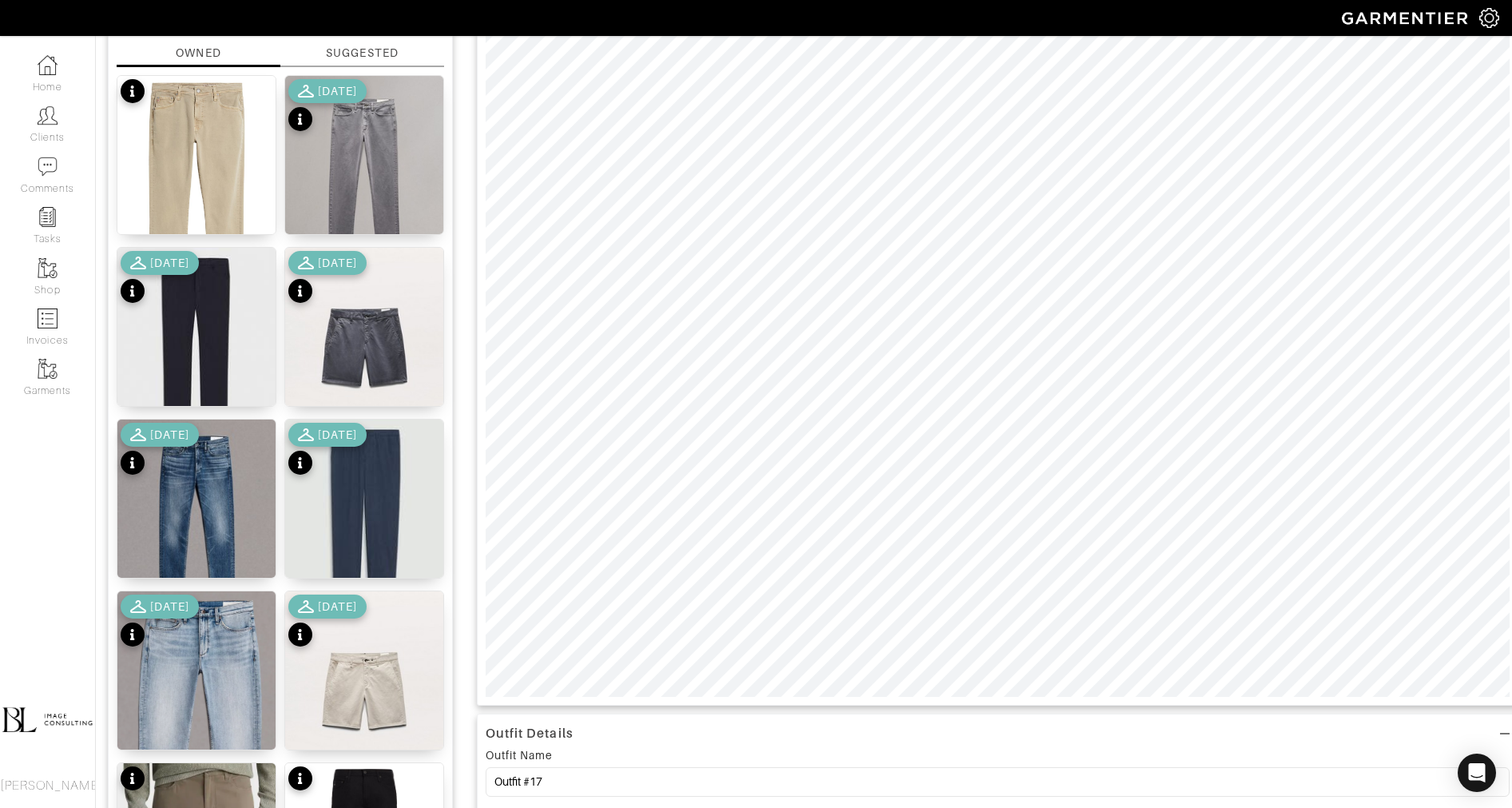
scroll to position [221, 0]
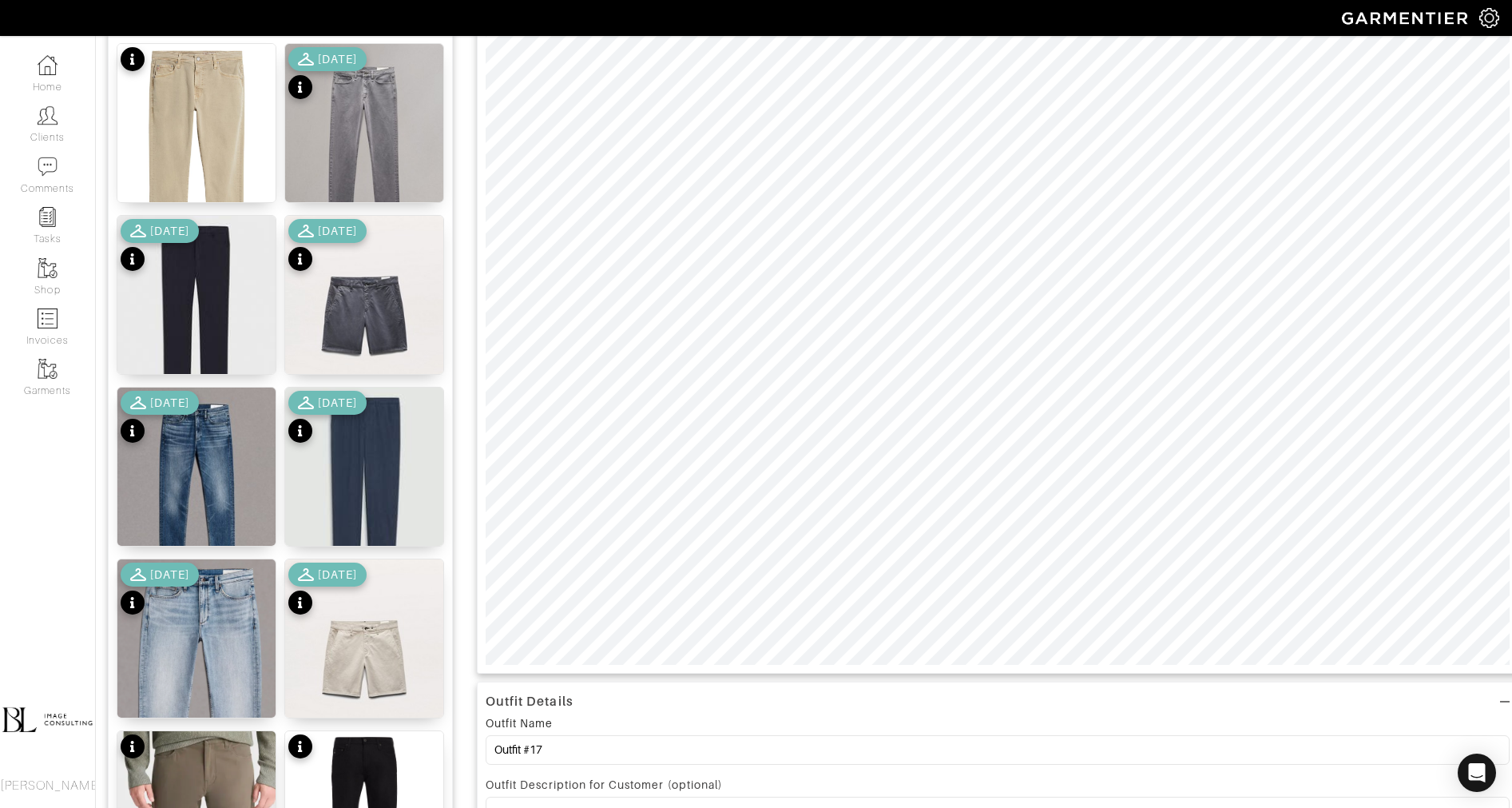
click at [623, 669] on div at bounding box center [997, 304] width 1041 height 739
type input "16"
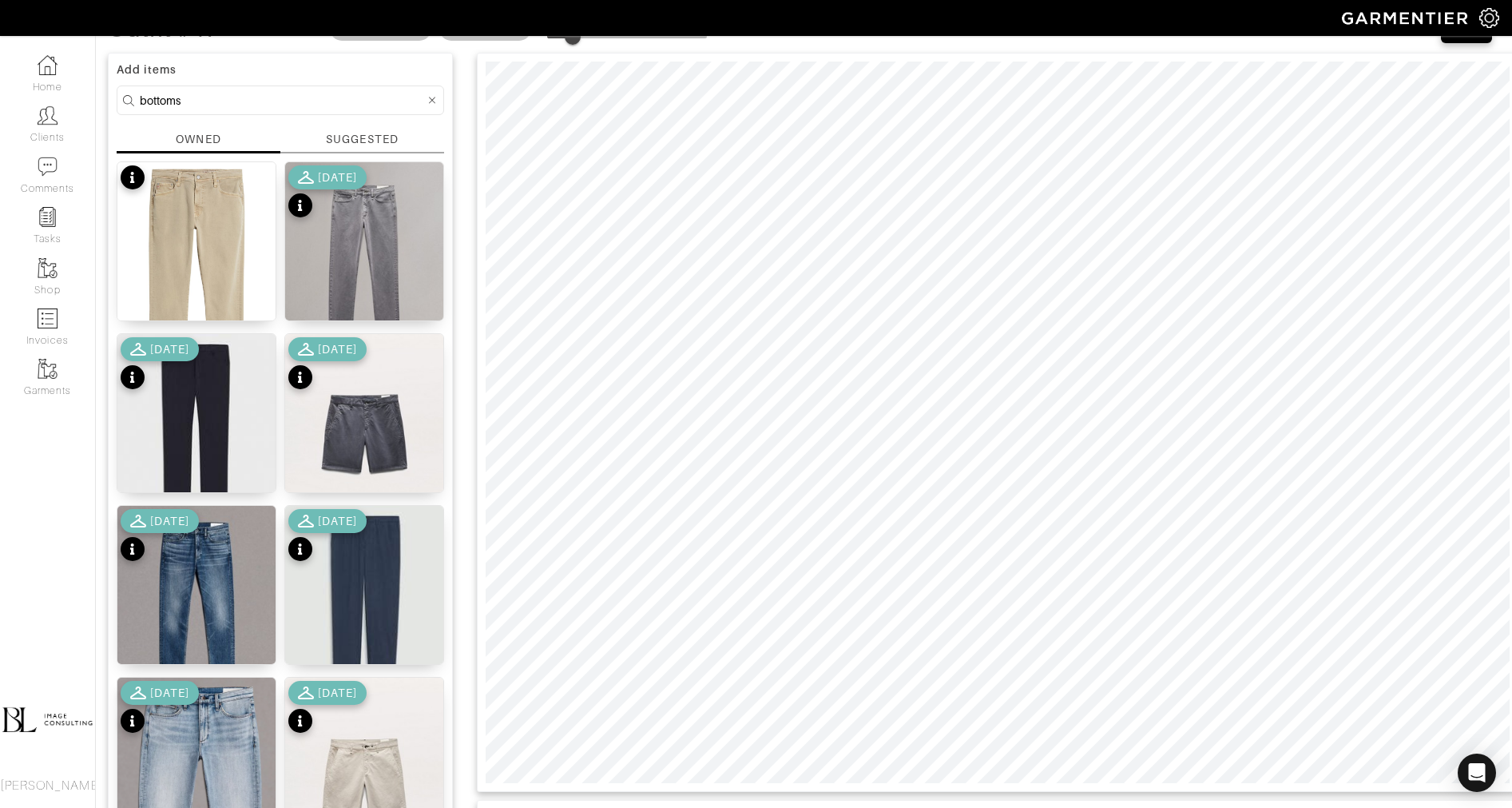
scroll to position [84, 0]
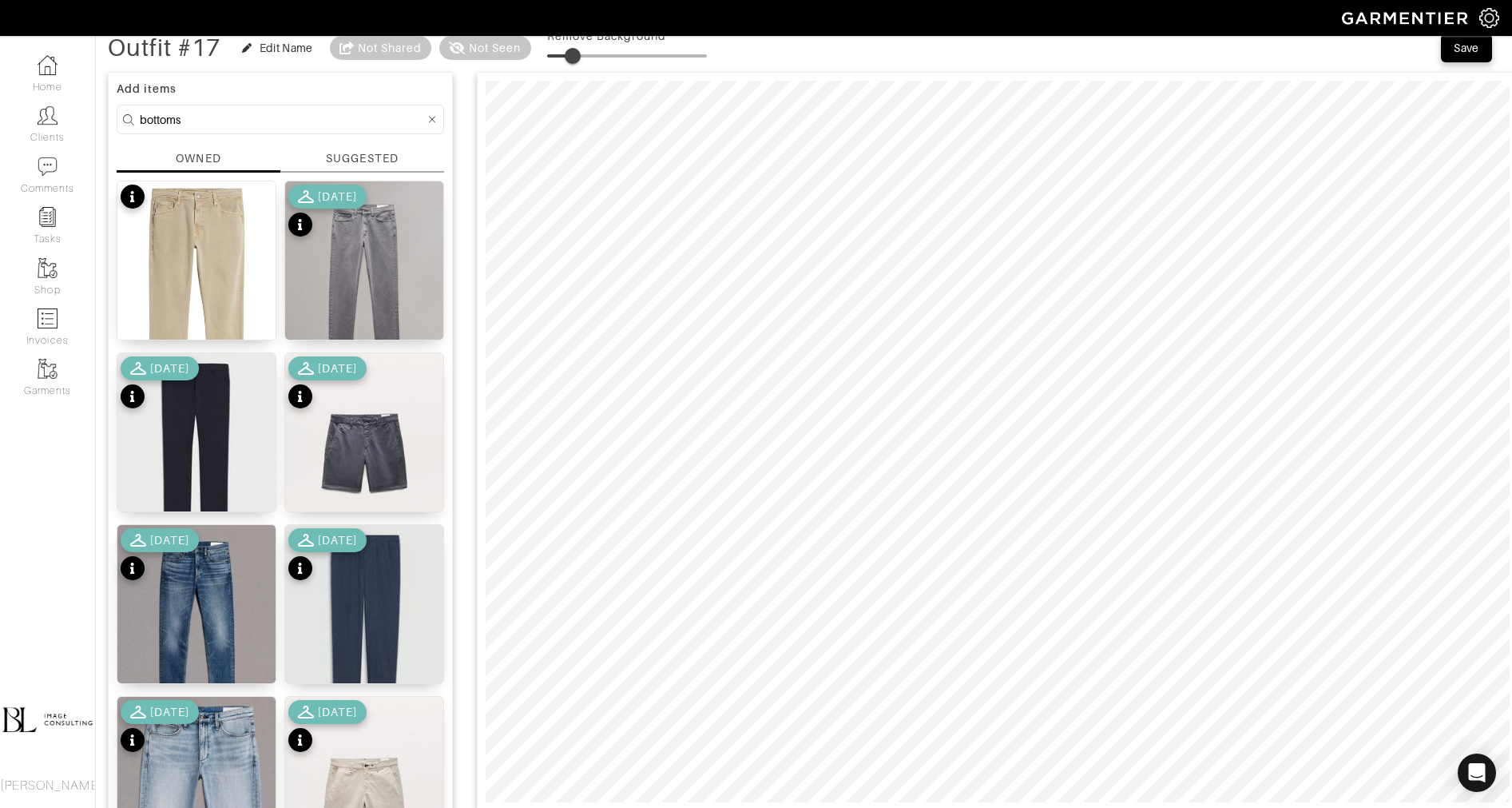
click at [279, 115] on input "bottoms" at bounding box center [282, 119] width 285 height 19
click at [278, 114] on input "bottoms" at bounding box center [282, 119] width 285 height 19
type input "tops"
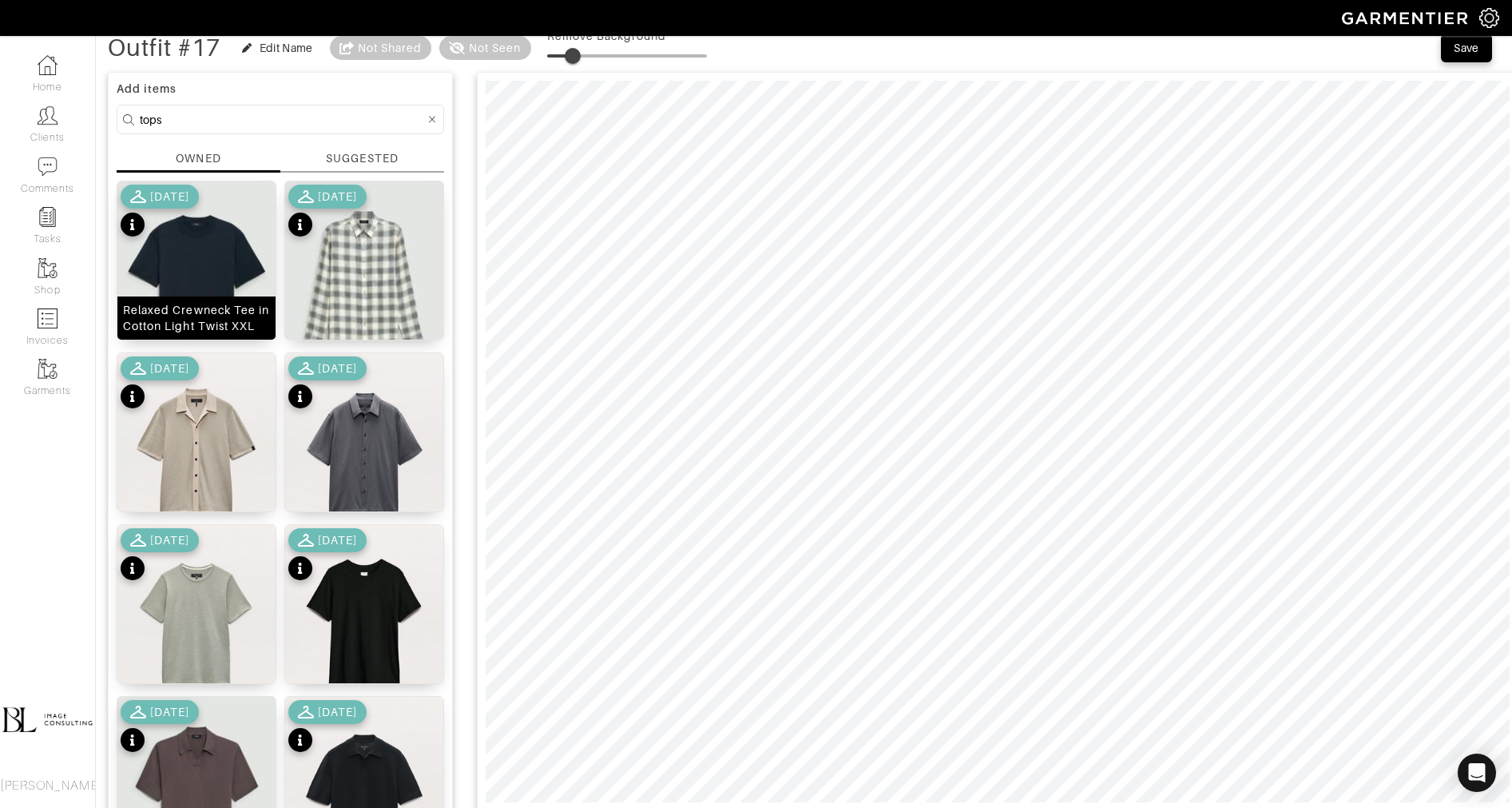
click at [202, 249] on img at bounding box center [197, 280] width 158 height 198
click at [574, 58] on span at bounding box center [571, 56] width 16 height 16
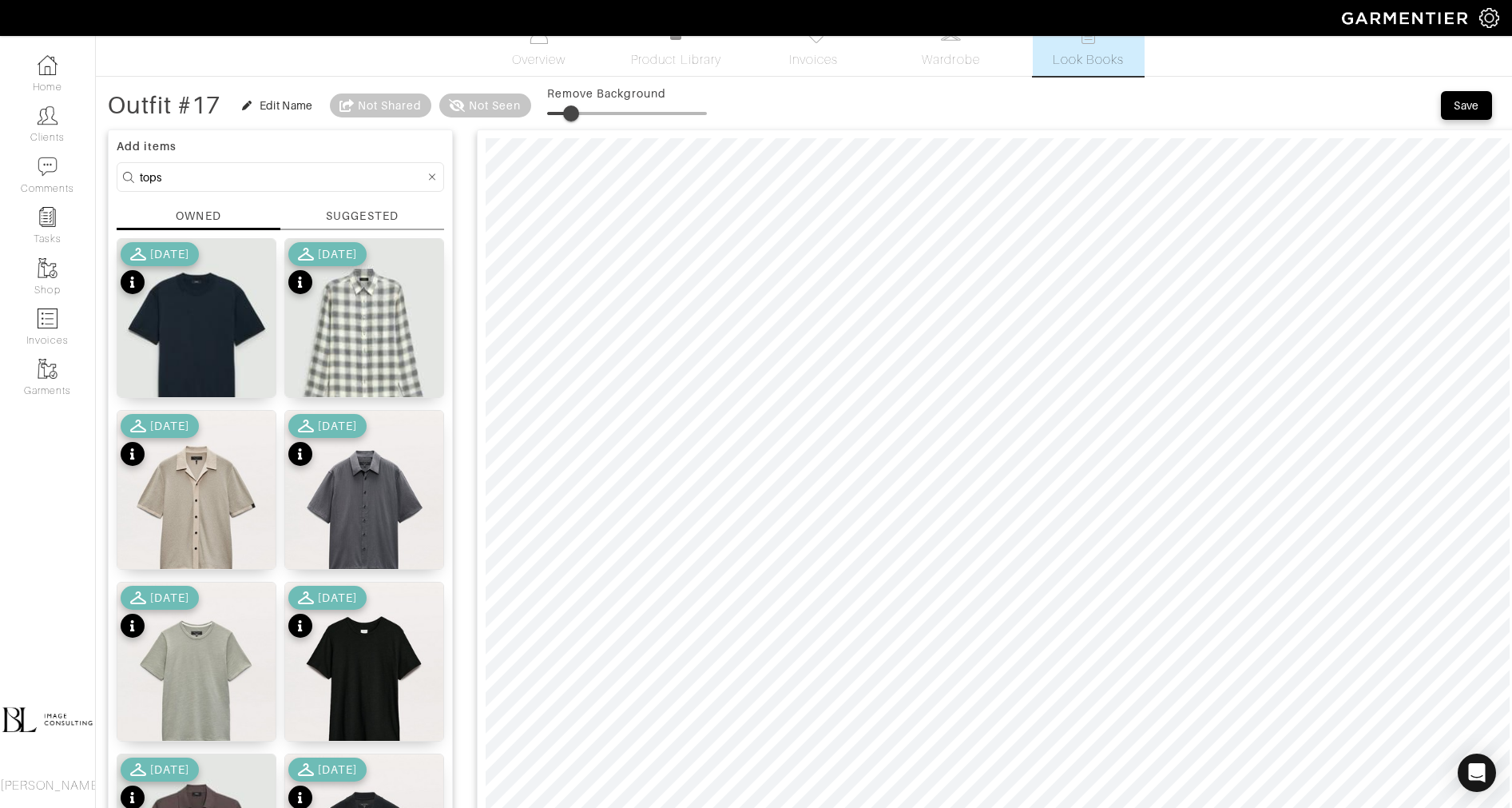
scroll to position [21, 0]
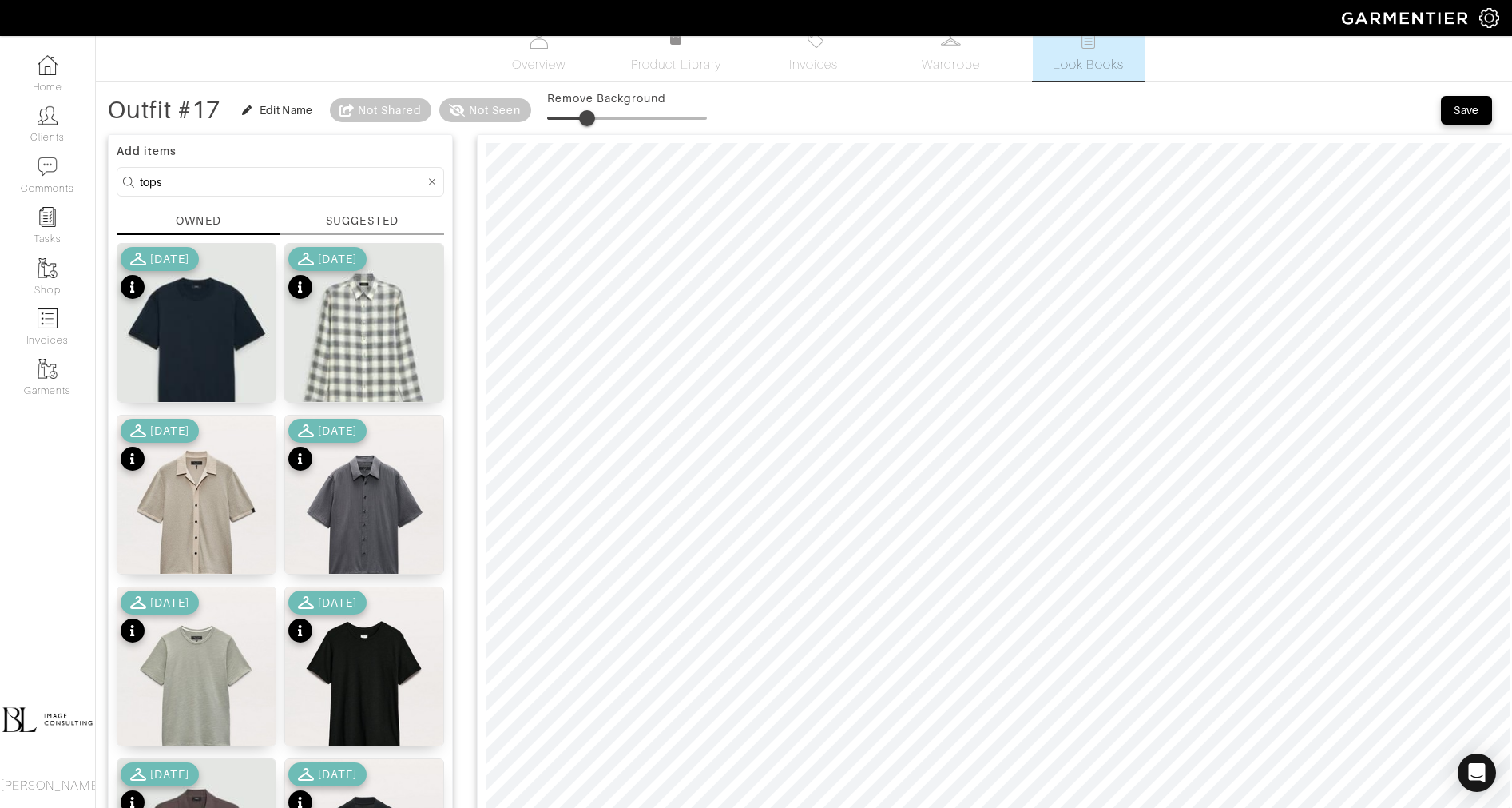
type input "26"
drag, startPoint x: 567, startPoint y: 110, endPoint x: 591, endPoint y: 122, distance: 26.8
click at [591, 122] on span at bounding box center [588, 118] width 16 height 16
click at [283, 192] on form "tops" at bounding box center [281, 181] width 327 height 29
click at [282, 179] on input "tops" at bounding box center [282, 181] width 285 height 19
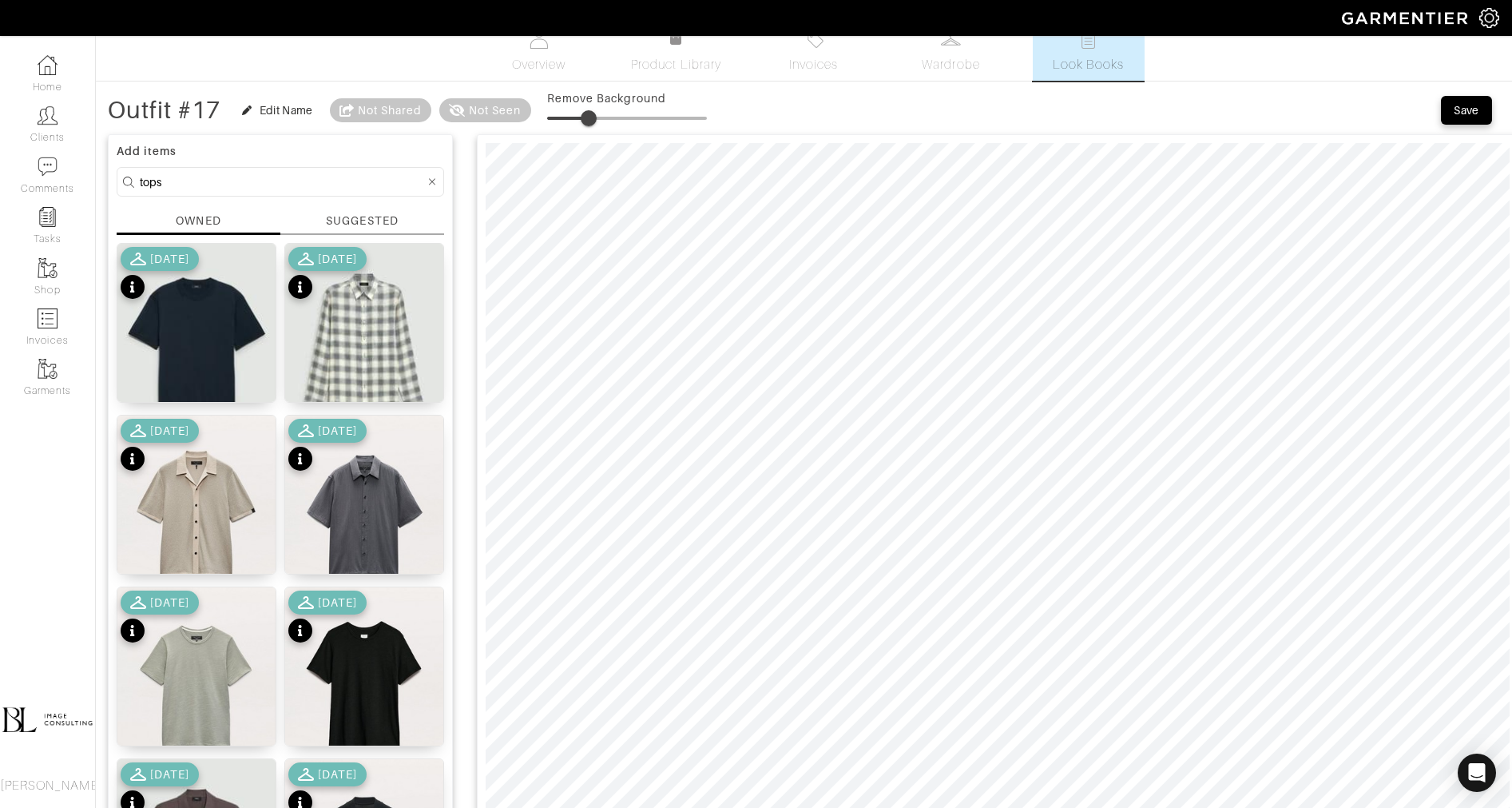
click at [282, 179] on input "tops" at bounding box center [282, 181] width 285 height 19
type input "shoes"
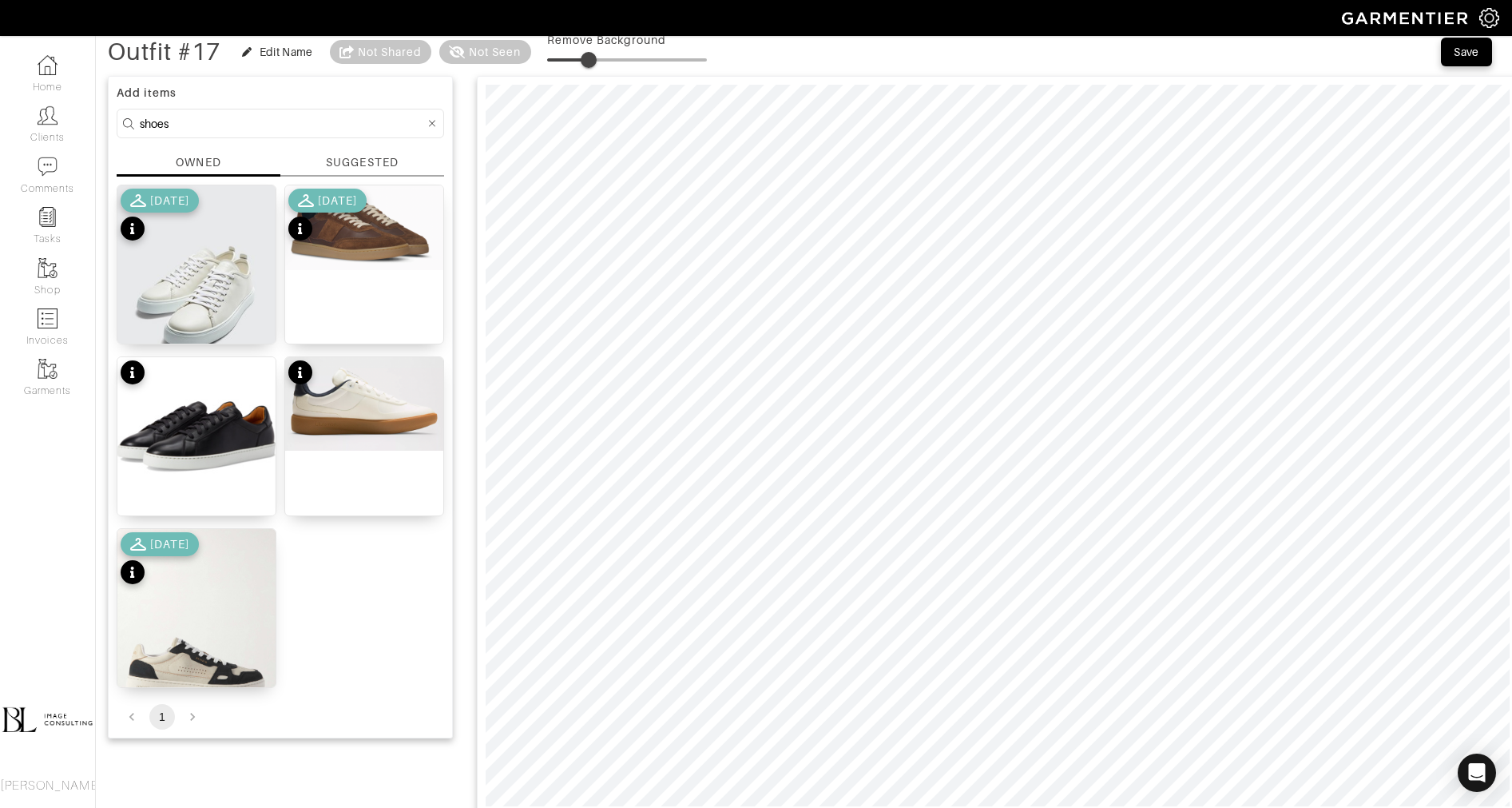
scroll to position [89, 0]
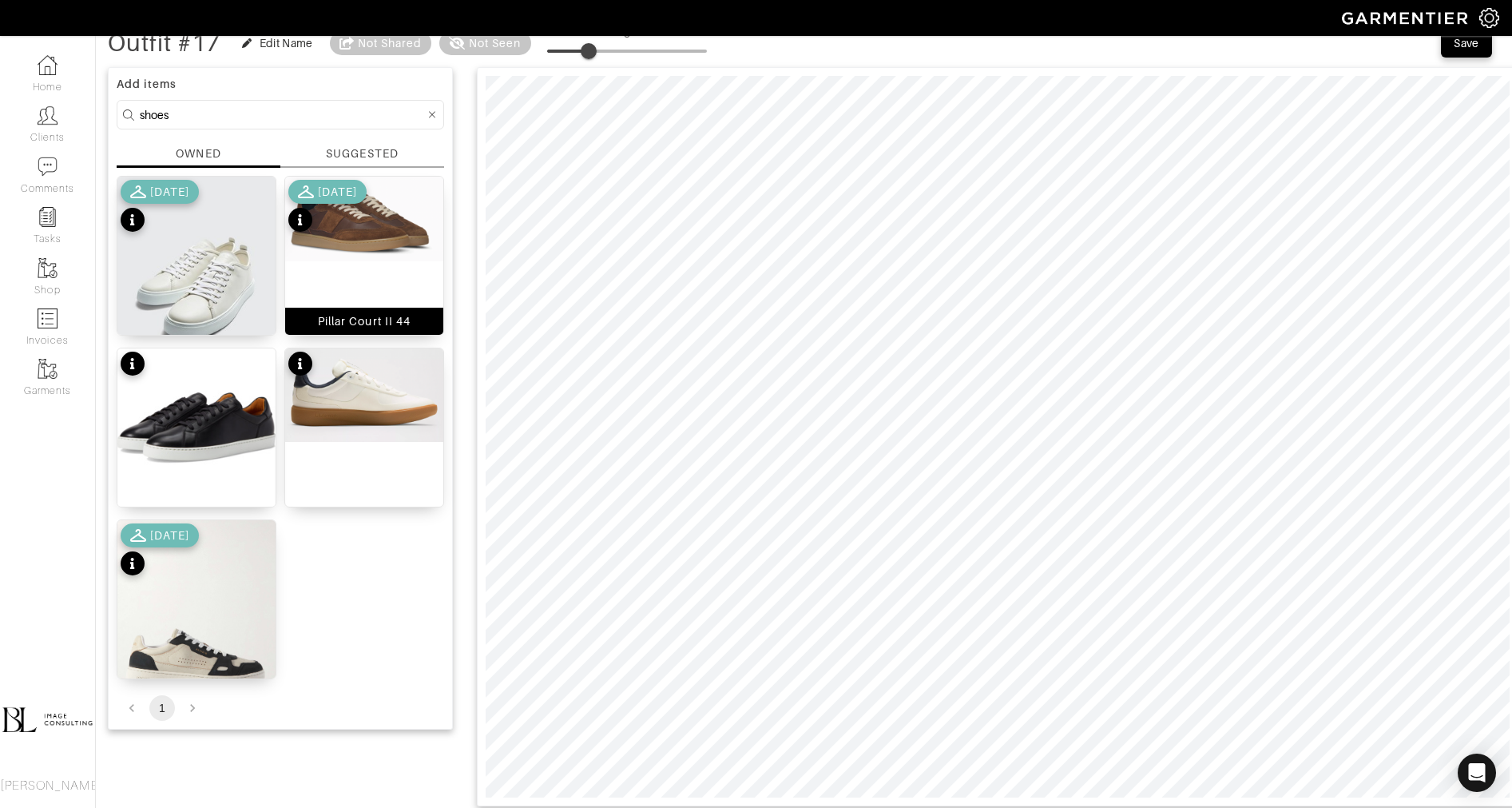
click at [390, 244] on img at bounding box center [364, 218] width 158 height 85
click at [602, 48] on span at bounding box center [599, 51] width 16 height 16
type input "21"
drag, startPoint x: 600, startPoint y: 54, endPoint x: 585, endPoint y: 56, distance: 15.1
click at [583, 56] on span at bounding box center [581, 51] width 16 height 16
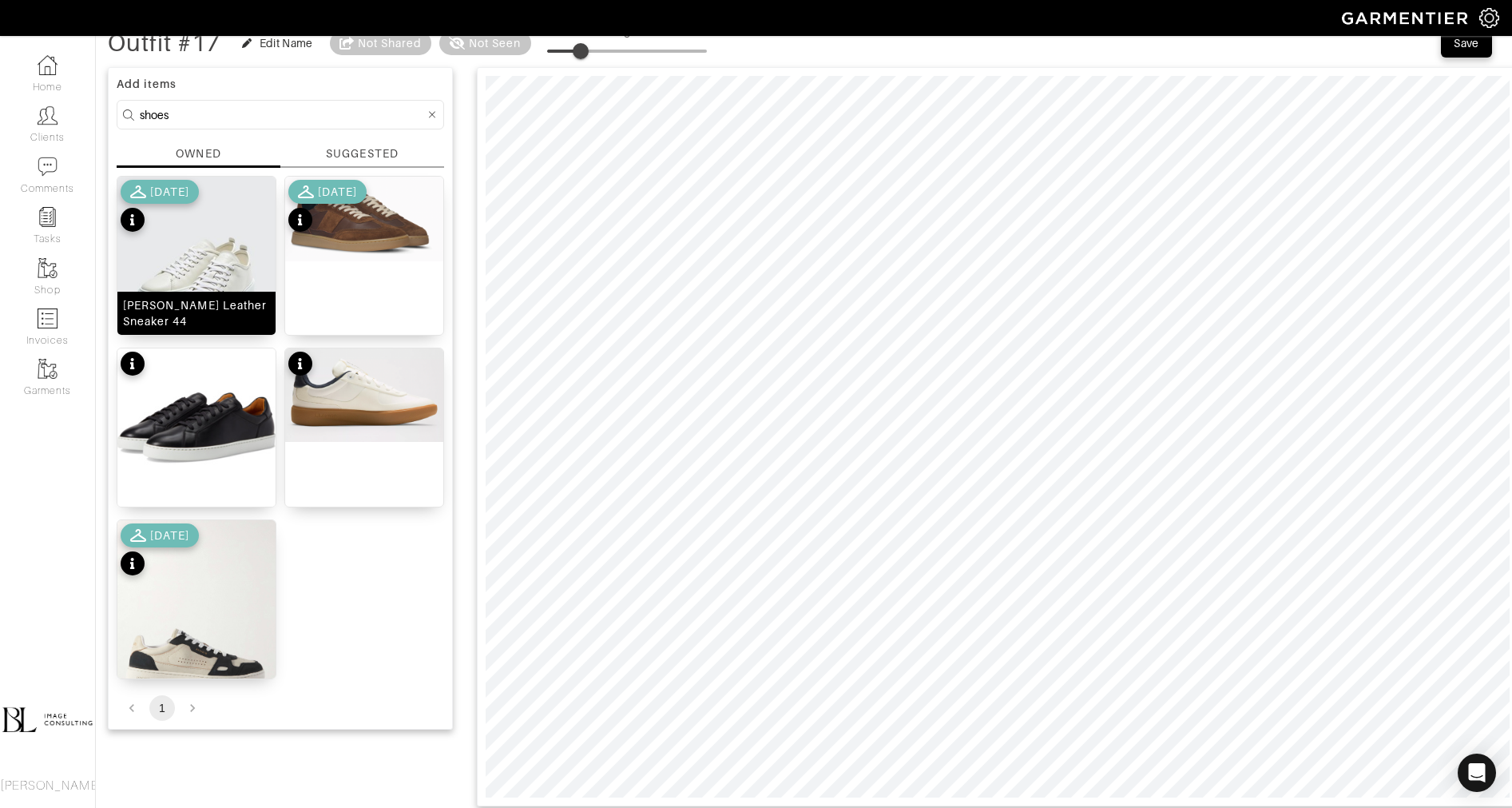
click at [199, 274] on img at bounding box center [197, 275] width 158 height 198
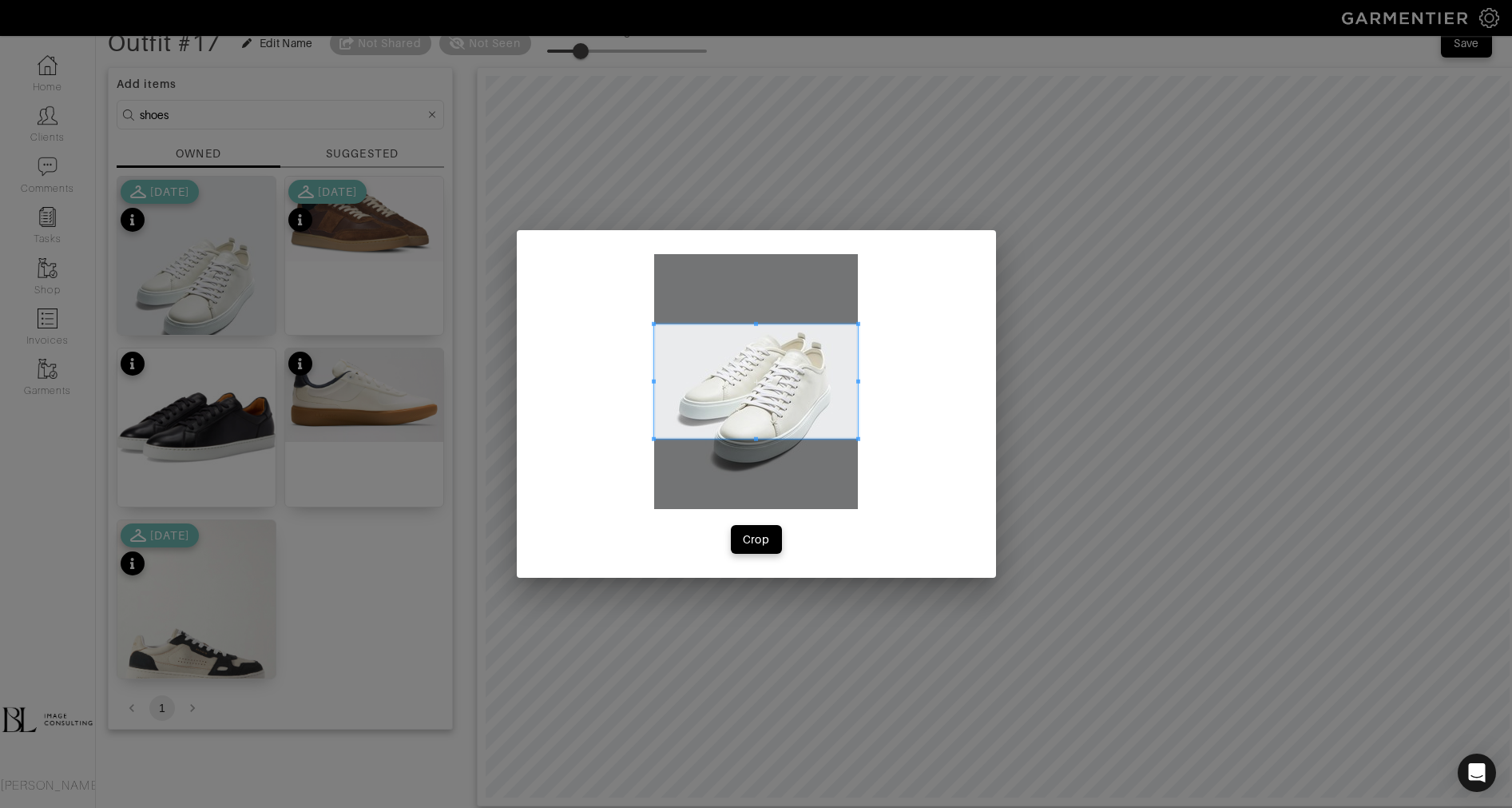
click at [785, 383] on span at bounding box center [755, 381] width 204 height 114
click at [792, 477] on span at bounding box center [755, 478] width 204 height 4
click at [840, 397] on span at bounding box center [842, 401] width 4 height 153
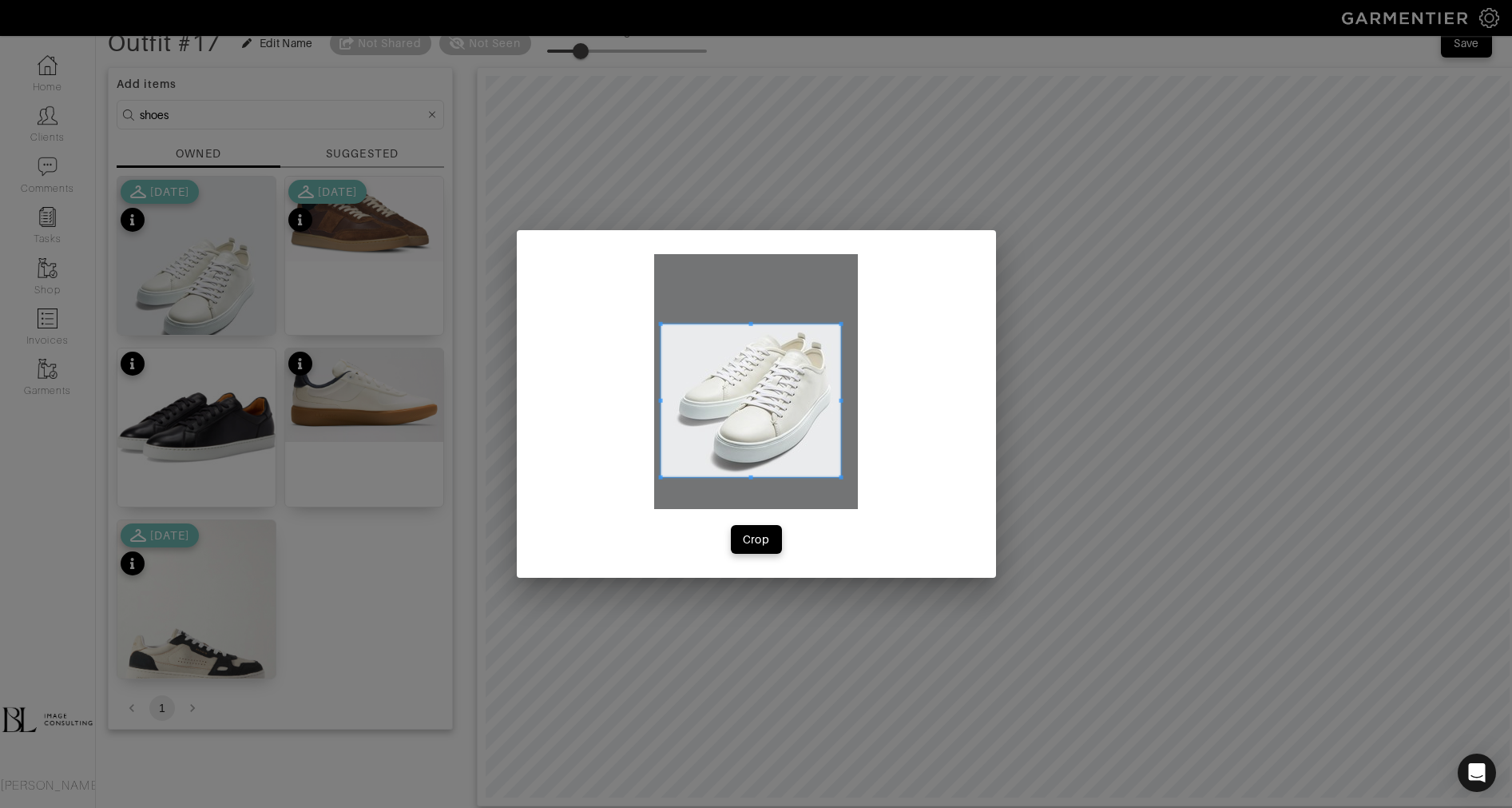
click at [662, 402] on span at bounding box center [661, 400] width 4 height 4
click at [761, 548] on button "Crop" at bounding box center [756, 540] width 51 height 29
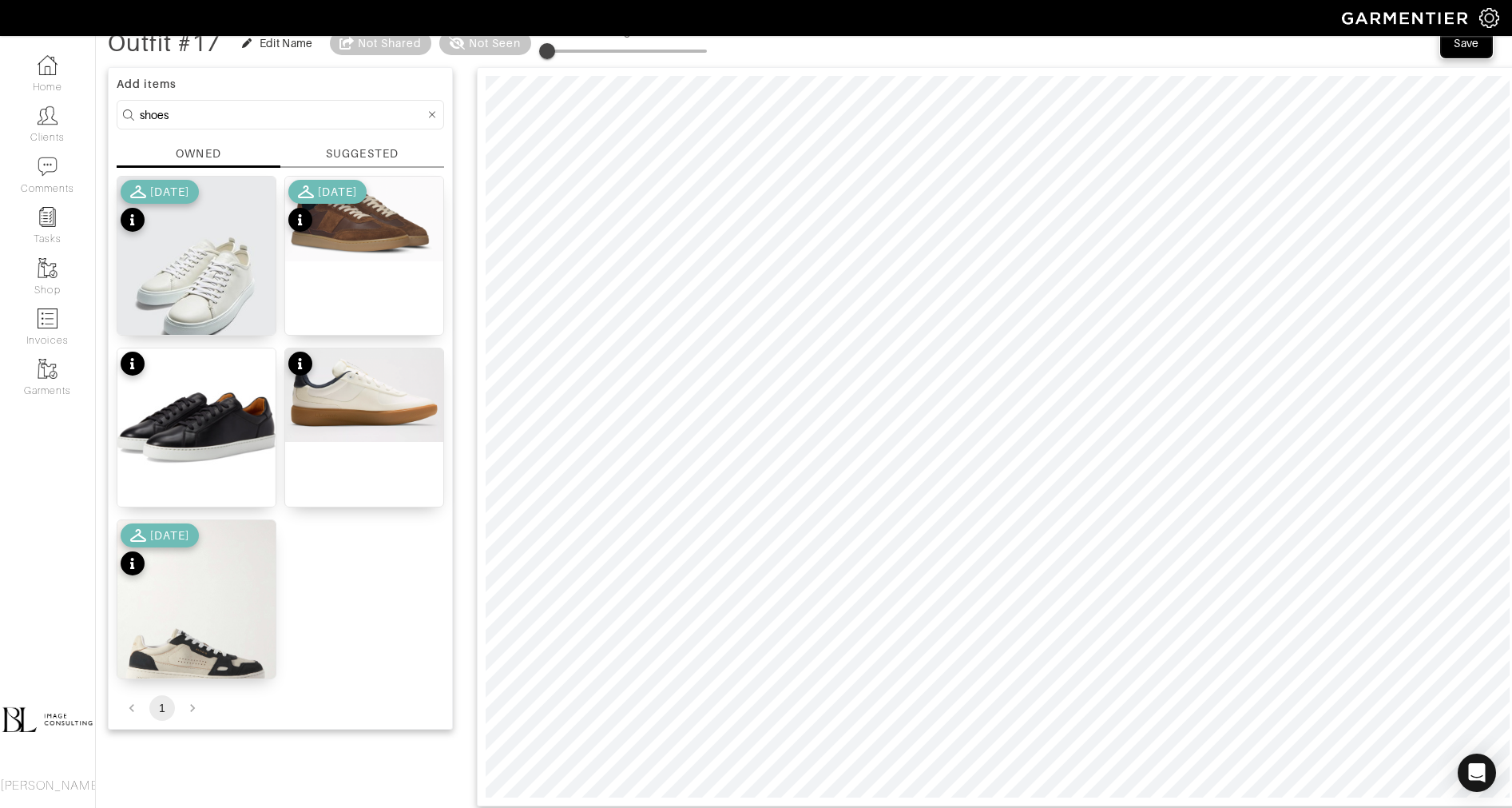
click at [1458, 52] on button "Save" at bounding box center [1466, 44] width 51 height 29
